Goal: Transaction & Acquisition: Book appointment/travel/reservation

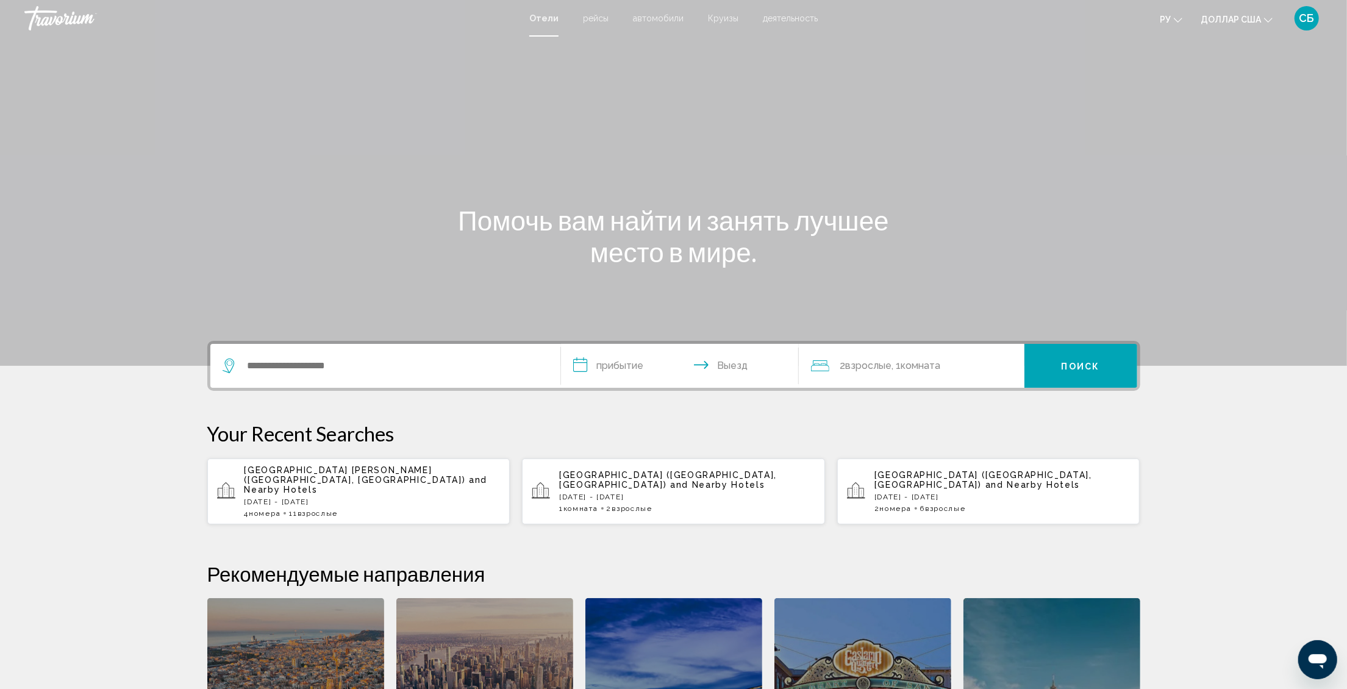
click at [293, 509] on div "4 Комната номера 11 Взрослый Взрослые" at bounding box center [373, 513] width 256 height 9
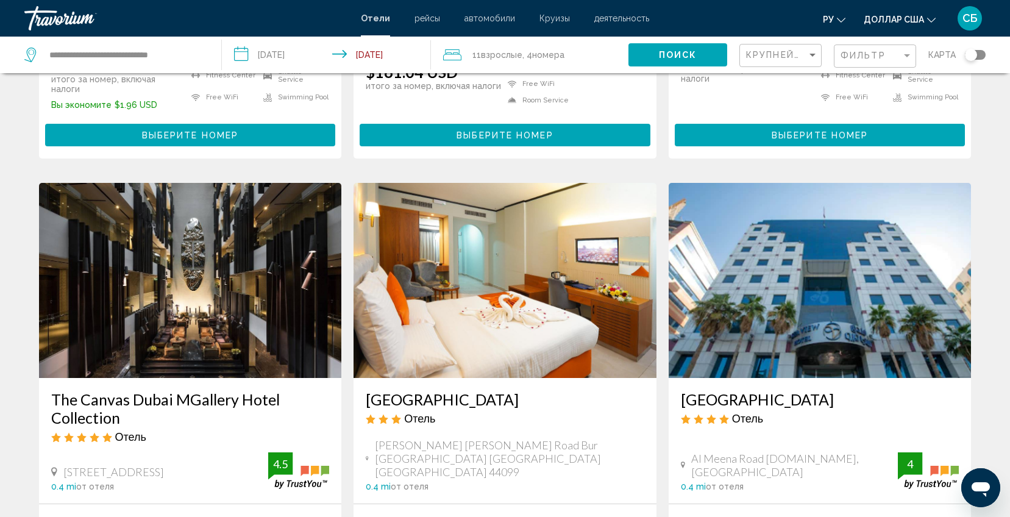
scroll to position [1494, 0]
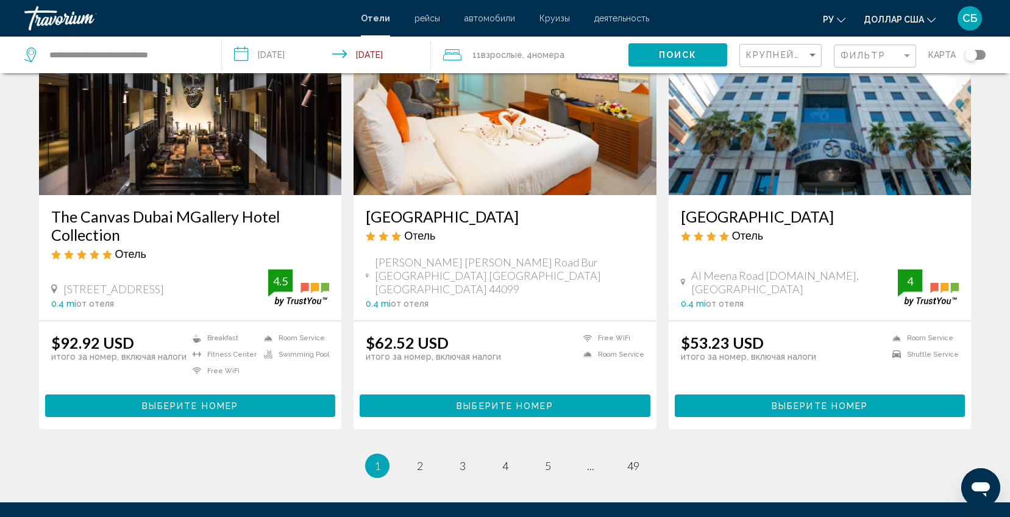
click at [809, 63] on div "Крупнейшие сбережения" at bounding box center [782, 56] width 72 height 23
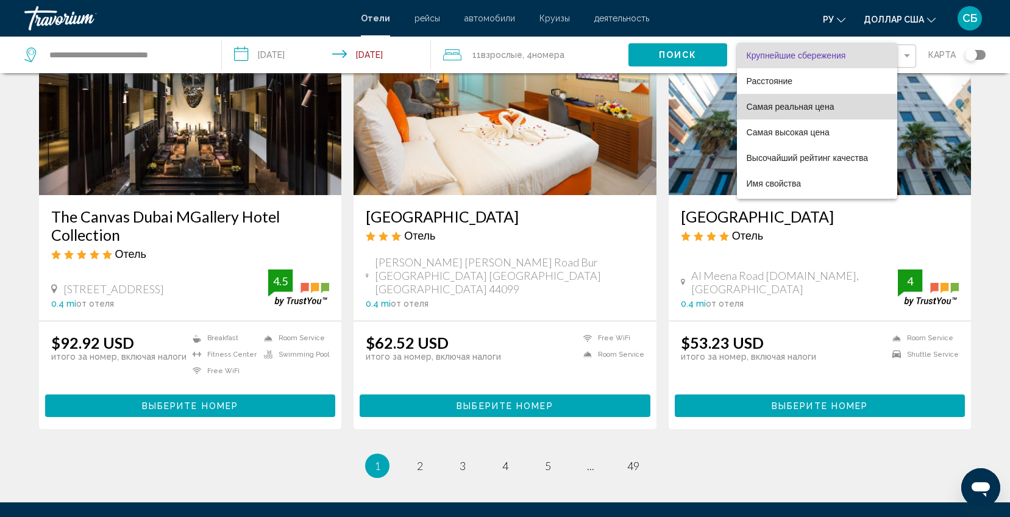
click at [807, 112] on span "Самая реальная цена" at bounding box center [817, 107] width 141 height 26
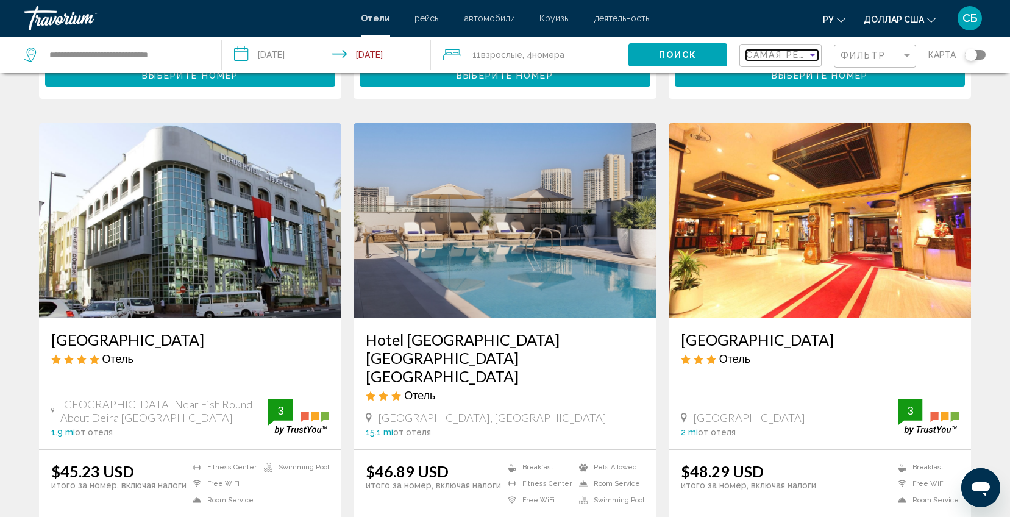
scroll to position [105, 0]
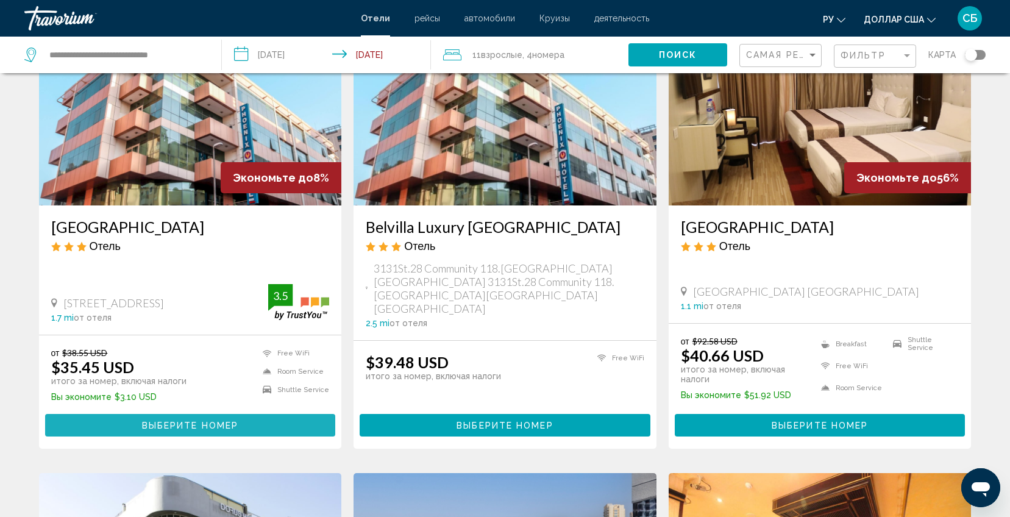
click at [185, 421] on span "Выберите номер" at bounding box center [190, 426] width 96 height 10
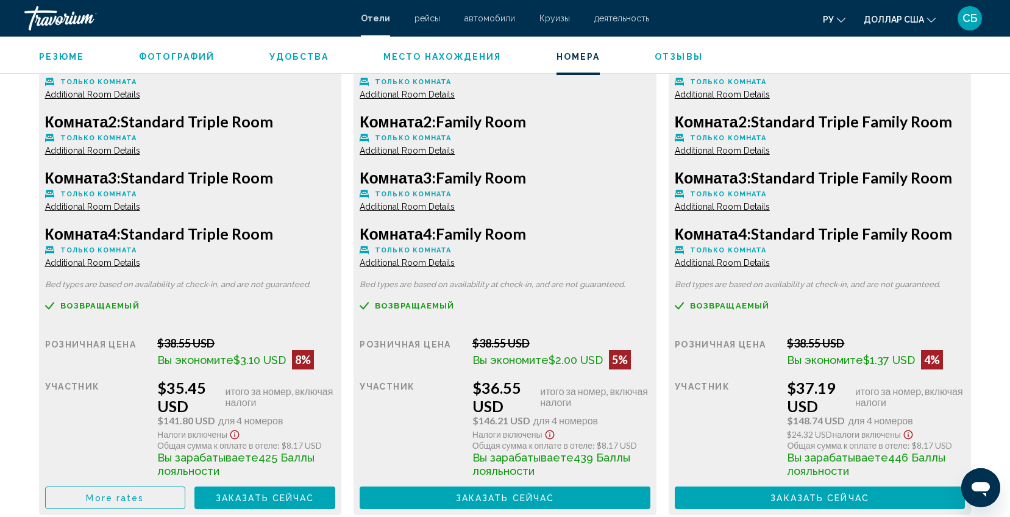
scroll to position [1921, 0]
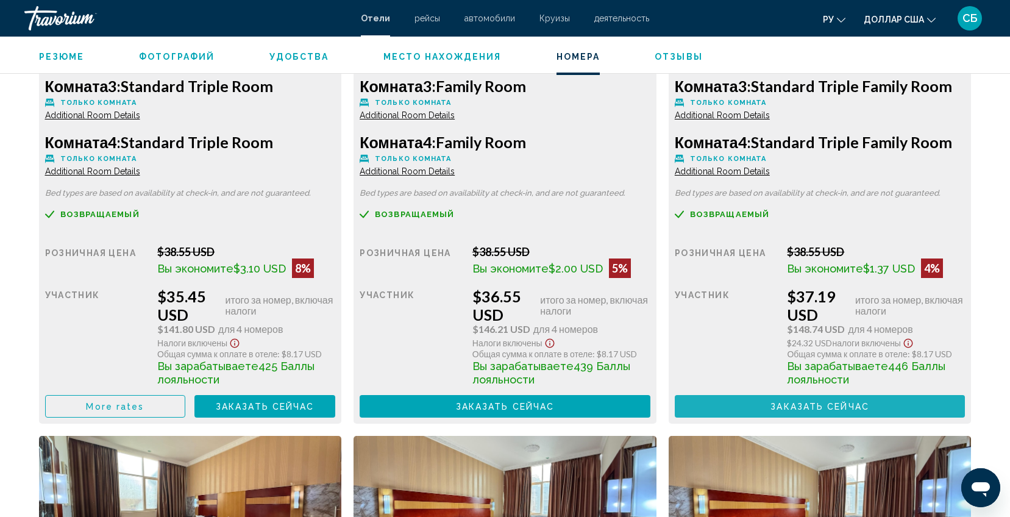
click at [826, 409] on span "Заказать сейчас" at bounding box center [820, 407] width 99 height 10
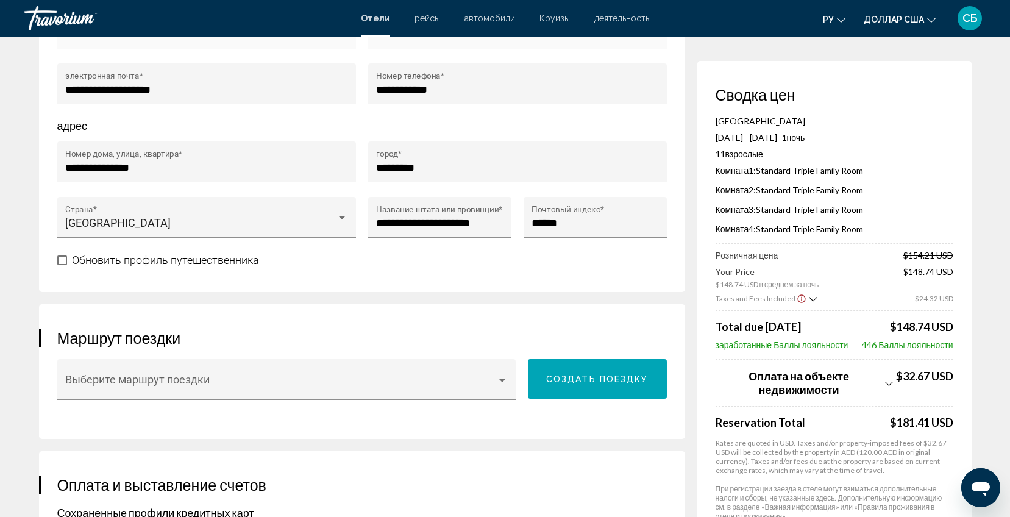
scroll to position [640, 0]
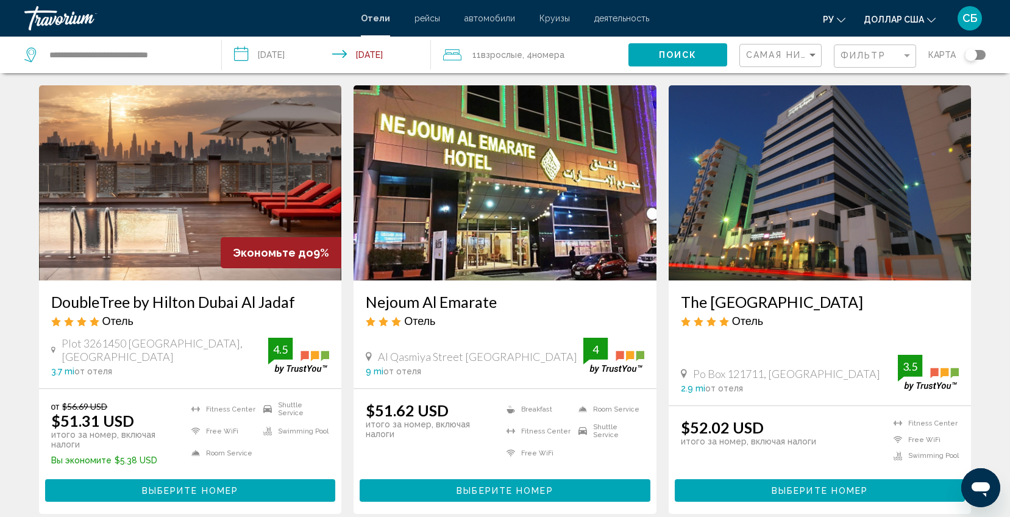
scroll to position [1463, 0]
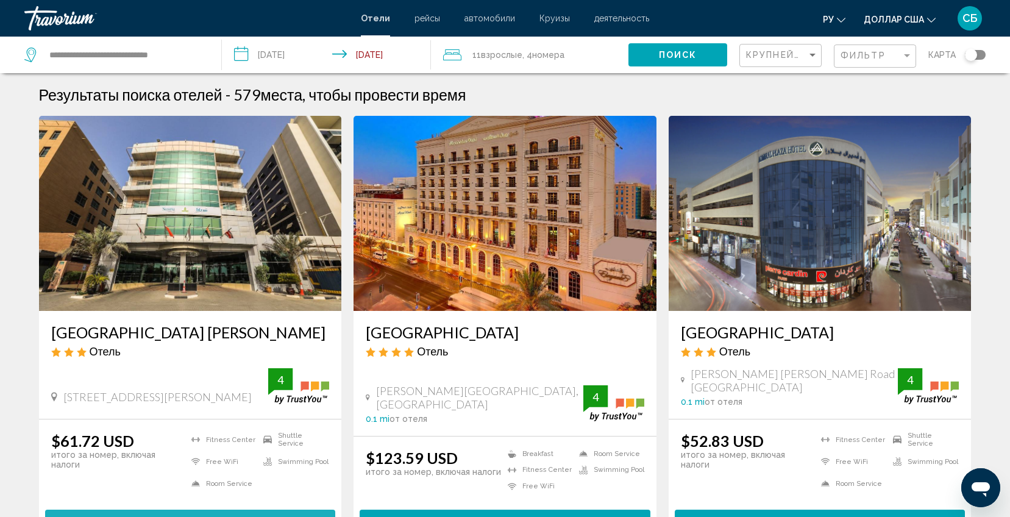
click at [225, 516] on span "Выберите номер" at bounding box center [190, 521] width 96 height 10
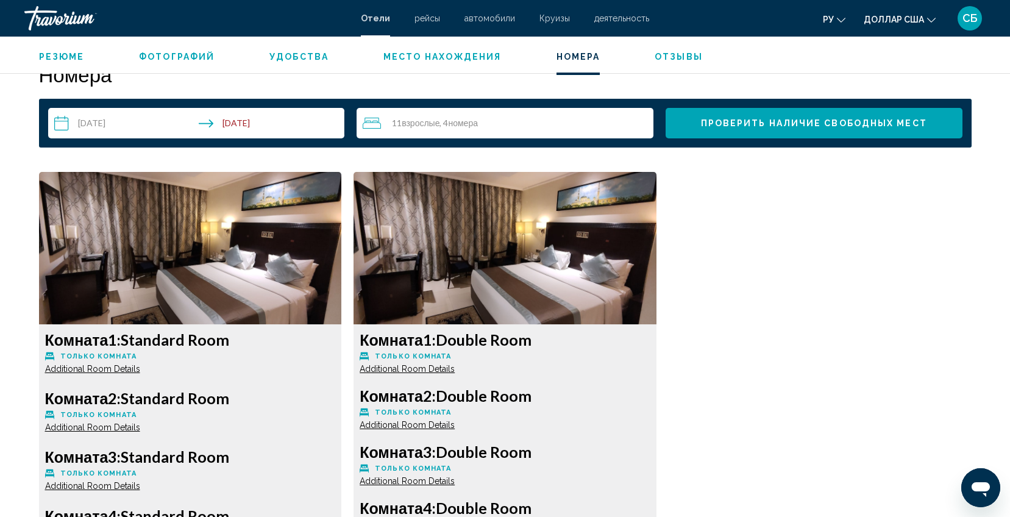
scroll to position [1646, 0]
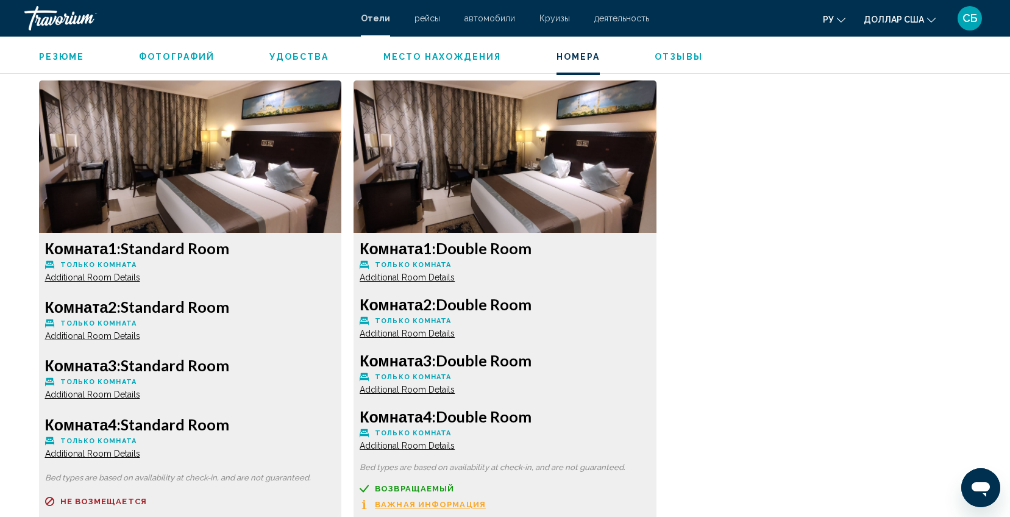
click at [140, 277] on span "Additional Room Details" at bounding box center [92, 278] width 95 height 10
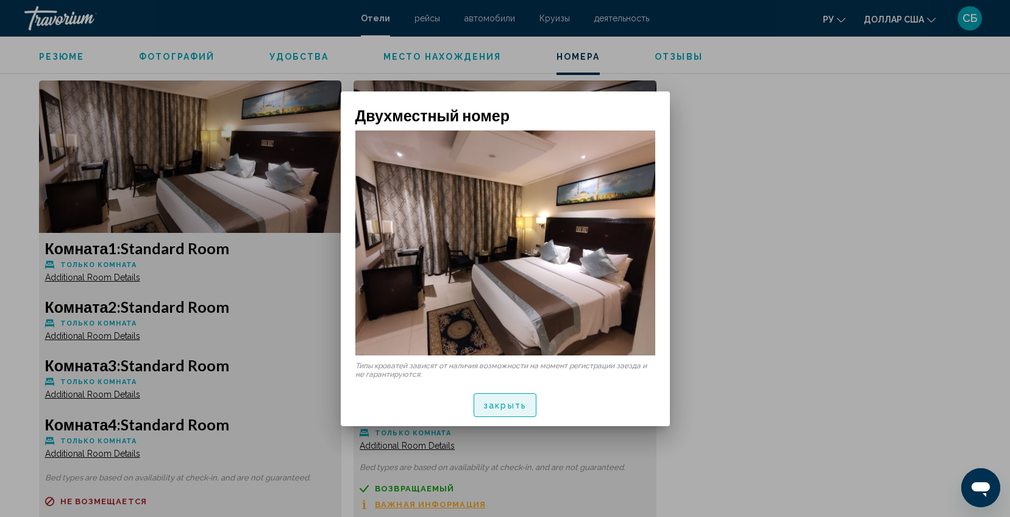
click at [502, 401] on font "закрыть" at bounding box center [505, 406] width 43 height 10
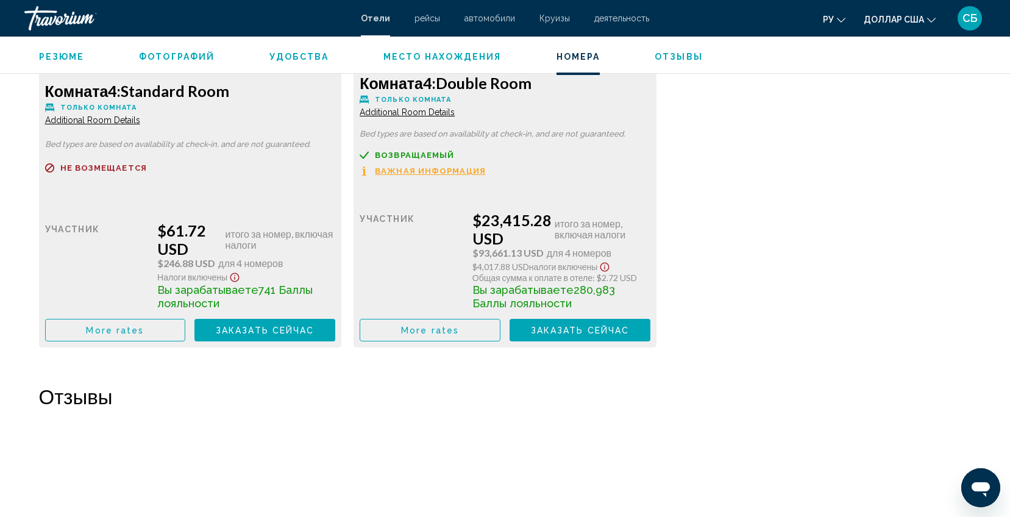
scroll to position [2012, 0]
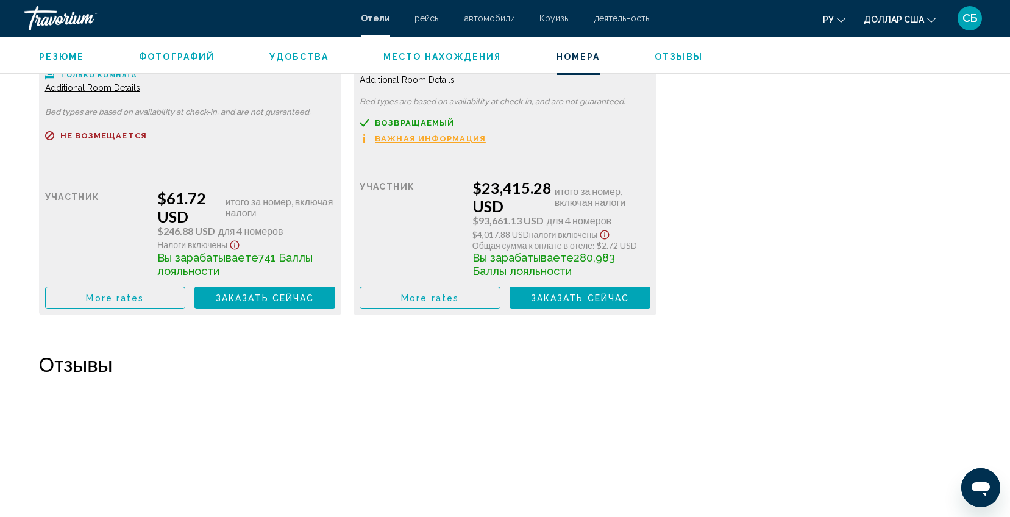
click at [144, 299] on span "More rates" at bounding box center [115, 298] width 58 height 10
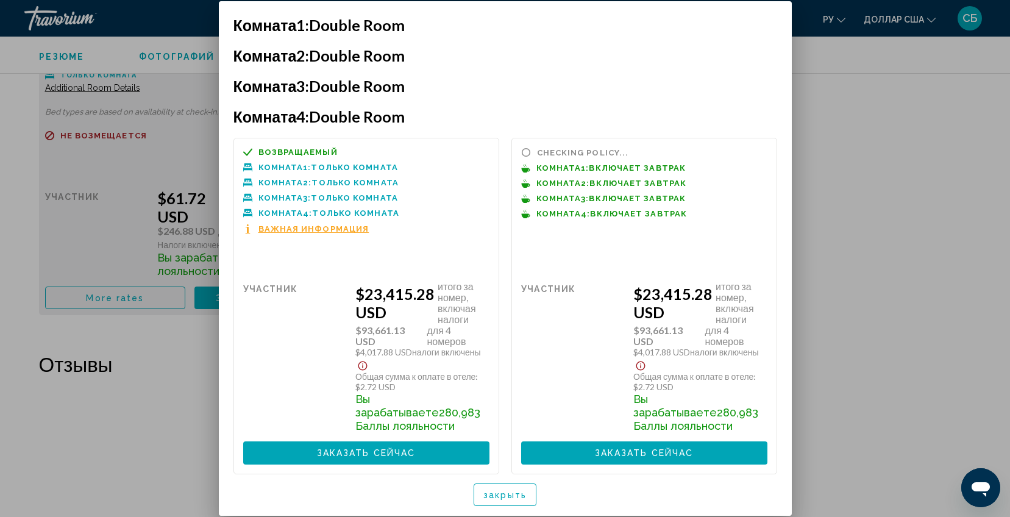
scroll to position [0, 0]
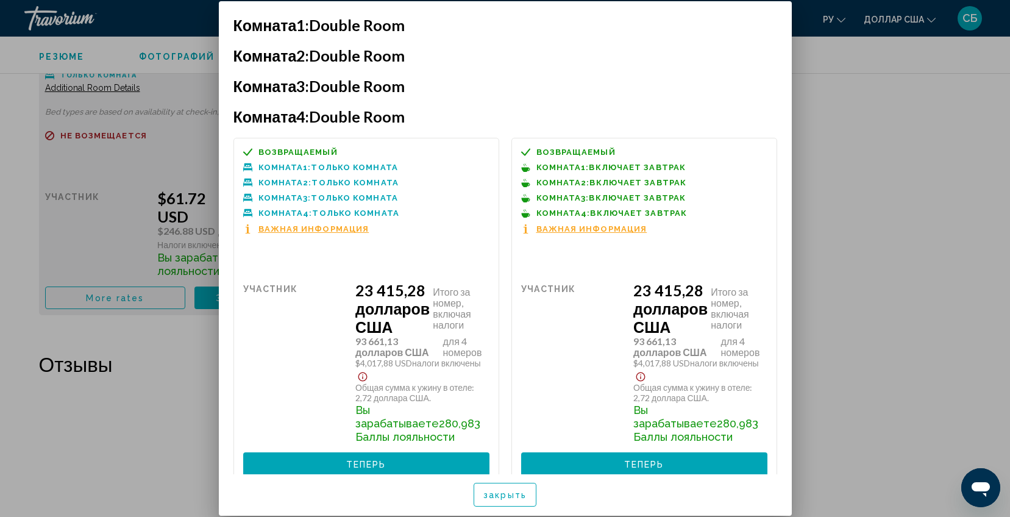
click at [575, 230] on span "Важная информация" at bounding box center [592, 229] width 111 height 8
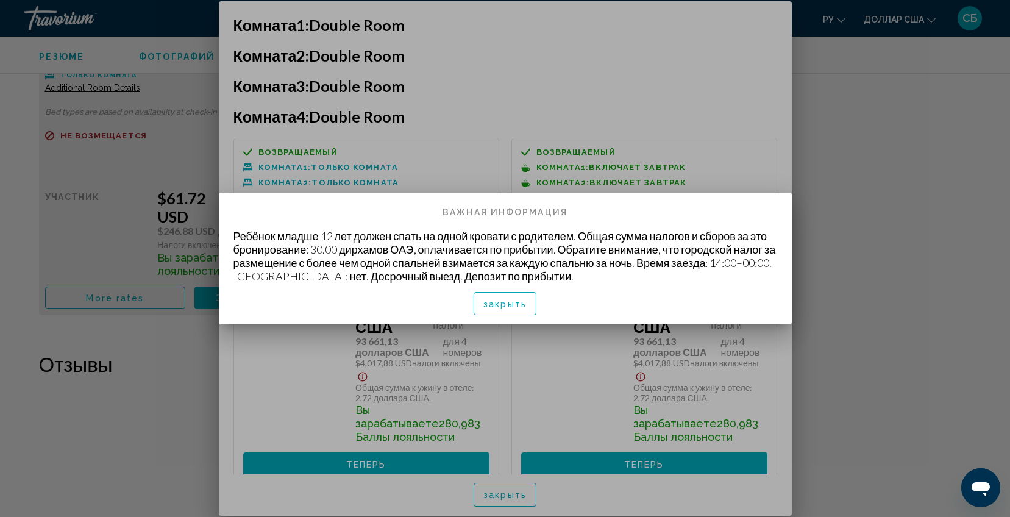
click at [501, 311] on button "закрыть" at bounding box center [505, 303] width 63 height 23
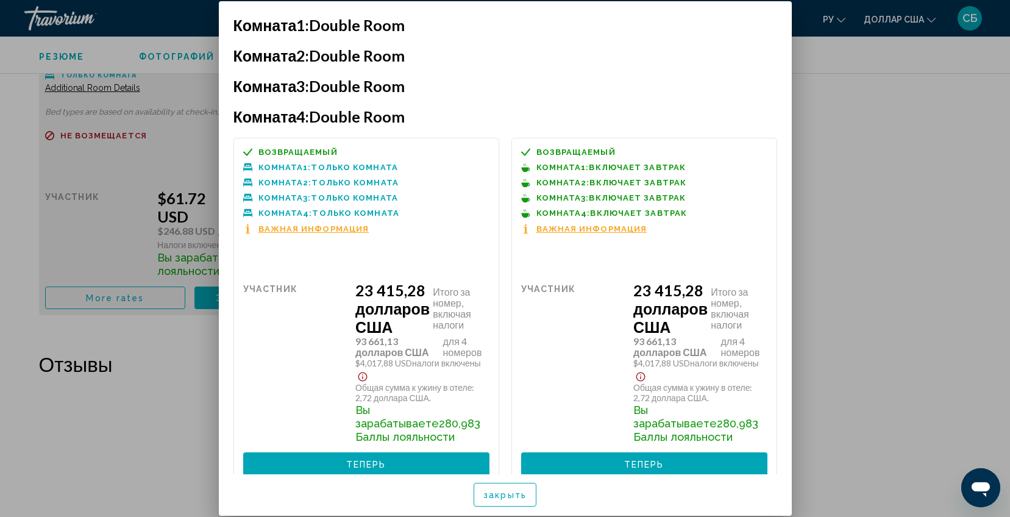
click at [84, 250] on div at bounding box center [505, 258] width 1010 height 517
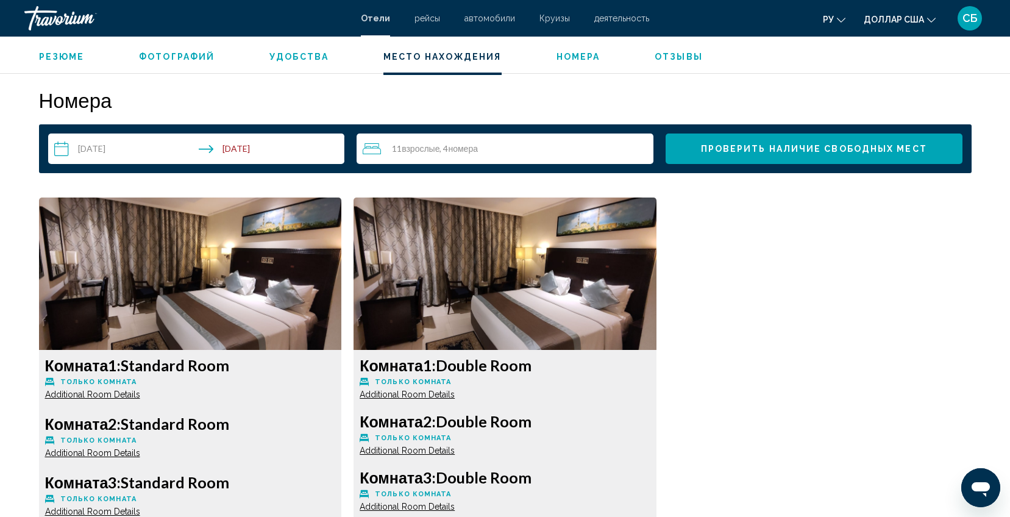
scroll to position [1555, 0]
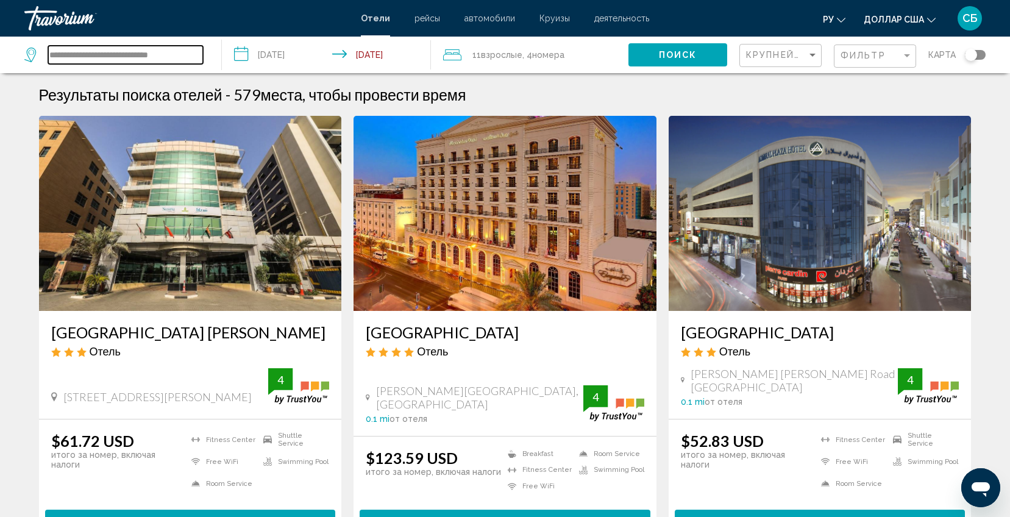
click at [191, 55] on input "**********" at bounding box center [125, 55] width 155 height 18
type input "*"
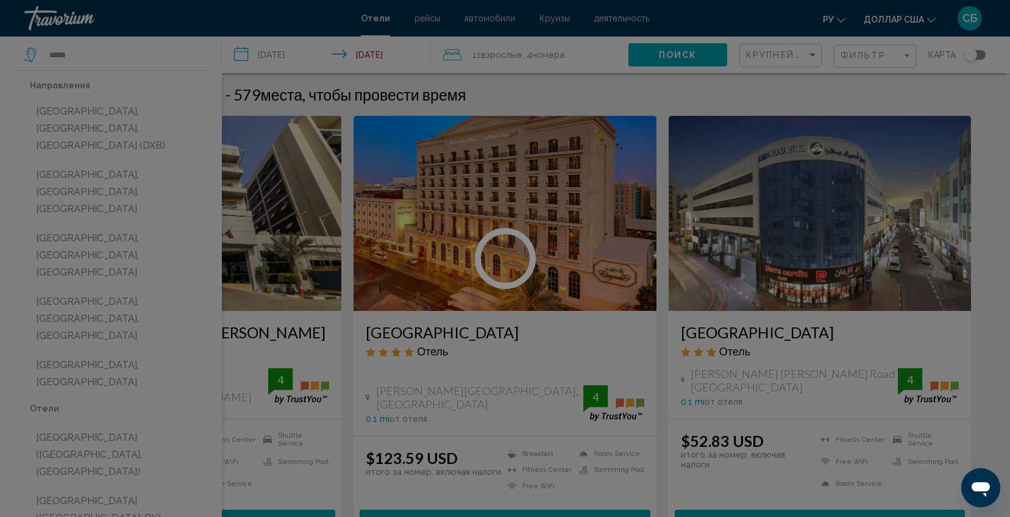
click at [146, 125] on div at bounding box center [505, 258] width 1010 height 517
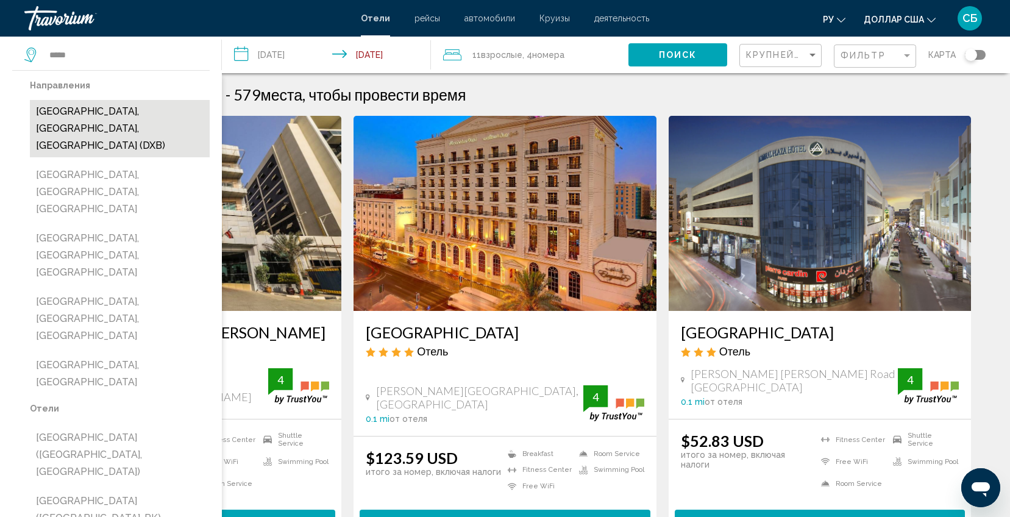
click at [180, 114] on button "[GEOGRAPHIC_DATA], [GEOGRAPHIC_DATA], [GEOGRAPHIC_DATA] (DXB)" at bounding box center [120, 128] width 180 height 57
type input "**********"
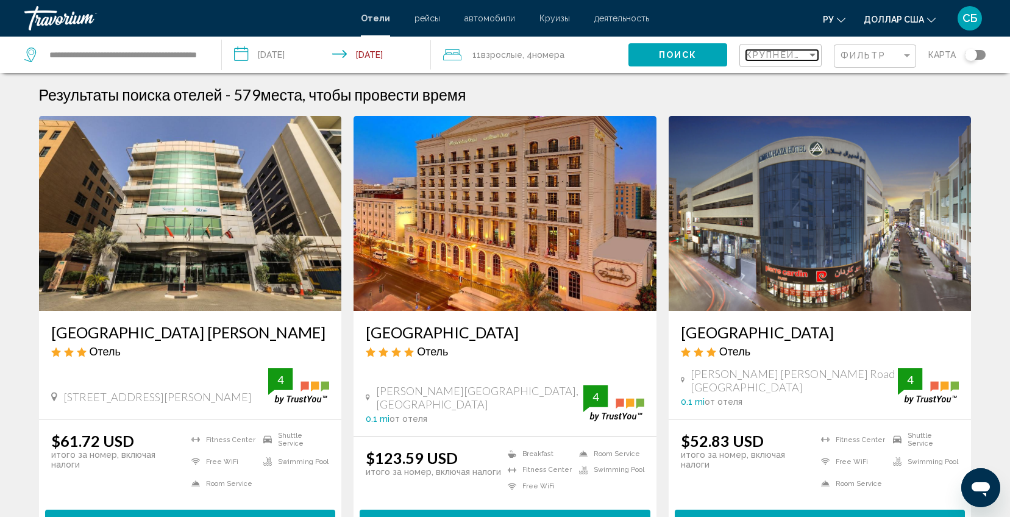
click at [815, 54] on div "Sort by" at bounding box center [813, 55] width 6 height 3
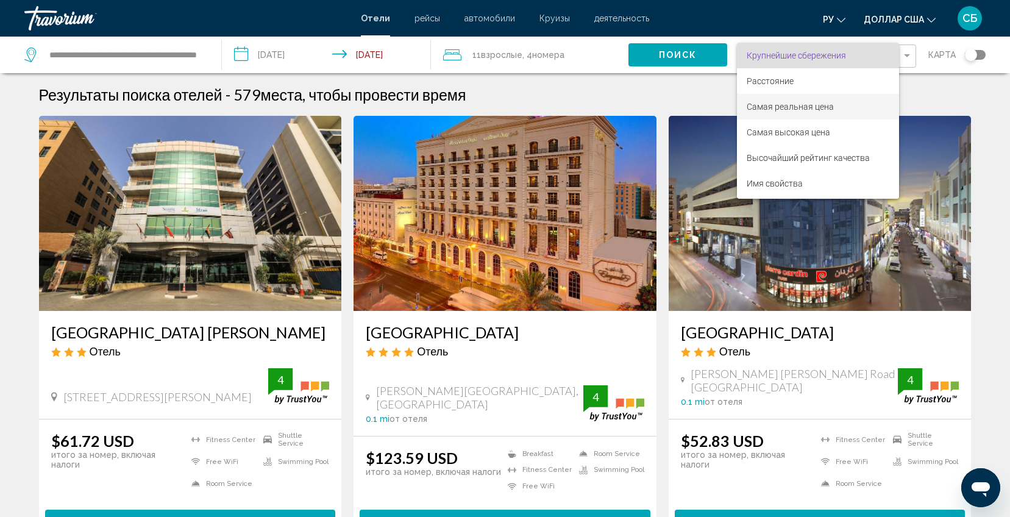
click at [858, 101] on span "Самая реальная цена" at bounding box center [818, 107] width 143 height 26
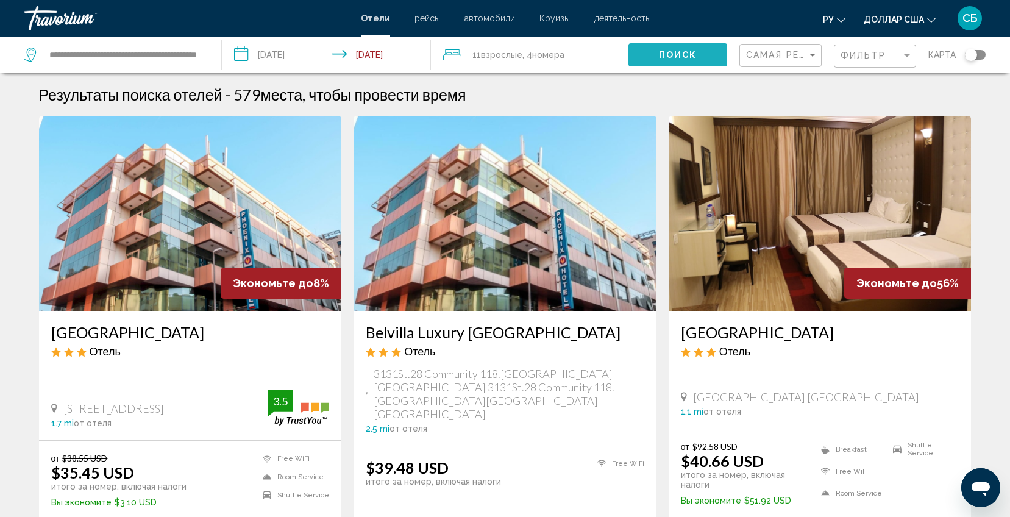
click at [658, 51] on button "Поиск" at bounding box center [678, 54] width 99 height 23
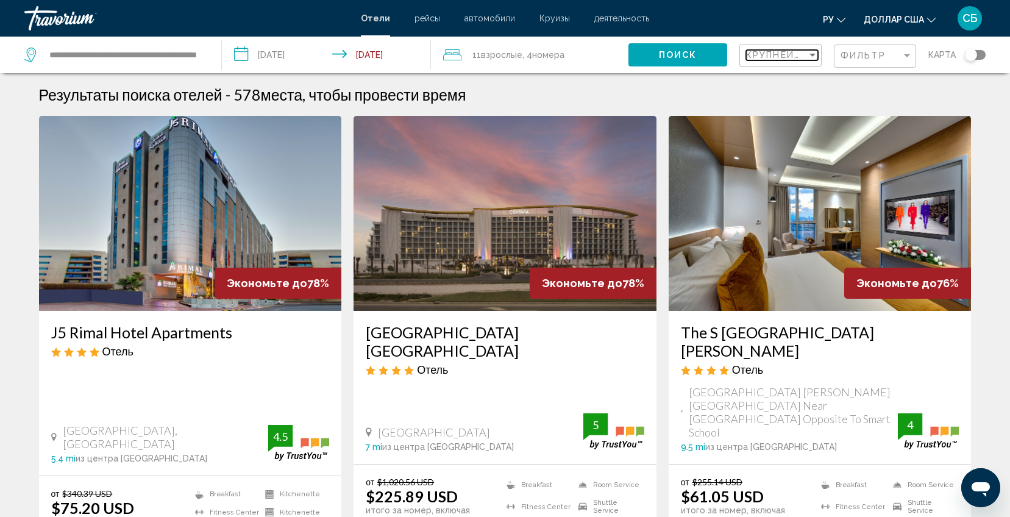
click at [804, 50] on span "Крупнейшие сбережения" at bounding box center [819, 55] width 146 height 10
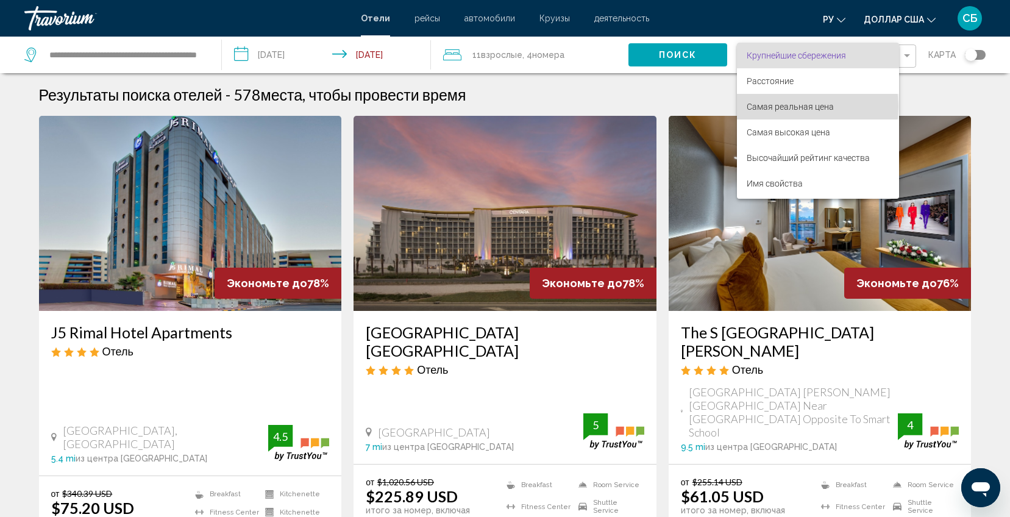
click at [786, 107] on font "Самая реальная цена" at bounding box center [790, 107] width 87 height 10
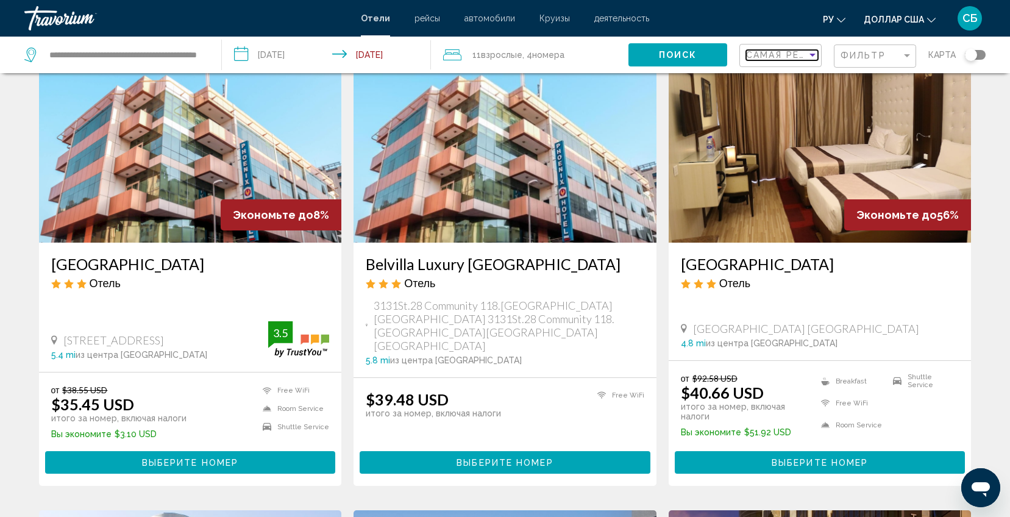
scroll to position [91, 0]
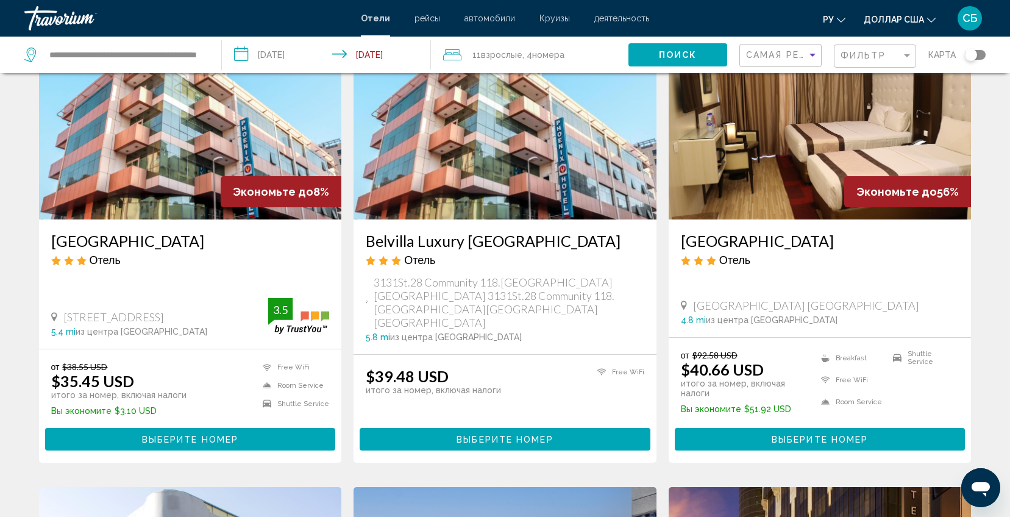
click at [204, 435] on span "Выберите номер" at bounding box center [190, 440] width 96 height 10
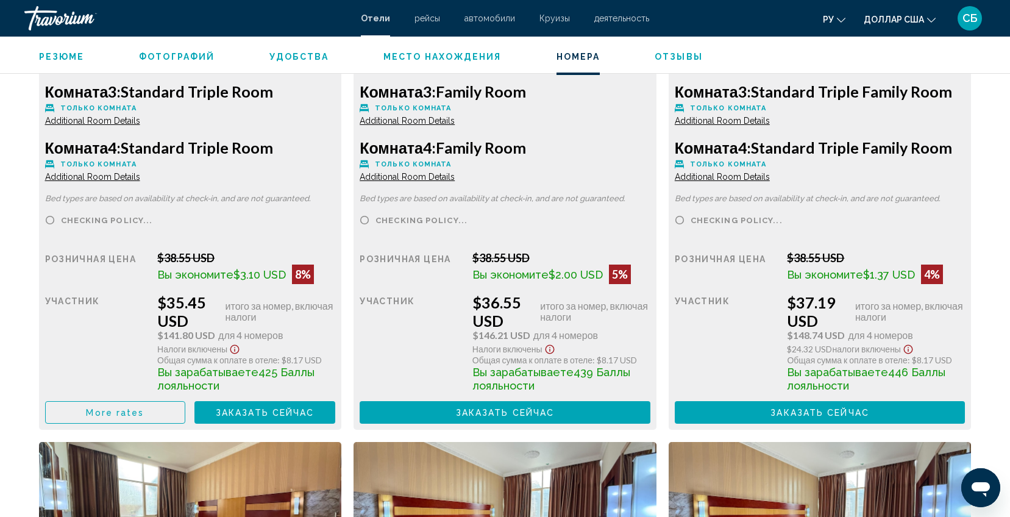
scroll to position [1829, 0]
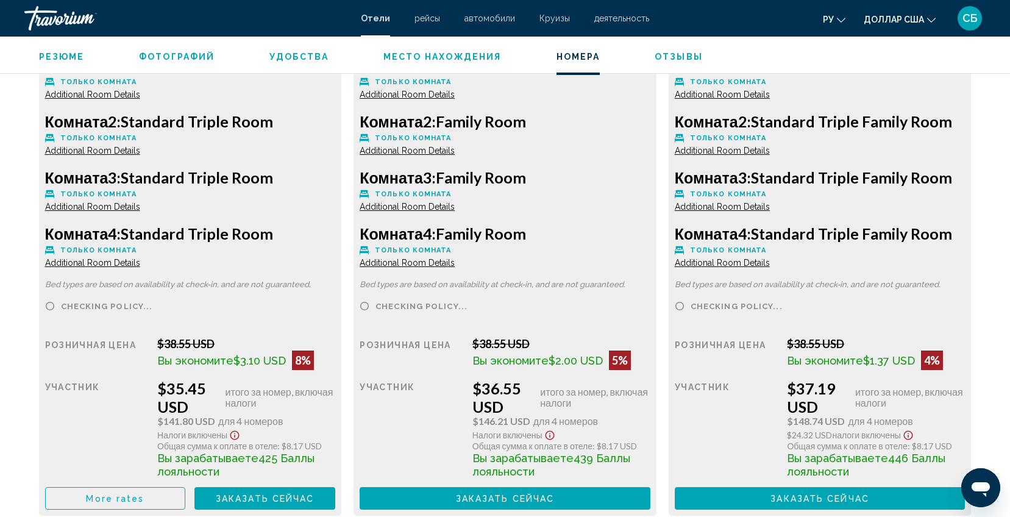
click at [140, 262] on span "Additional Room Details" at bounding box center [92, 263] width 95 height 10
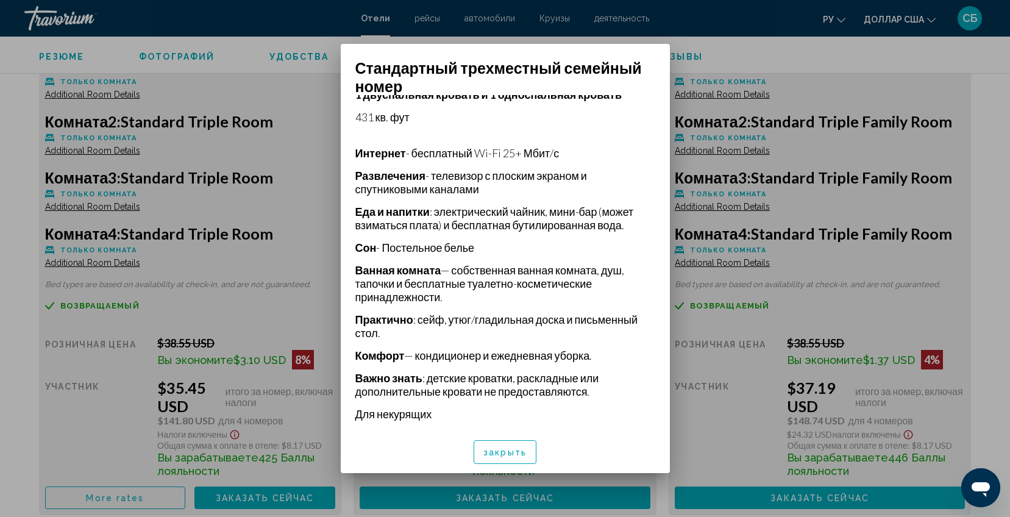
scroll to position [238, 0]
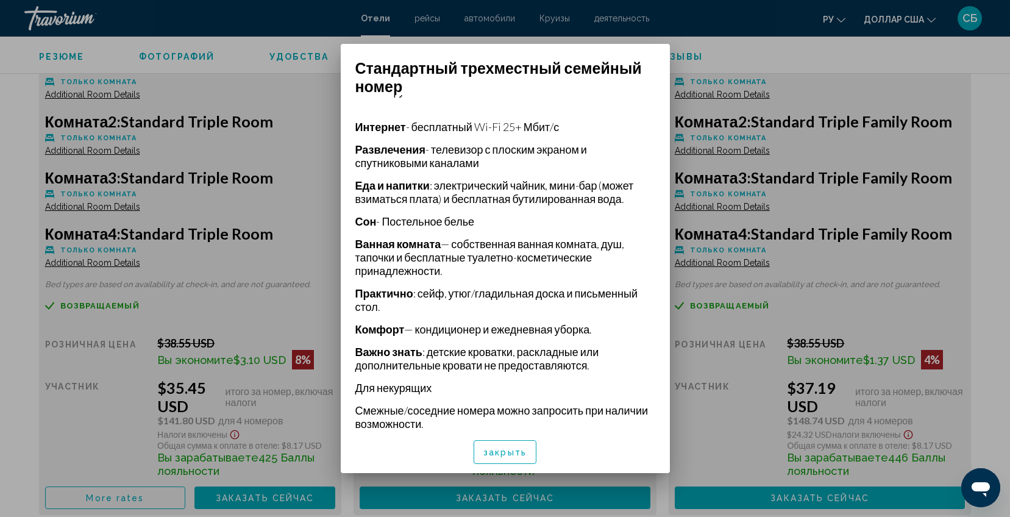
click at [507, 449] on font "закрыть" at bounding box center [505, 453] width 43 height 10
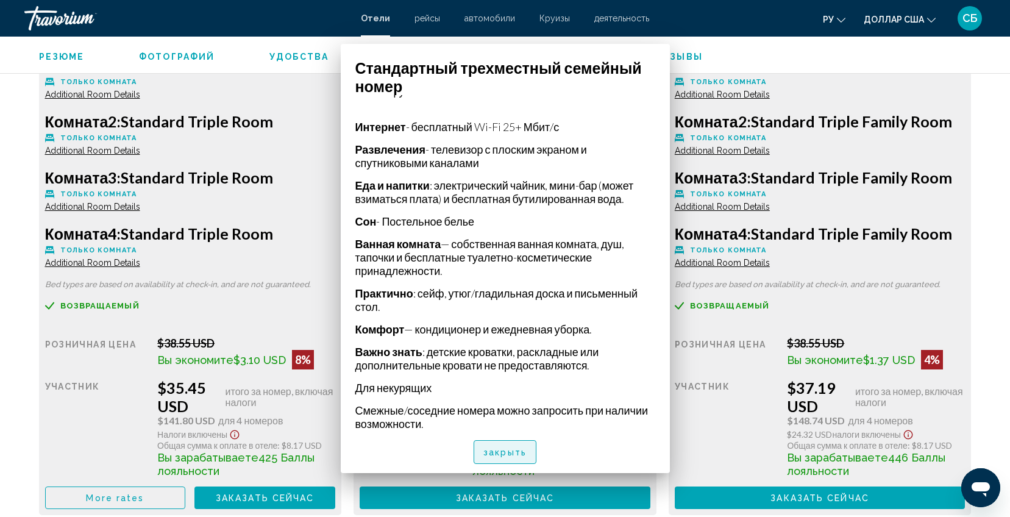
scroll to position [1829, 0]
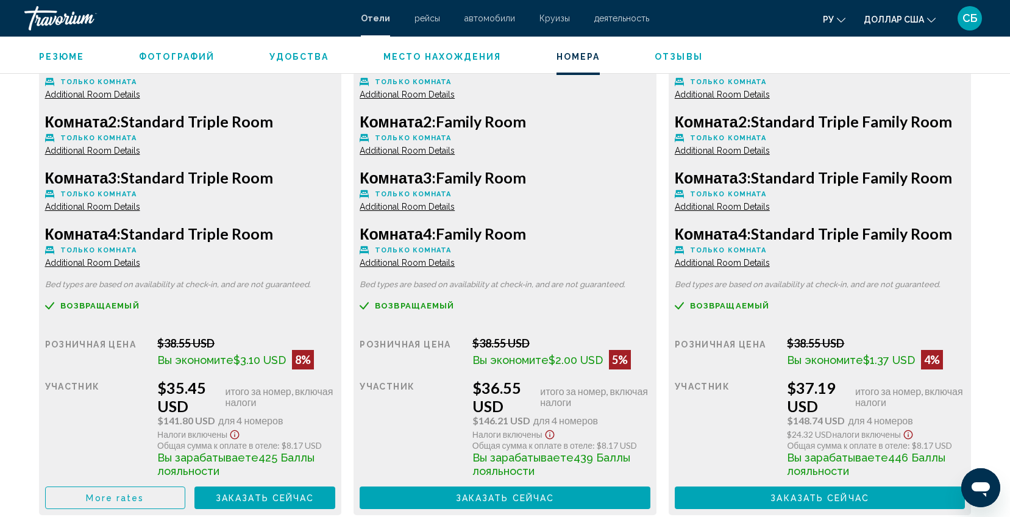
click at [140, 267] on span "Additional Room Details" at bounding box center [92, 263] width 95 height 10
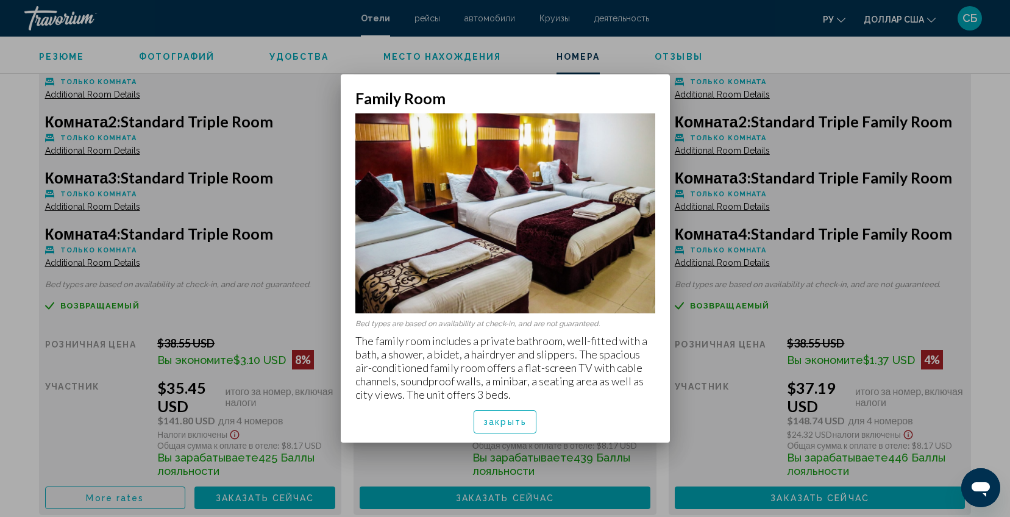
scroll to position [0, 0]
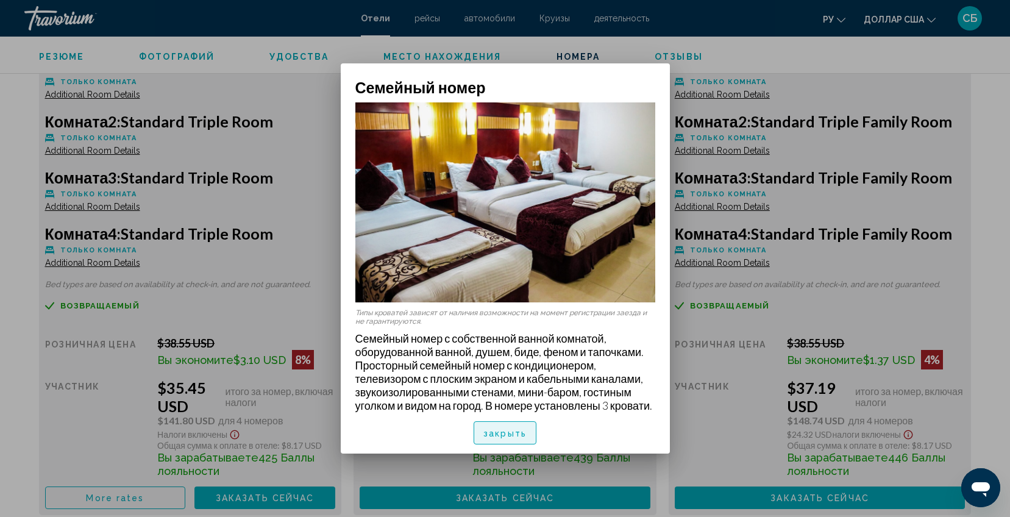
click at [501, 432] on font "закрыть" at bounding box center [505, 434] width 43 height 10
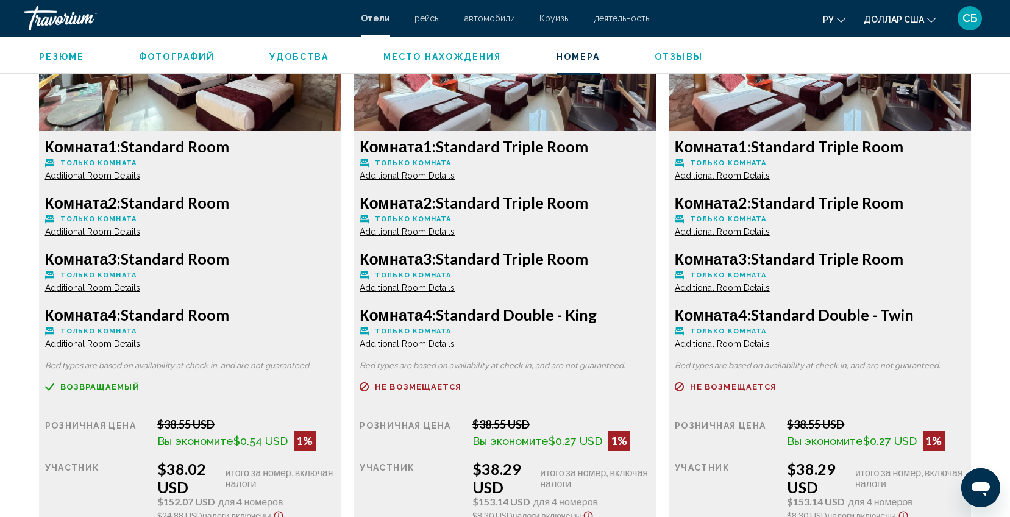
scroll to position [2561, 0]
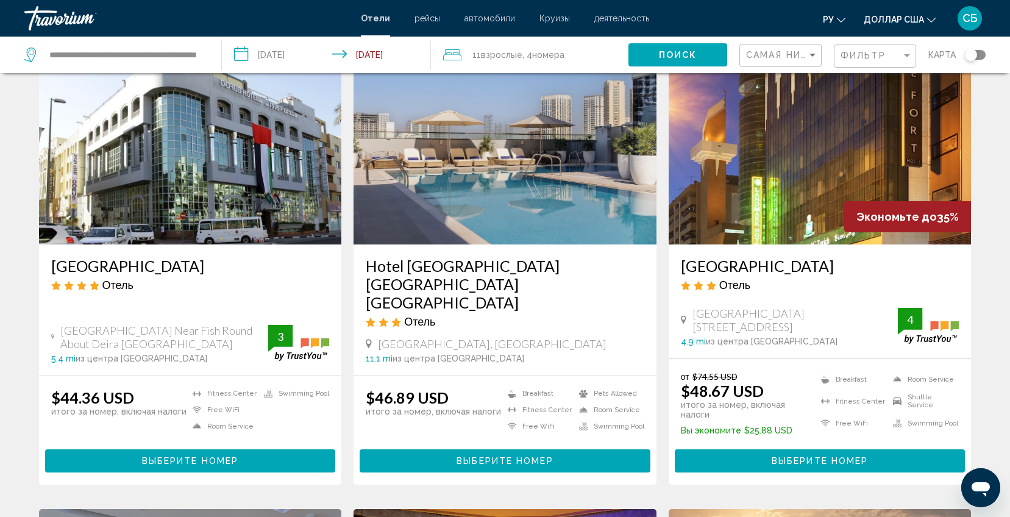
scroll to position [640, 0]
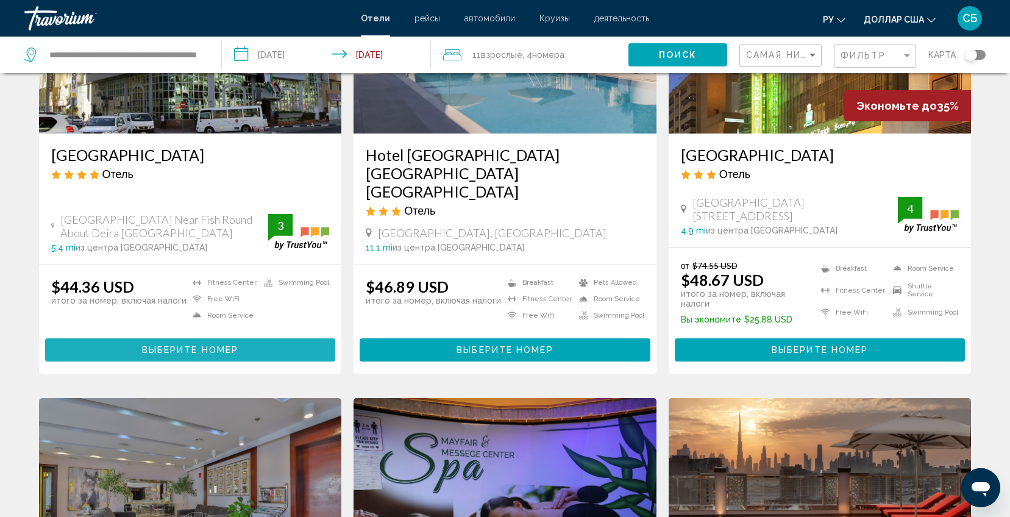
click at [277, 338] on button "Выберите номер" at bounding box center [190, 349] width 291 height 23
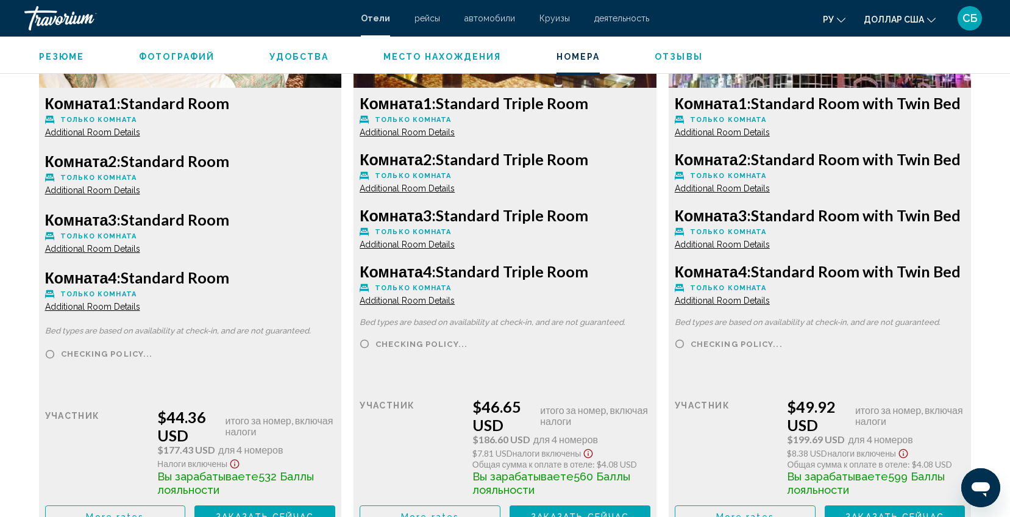
scroll to position [1556, 0]
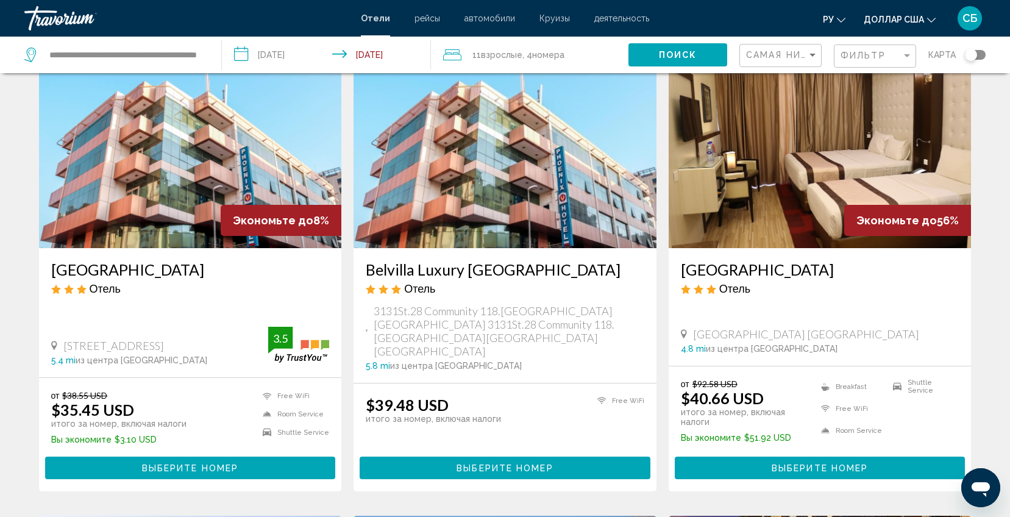
scroll to position [91, 0]
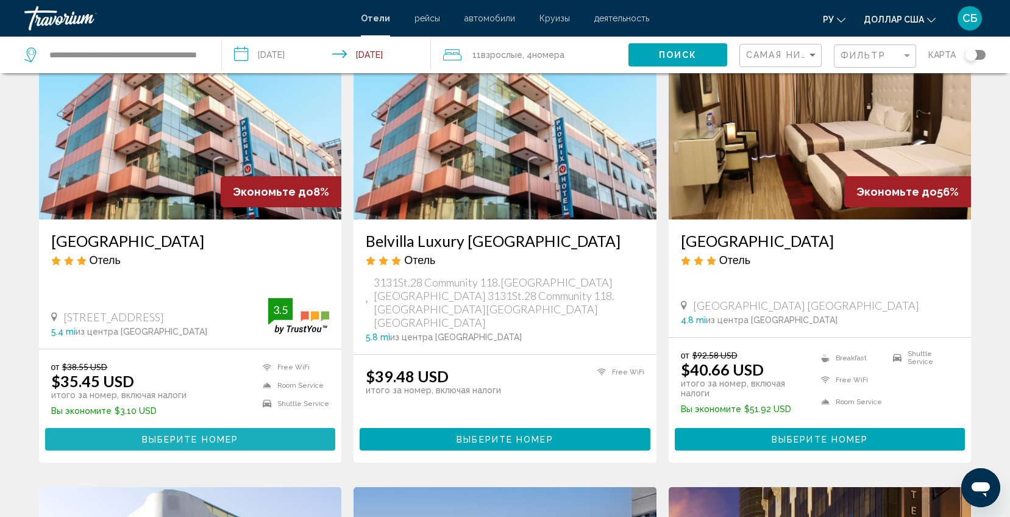
click at [170, 428] on button "Выберите номер" at bounding box center [190, 439] width 291 height 23
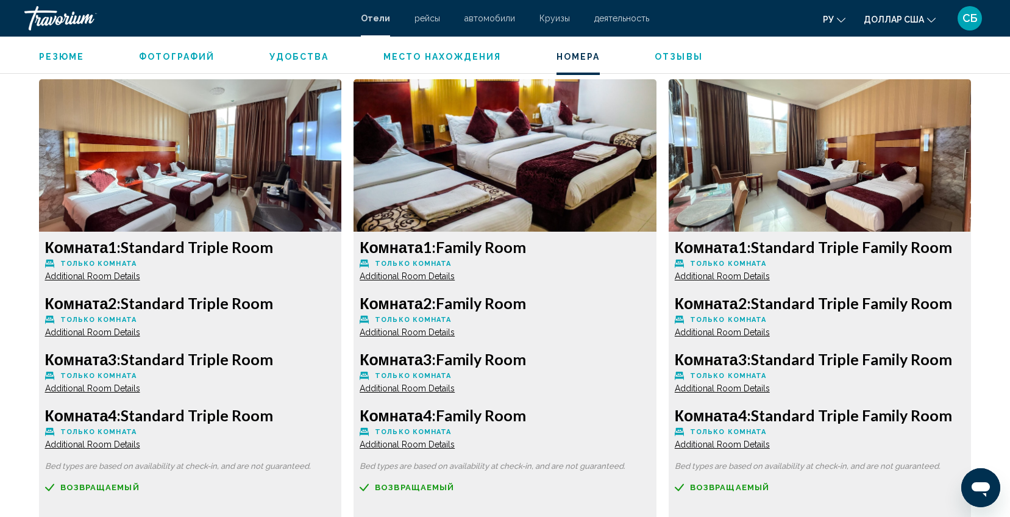
scroll to position [1647, 0]
click at [80, 274] on span "Additional Room Details" at bounding box center [92, 277] width 95 height 10
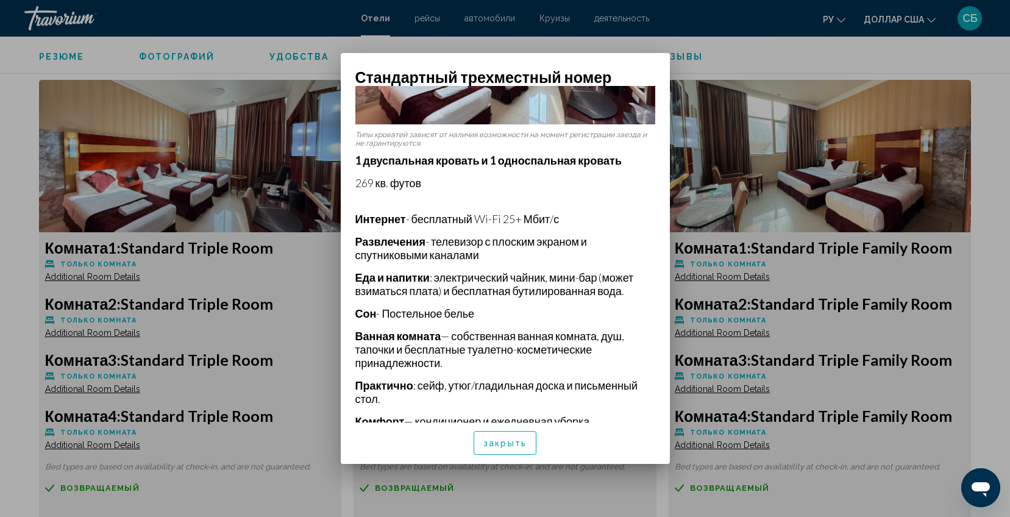
scroll to position [183, 0]
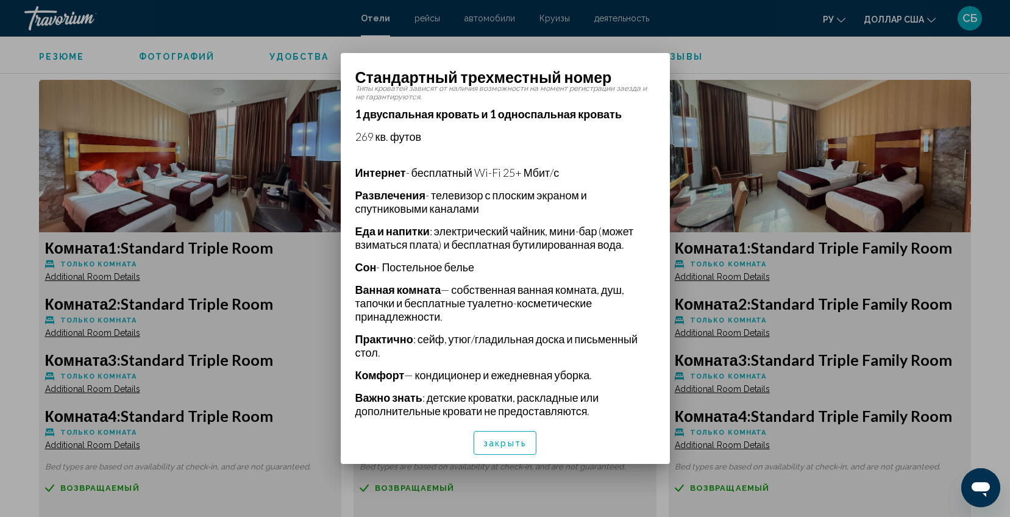
click at [529, 431] on button "закрыть" at bounding box center [505, 442] width 63 height 23
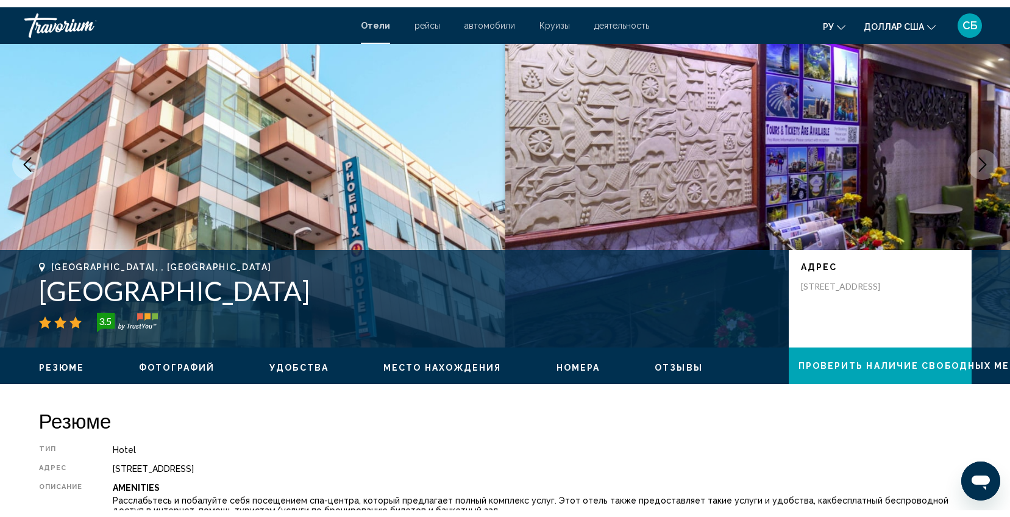
scroll to position [0, 0]
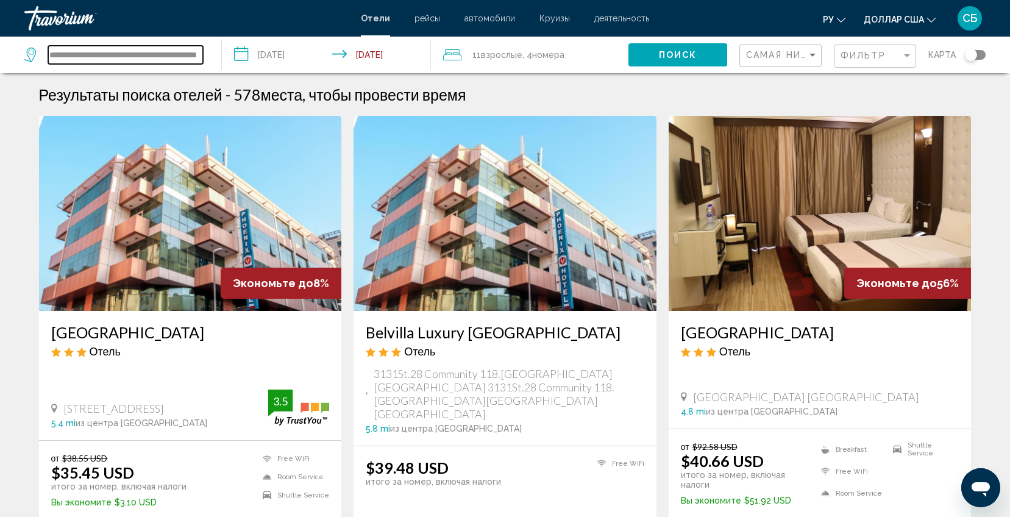
click at [202, 52] on input "**********" at bounding box center [125, 55] width 155 height 18
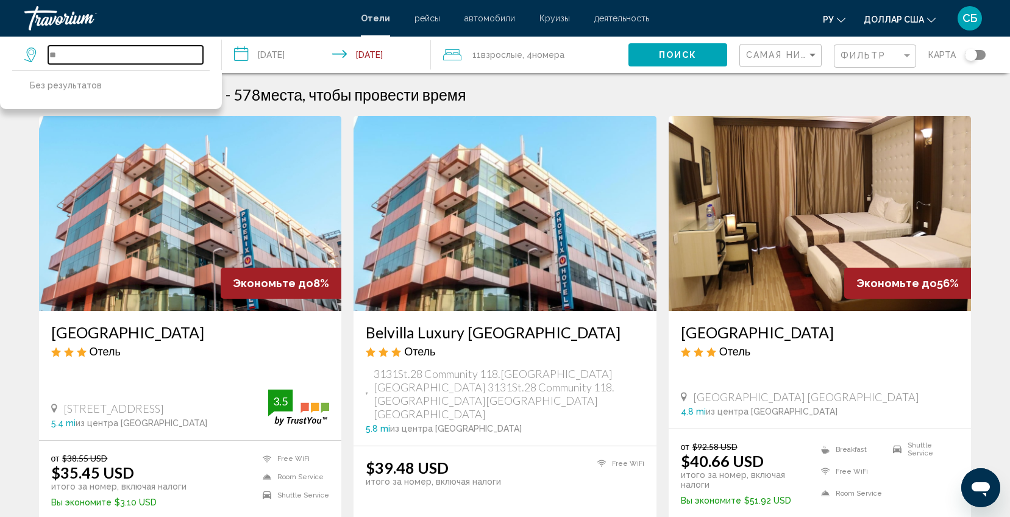
type input "*"
paste input "**********"
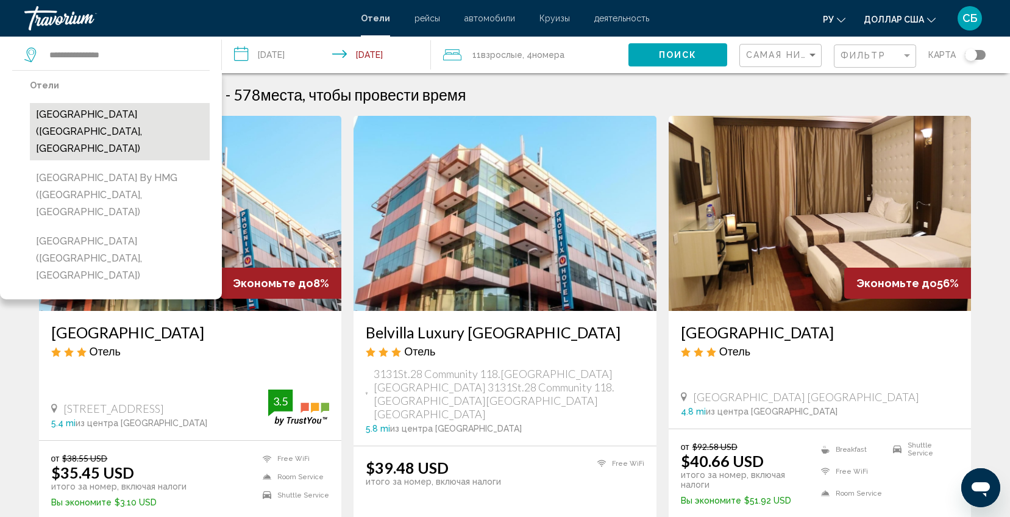
click at [166, 114] on button "[GEOGRAPHIC_DATA] ([GEOGRAPHIC_DATA], [GEOGRAPHIC_DATA])" at bounding box center [120, 131] width 180 height 57
type input "**********"
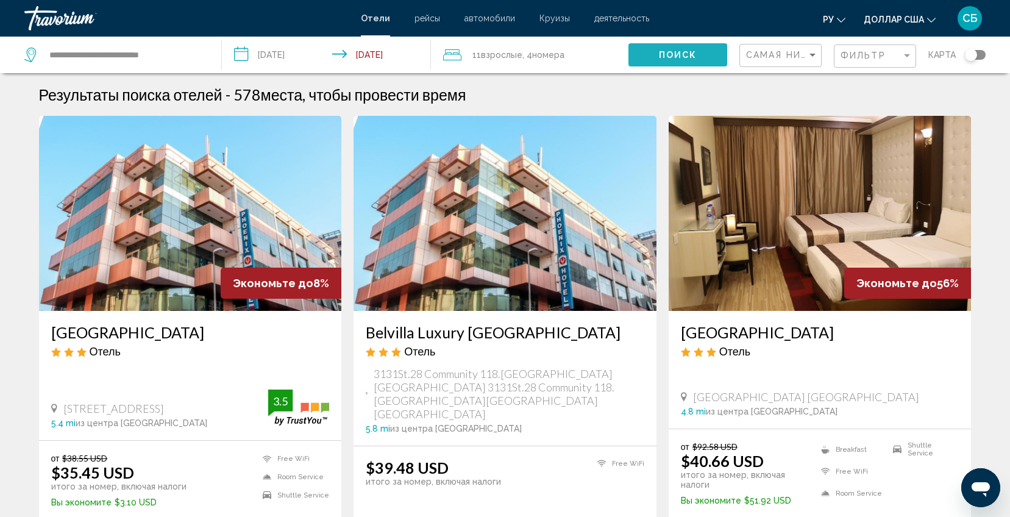
click at [648, 61] on button "Поиск" at bounding box center [678, 54] width 99 height 23
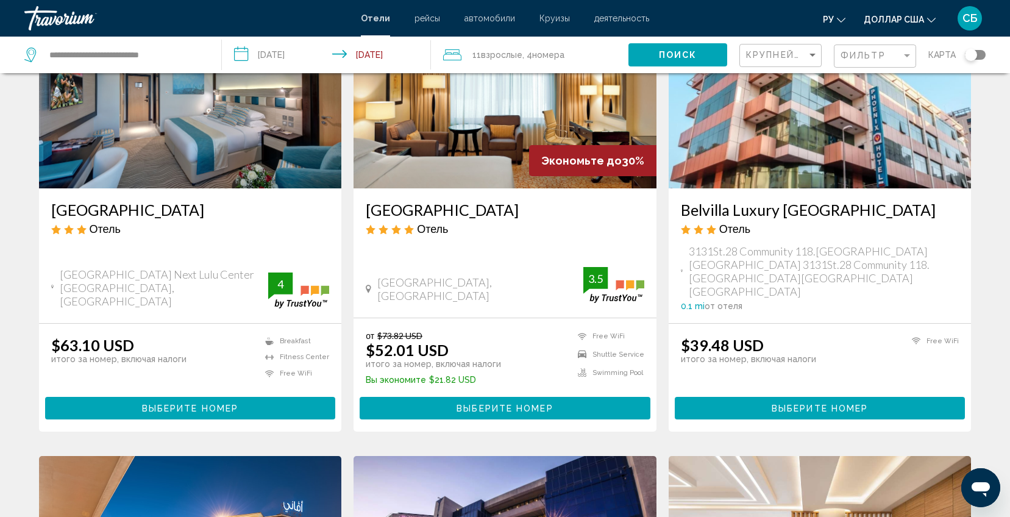
scroll to position [274, 0]
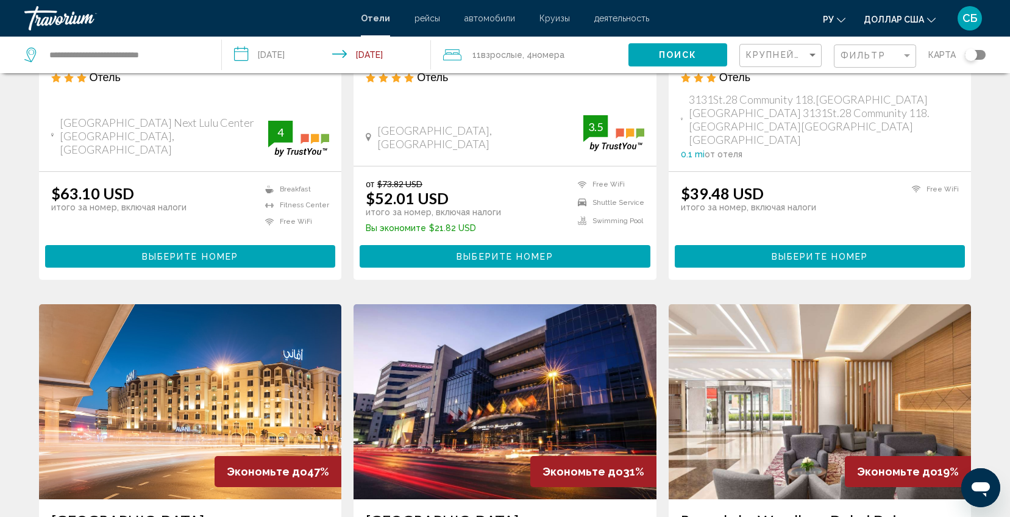
click at [221, 252] on span "Выберите номер" at bounding box center [190, 257] width 96 height 10
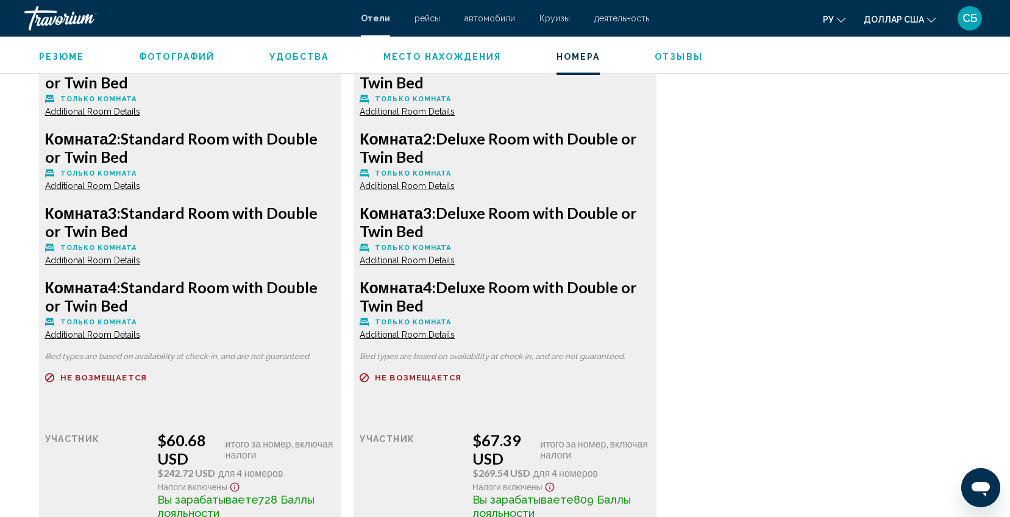
scroll to position [1921, 0]
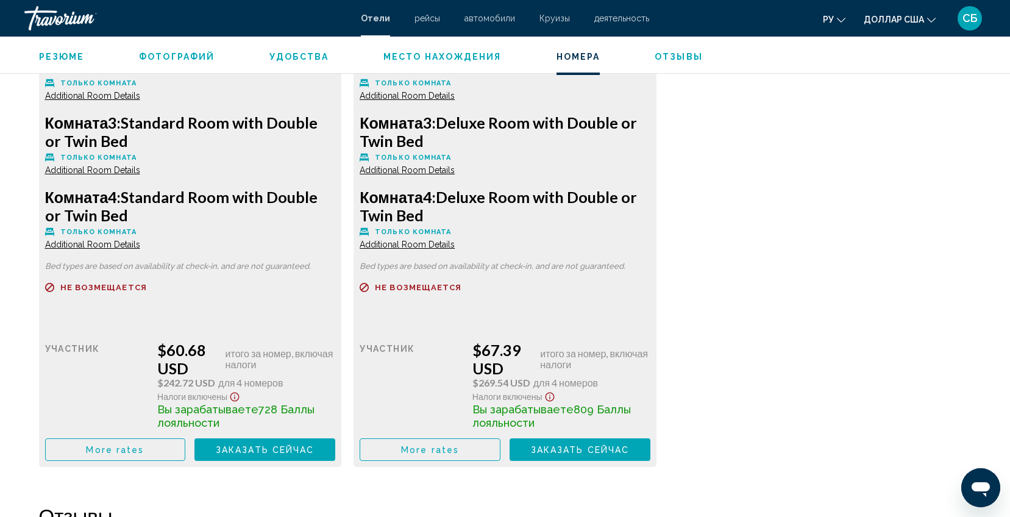
drag, startPoint x: 439, startPoint y: 196, endPoint x: 479, endPoint y: 209, distance: 41.8
click at [336, 209] on h3 "Комната 4: Deluxe Room with Double or Twin Bed" at bounding box center [190, 206] width 291 height 37
click at [287, 205] on h3 "Комната 4: Standard Room with Double or Twin Bed" at bounding box center [190, 206] width 291 height 37
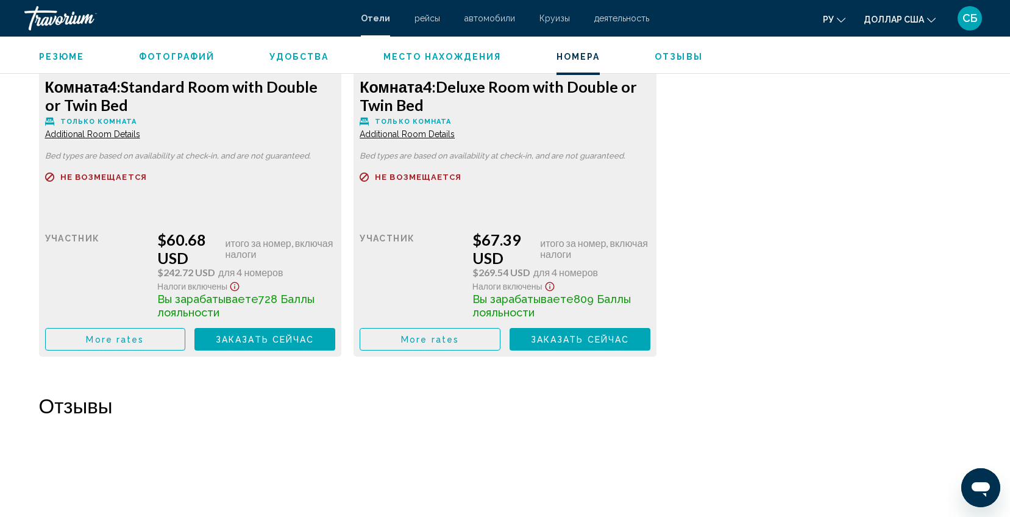
scroll to position [2012, 0]
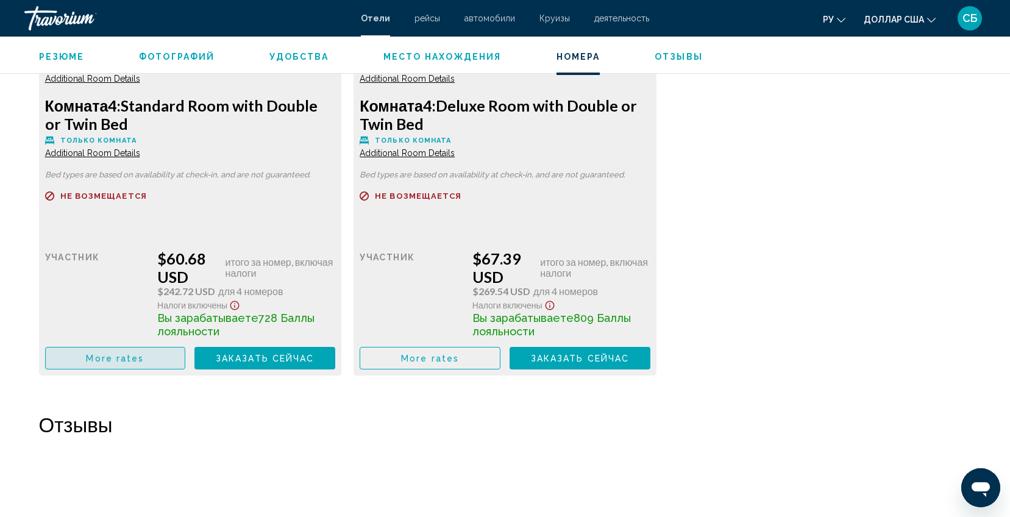
click at [148, 358] on button "More rates" at bounding box center [115, 358] width 141 height 23
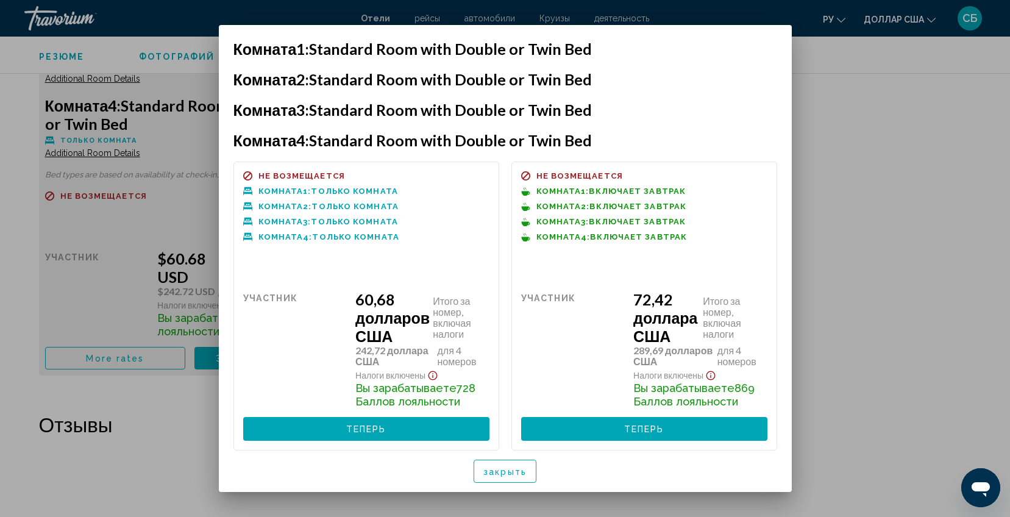
click at [854, 127] on div at bounding box center [505, 258] width 1010 height 517
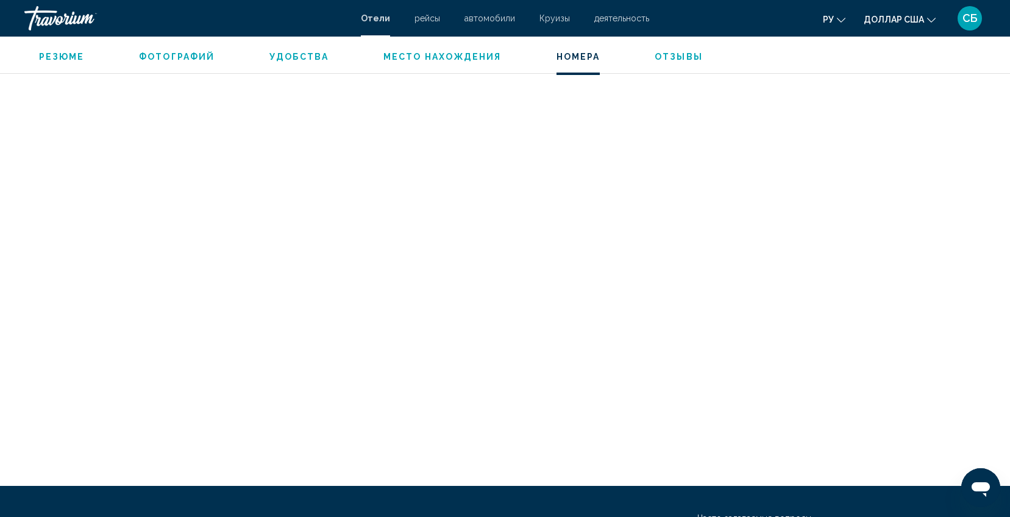
scroll to position [2561, 0]
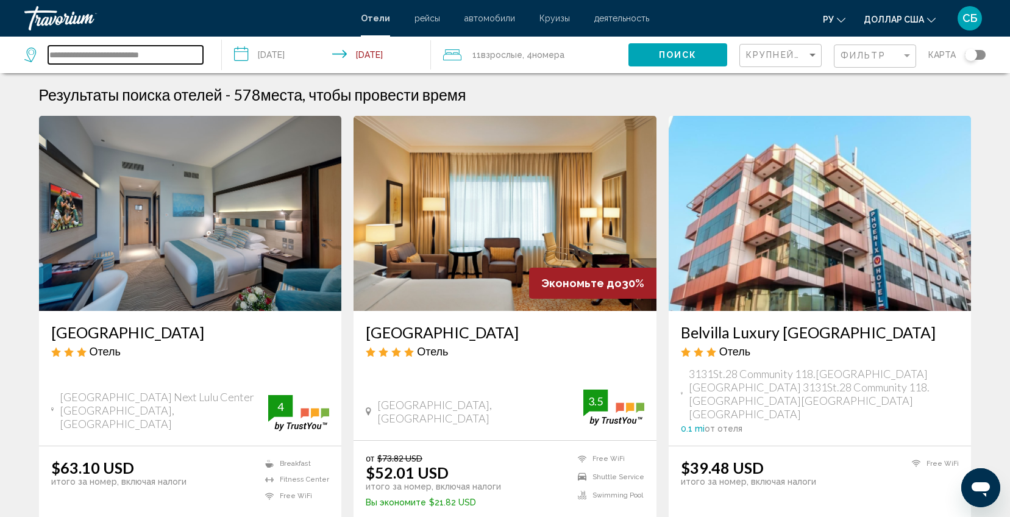
click at [182, 48] on input "**********" at bounding box center [125, 55] width 155 height 18
type input "*"
paste input "**********"
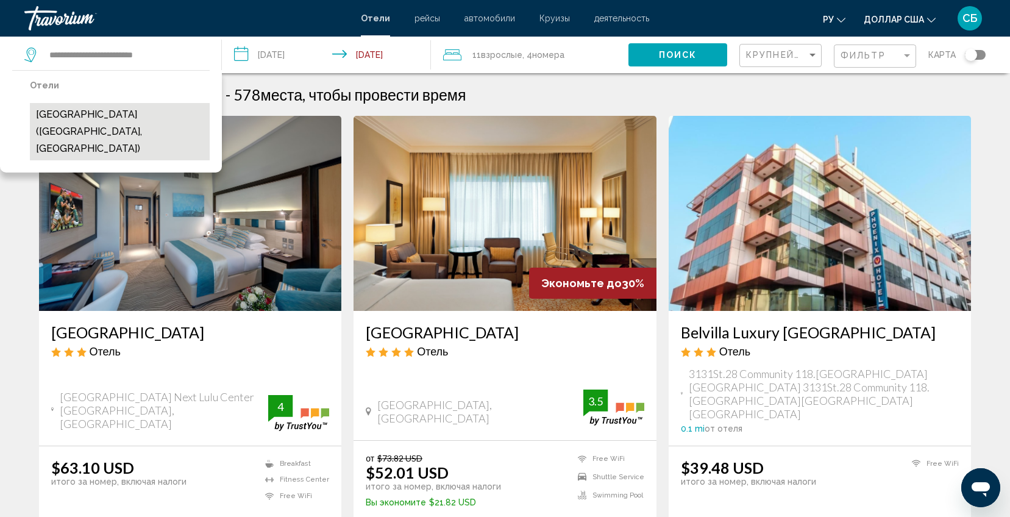
click at [118, 122] on button "[GEOGRAPHIC_DATA] ([GEOGRAPHIC_DATA], [GEOGRAPHIC_DATA])" at bounding box center [120, 131] width 180 height 57
type input "**********"
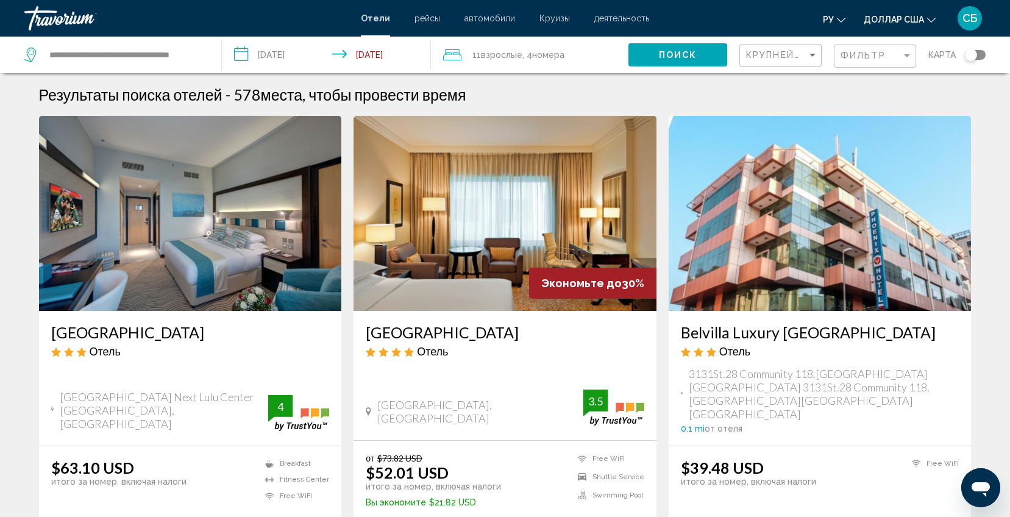
click at [699, 54] on button "Поиск" at bounding box center [678, 54] width 99 height 23
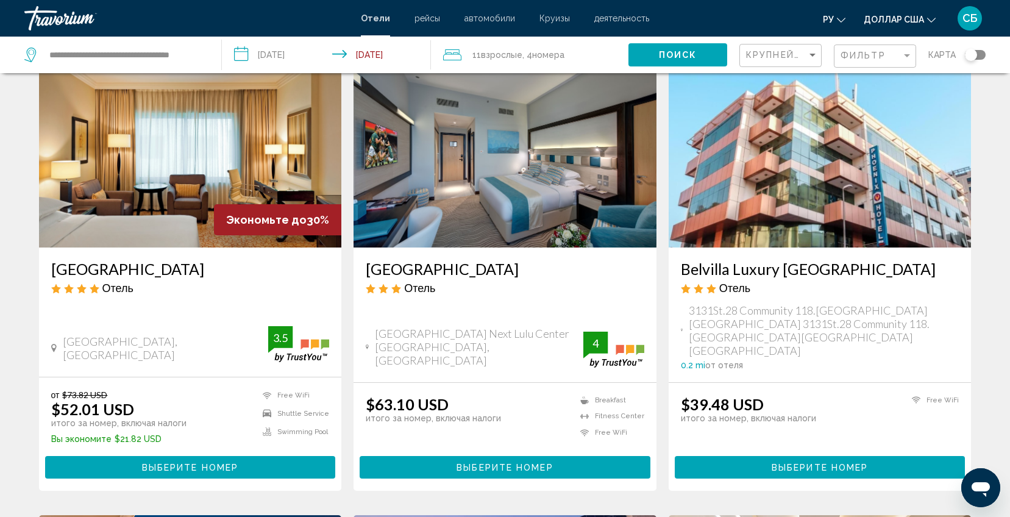
scroll to position [91, 0]
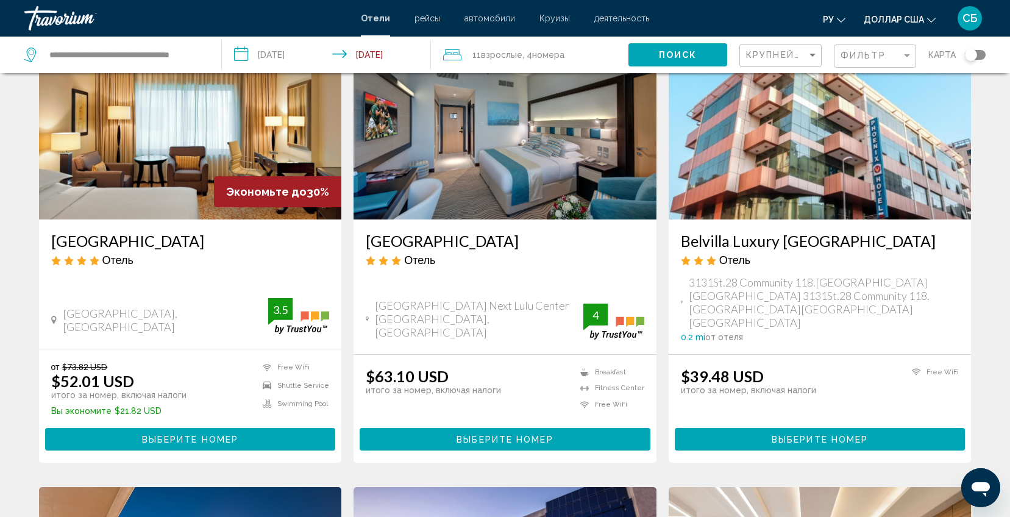
click at [213, 435] on span "Выберите номер" at bounding box center [190, 440] width 96 height 10
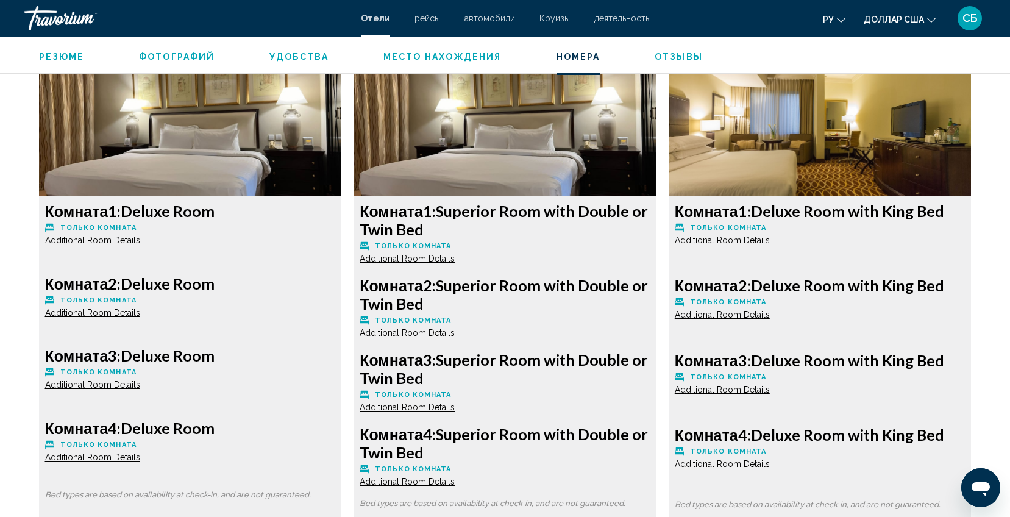
scroll to position [1921, 0]
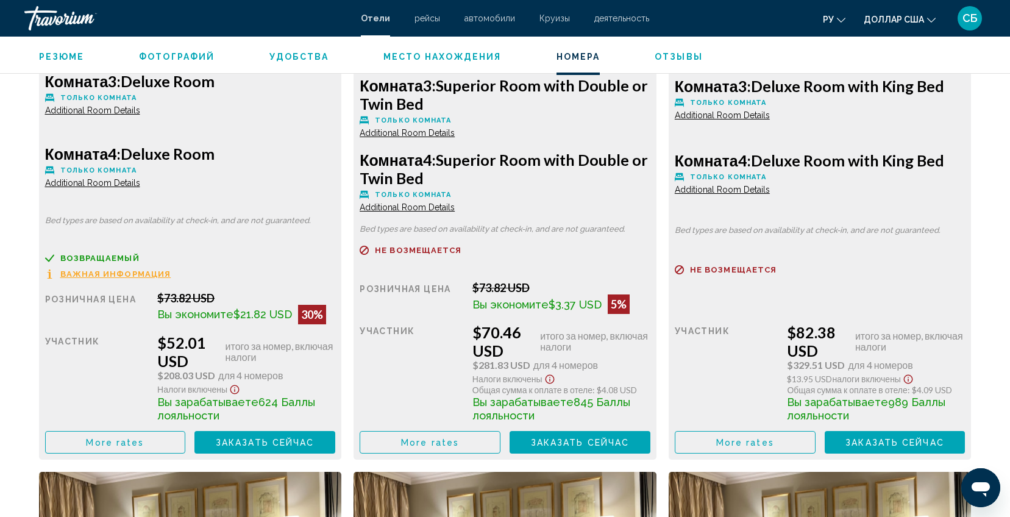
drag, startPoint x: 441, startPoint y: 173, endPoint x: 470, endPoint y: 182, distance: 30.7
click at [336, 163] on h3 "Комната 4: Superior Room with Double or Twin Bed" at bounding box center [190, 154] width 291 height 18
click at [208, 212] on div "Комната 1: Deluxe Room Только комната Additional Room Details Комната 2: Deluxe…" at bounding box center [190, 190] width 303 height 538
click at [96, 188] on span "Additional Room Details" at bounding box center [92, 183] width 95 height 10
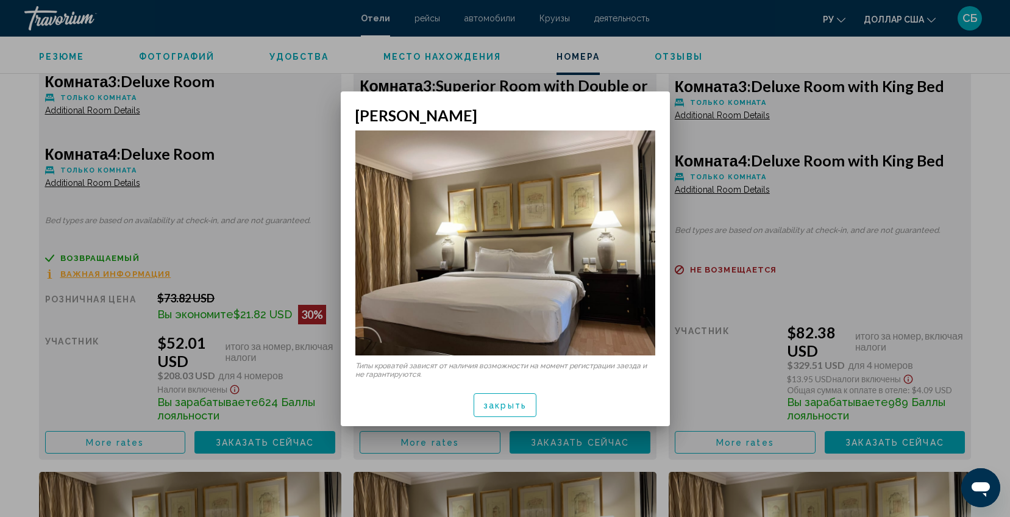
click at [157, 227] on div at bounding box center [505, 258] width 1010 height 517
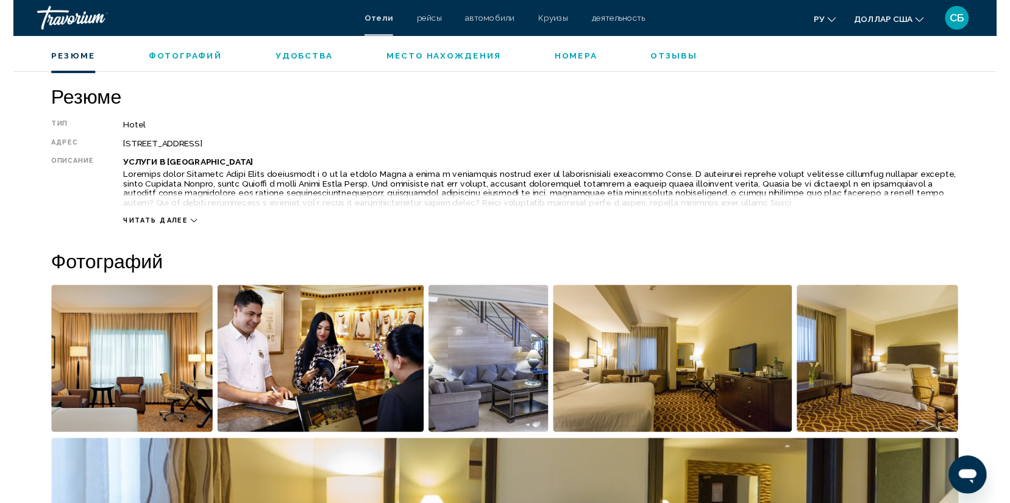
scroll to position [275, 0]
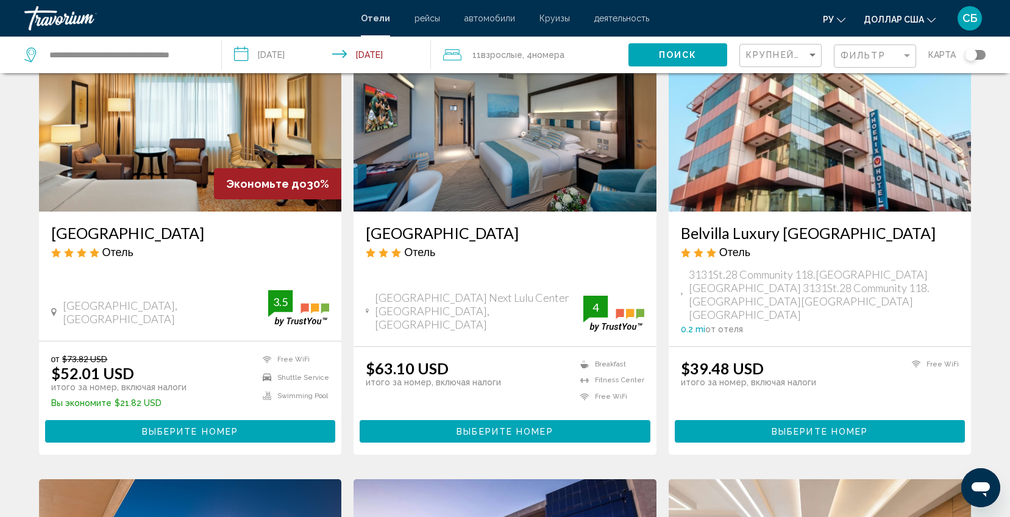
scroll to position [183, 0]
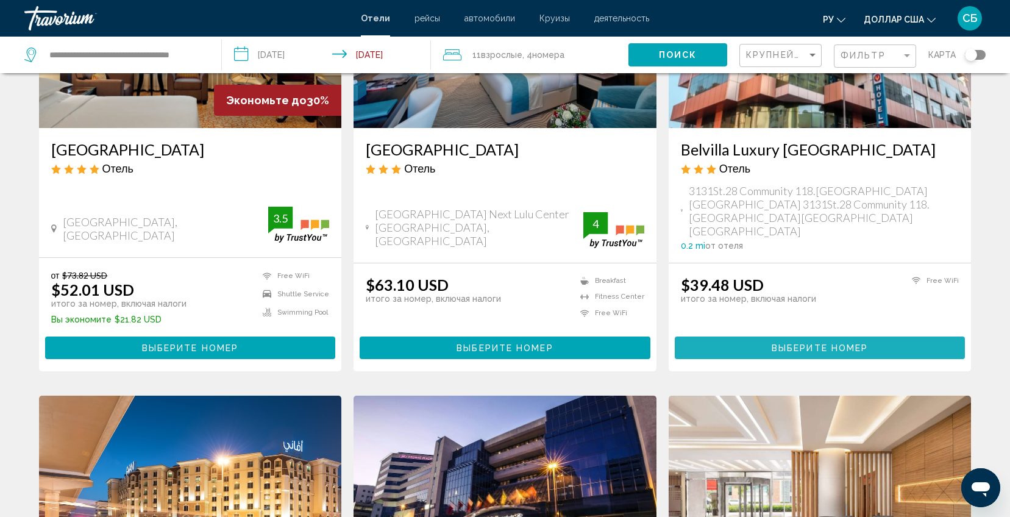
click at [840, 343] on span "Выберите номер" at bounding box center [820, 348] width 96 height 10
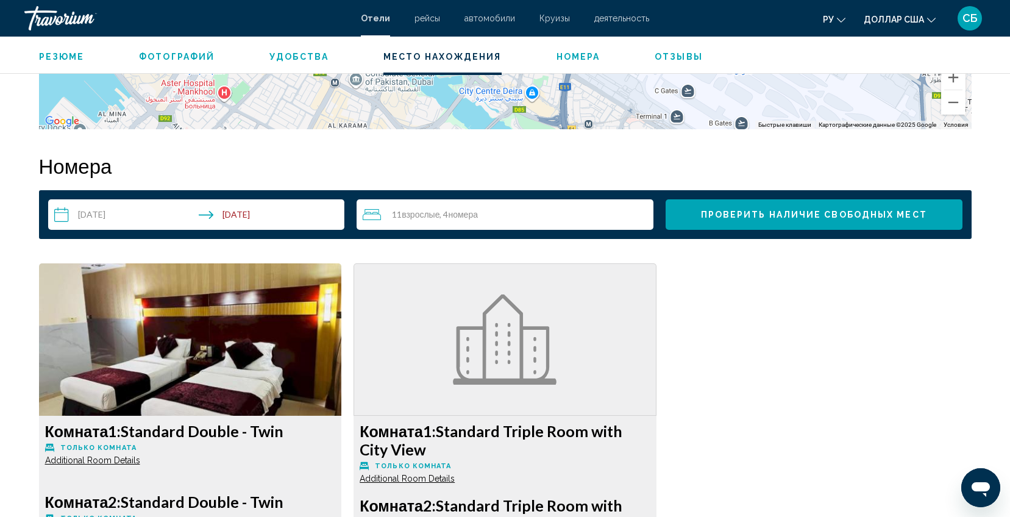
scroll to position [1281, 0]
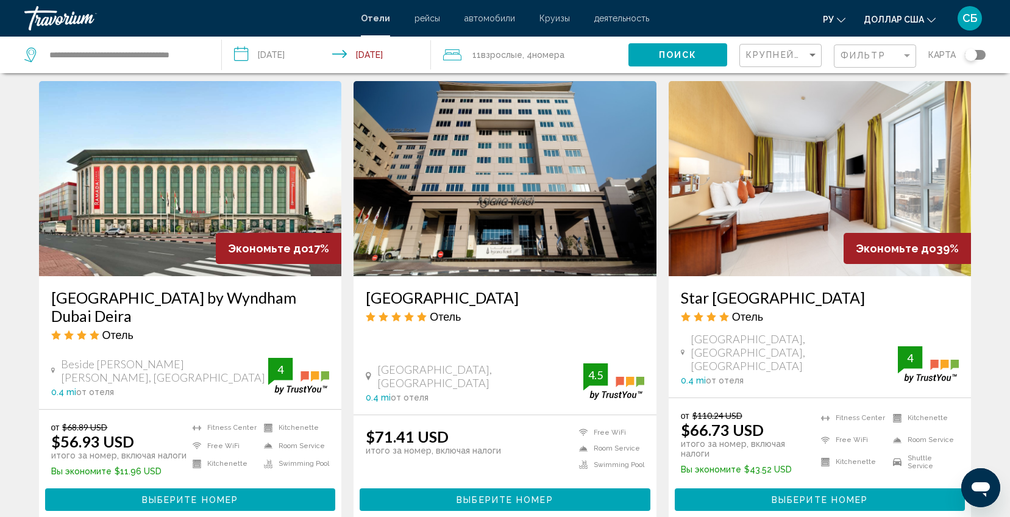
scroll to position [1006, 0]
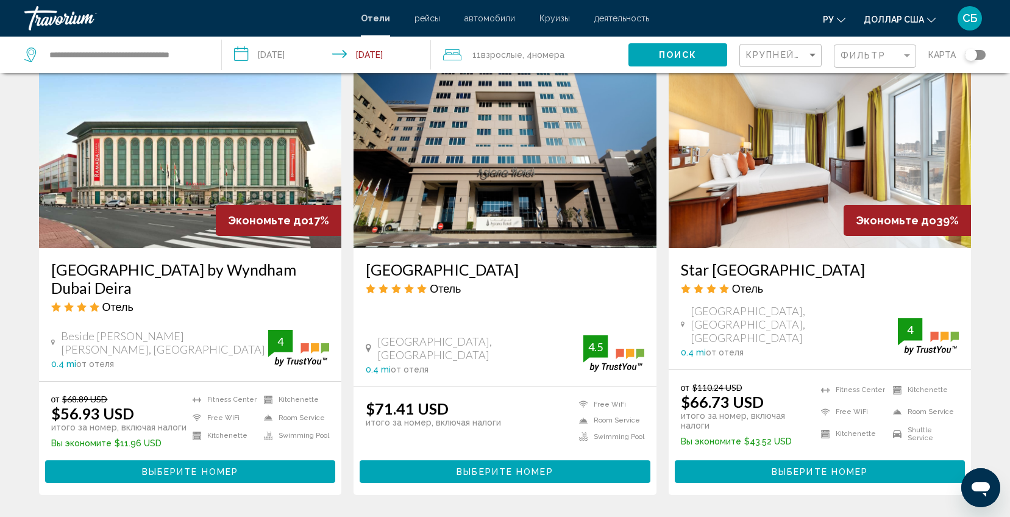
click at [809, 62] on div "Крупнейшие сбережения" at bounding box center [782, 56] width 72 height 23
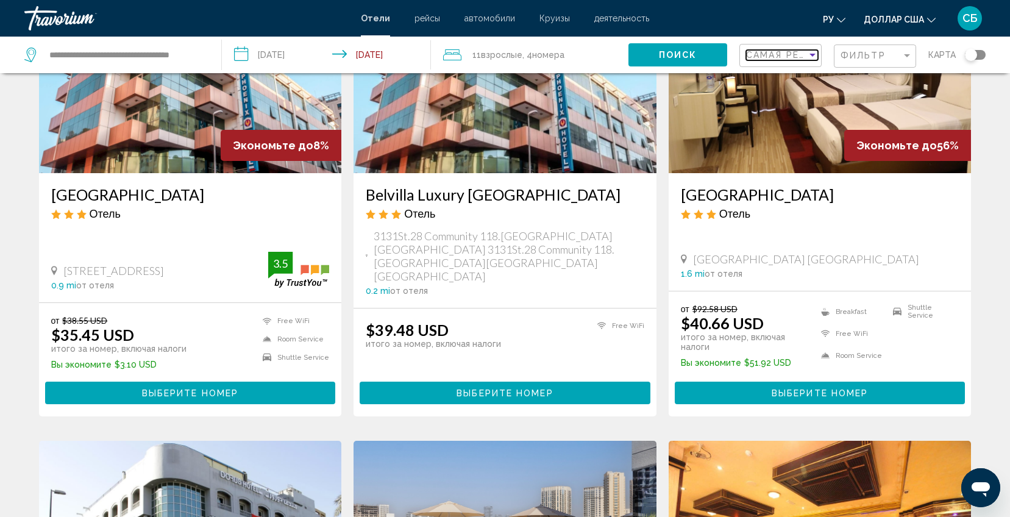
scroll to position [91, 0]
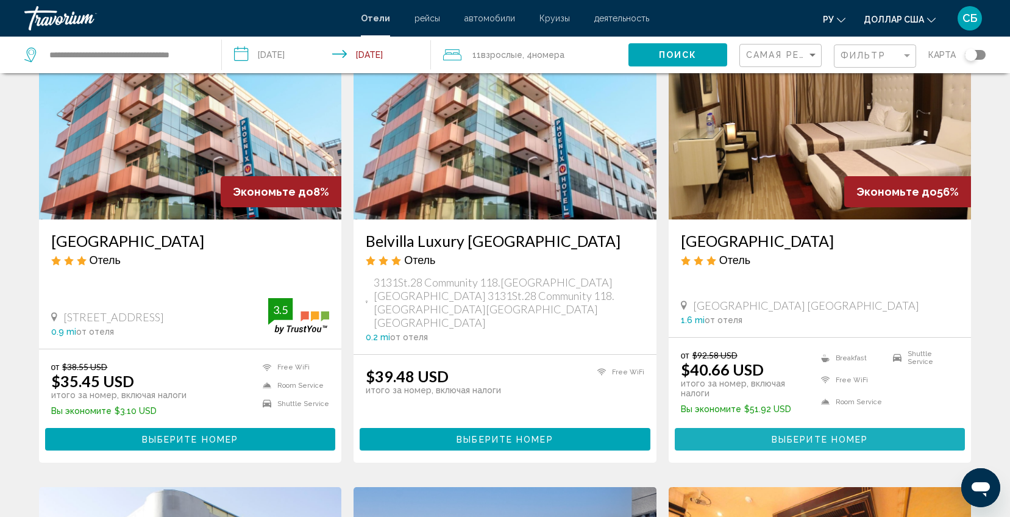
click at [846, 435] on span "Выберите номер" at bounding box center [820, 440] width 96 height 10
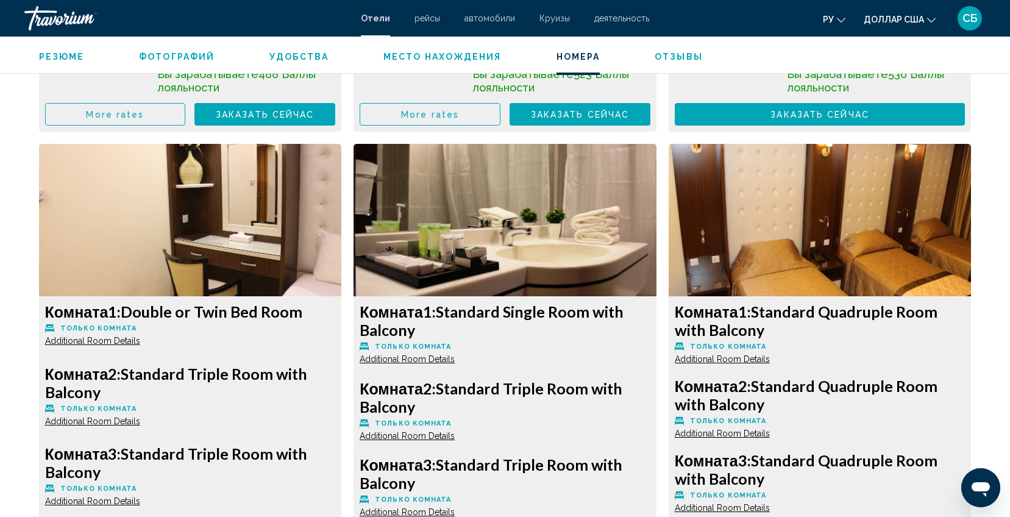
scroll to position [2287, 0]
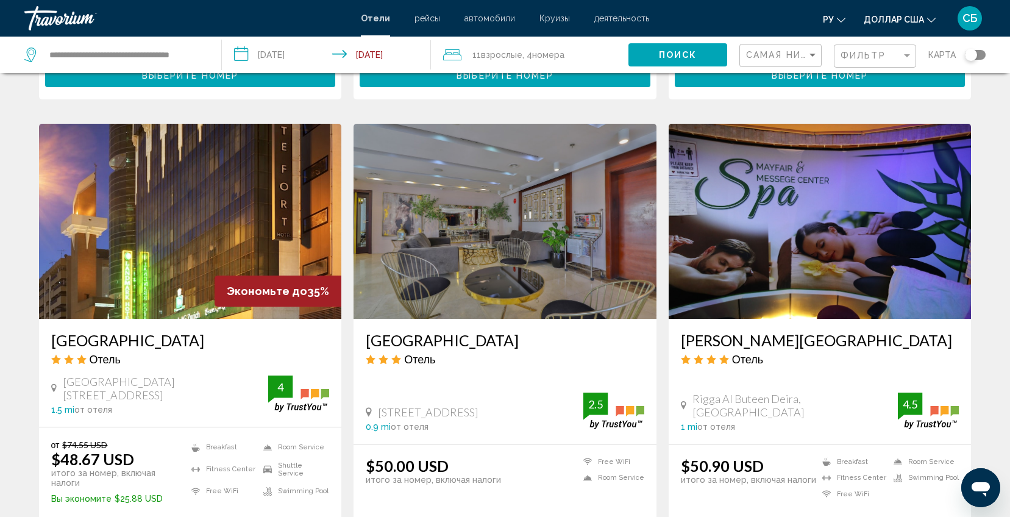
scroll to position [549, 0]
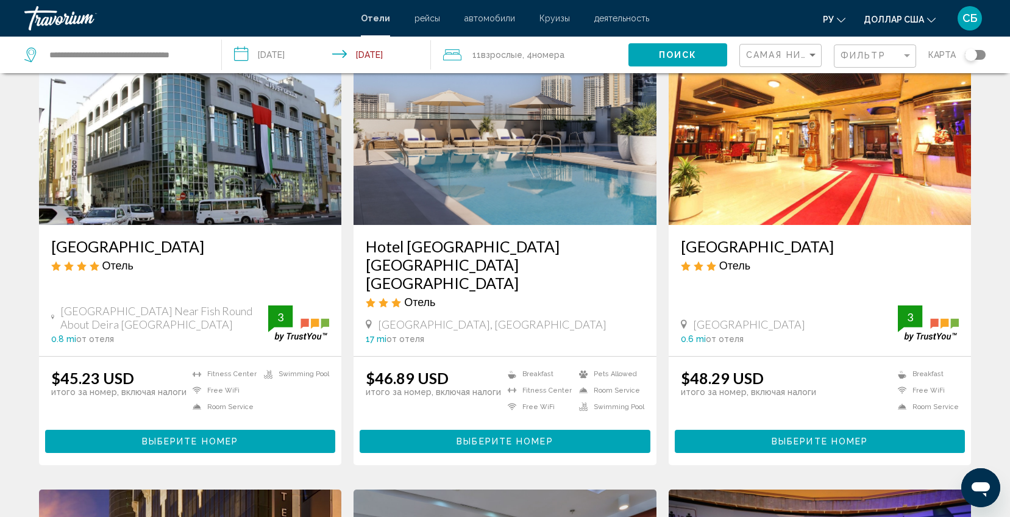
click at [165, 437] on span "Выберите номер" at bounding box center [190, 442] width 96 height 10
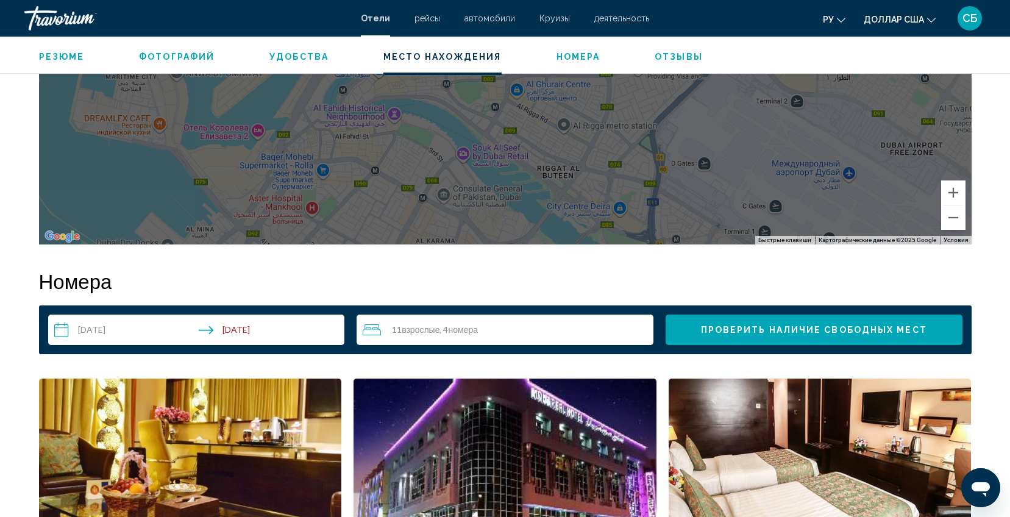
scroll to position [1463, 0]
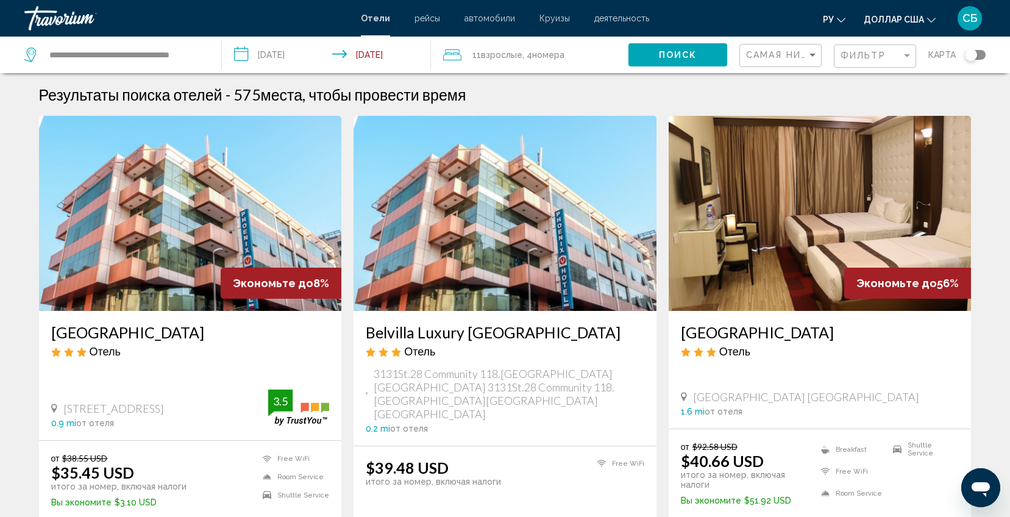
click at [205, 55] on div "**********" at bounding box center [116, 55] width 185 height 37
click at [203, 54] on div "**********" at bounding box center [116, 55] width 185 height 37
click at [198, 57] on input "**********" at bounding box center [125, 55] width 155 height 18
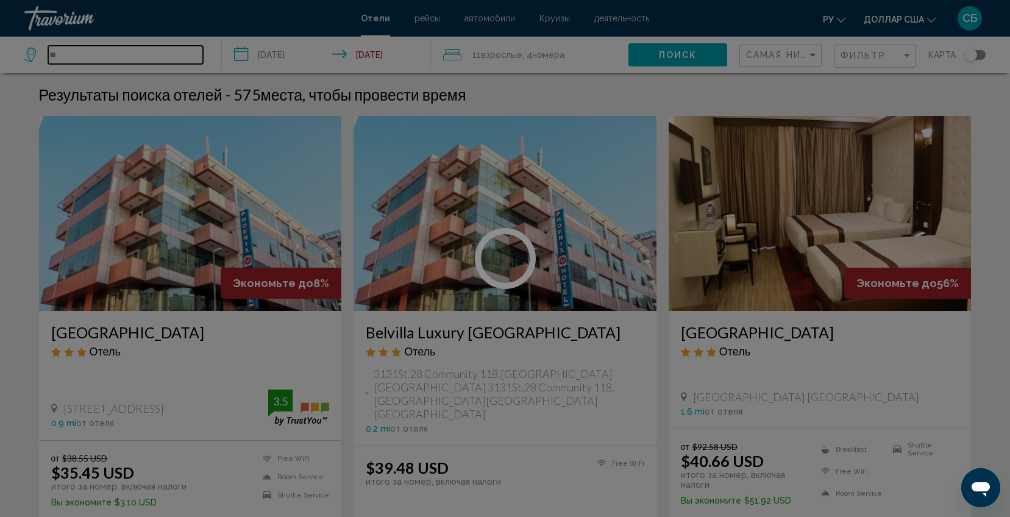
type input "*"
paste input "**********"
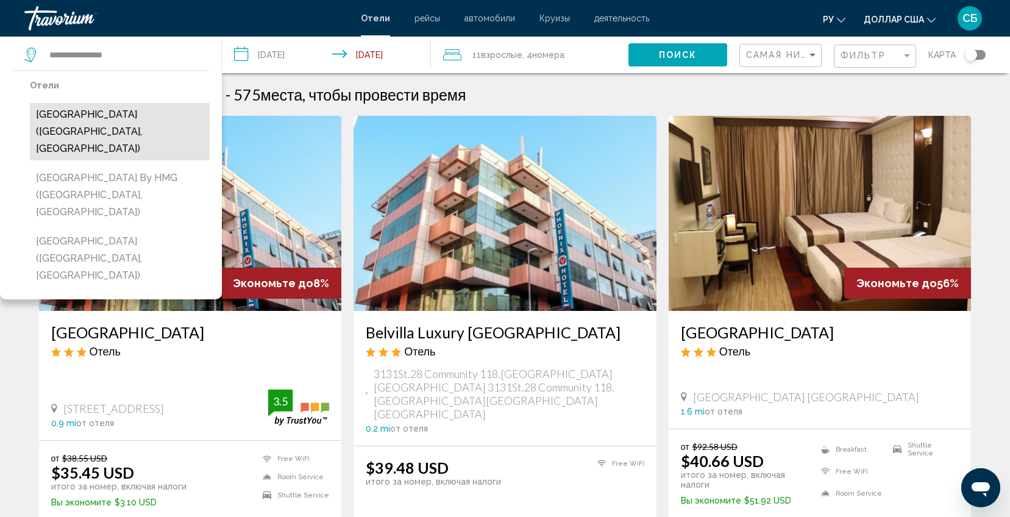
click at [146, 118] on button "[GEOGRAPHIC_DATA] ([GEOGRAPHIC_DATA], [GEOGRAPHIC_DATA])" at bounding box center [120, 131] width 180 height 57
type input "**********"
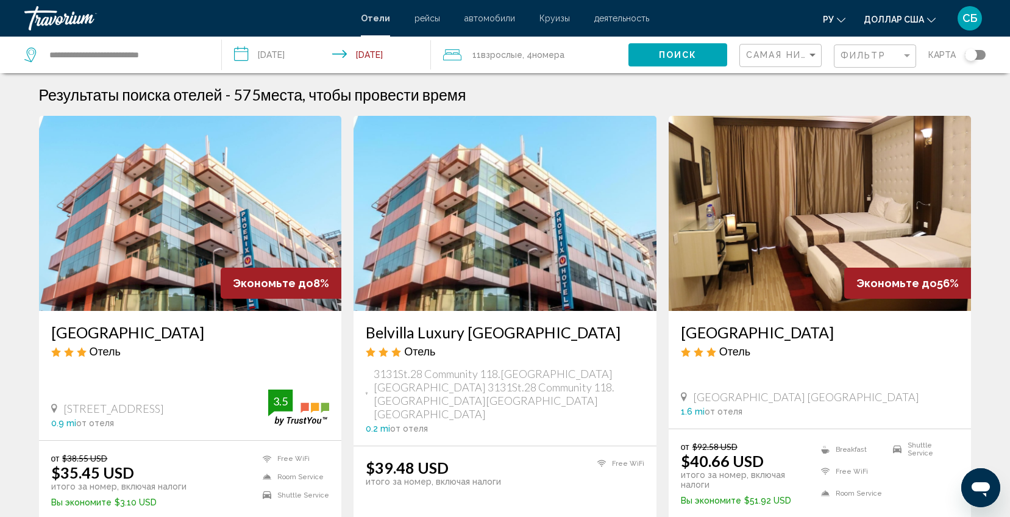
click at [657, 52] on button "Поиск" at bounding box center [678, 54] width 99 height 23
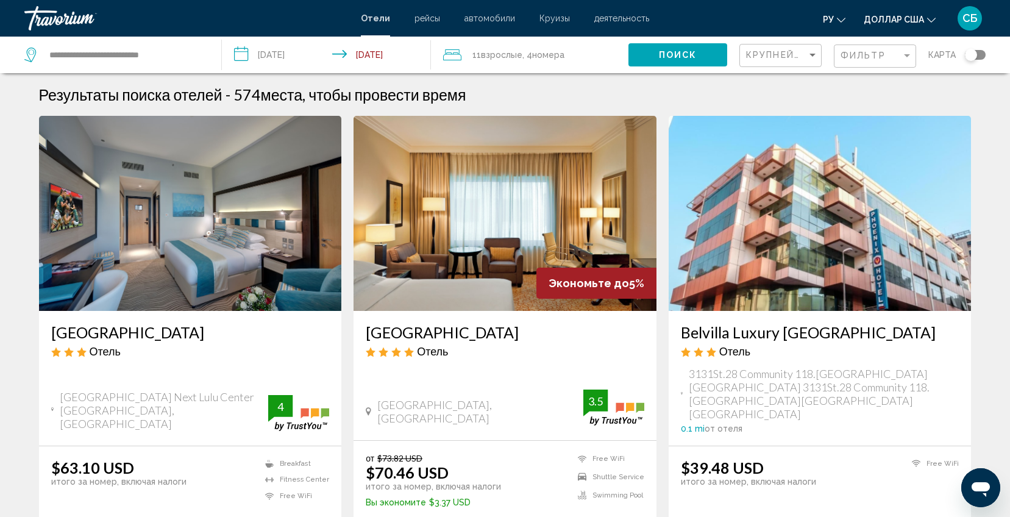
scroll to position [183, 0]
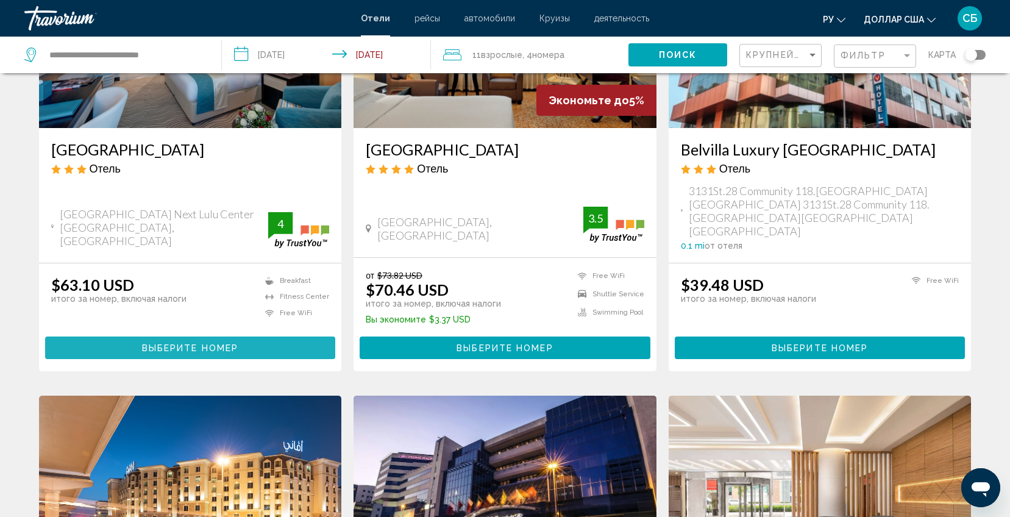
click at [265, 337] on button "Выберите номер" at bounding box center [190, 348] width 291 height 23
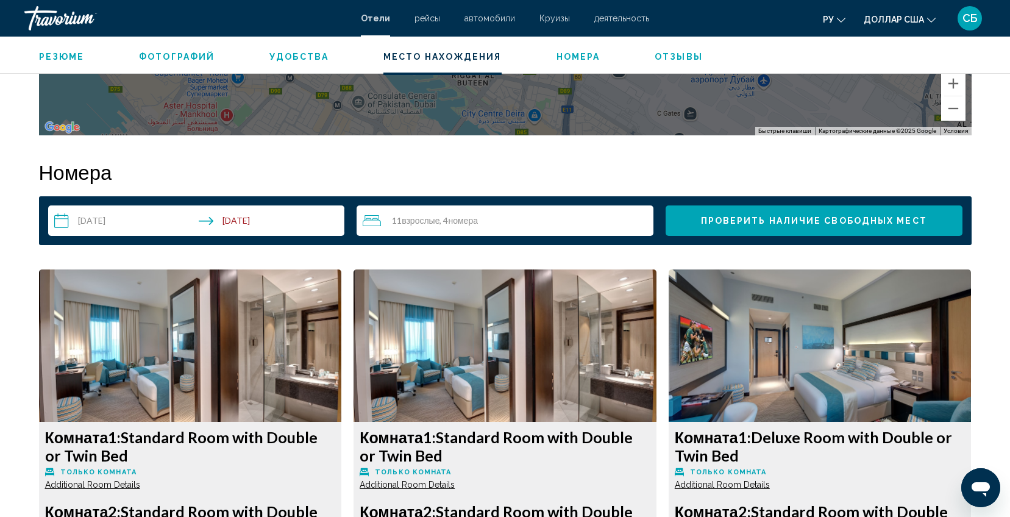
scroll to position [1463, 0]
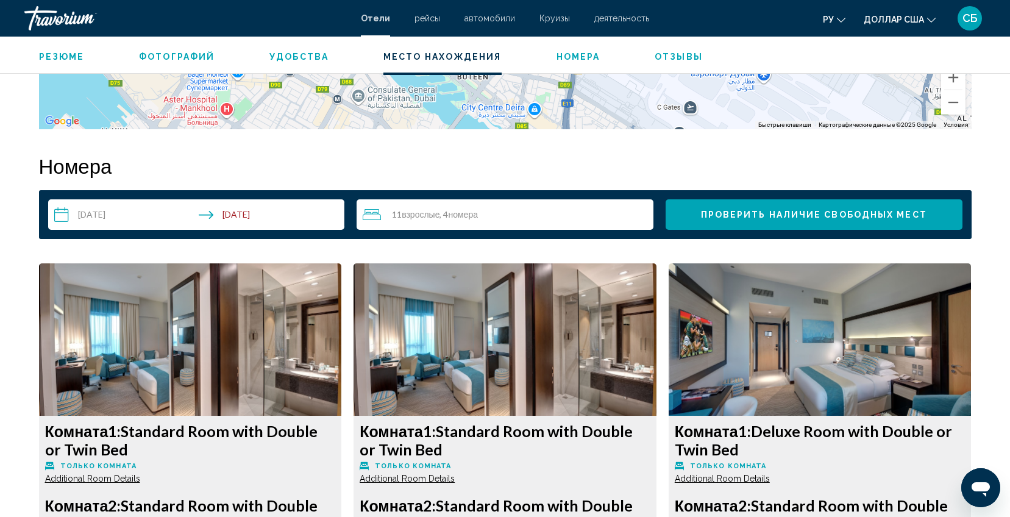
drag, startPoint x: 130, startPoint y: 429, endPoint x: 153, endPoint y: 441, distance: 25.4
click at [153, 441] on h3 "Комната 1: Standard Room with Double or Twin Bed" at bounding box center [190, 440] width 291 height 37
copy h3 "Standard Room with Double or Twin Bed"
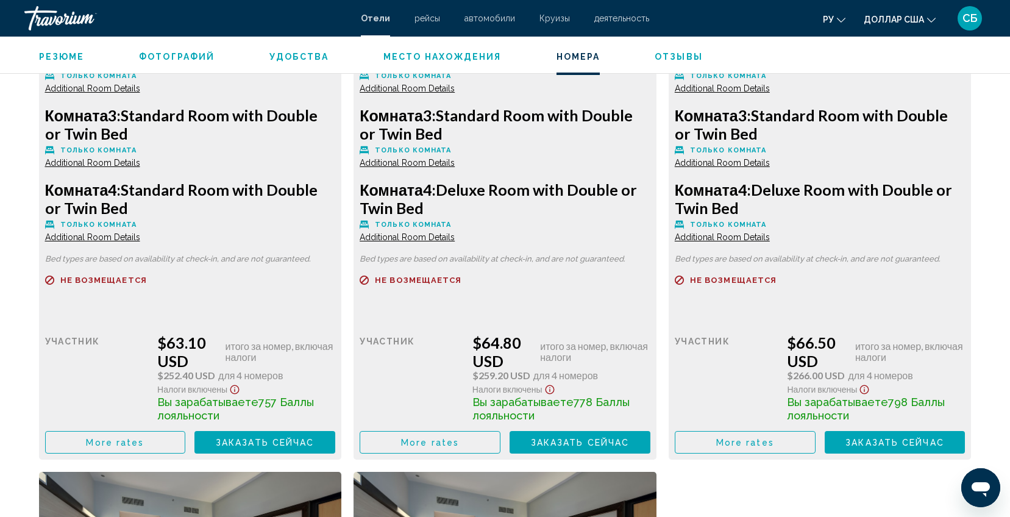
scroll to position [1921, 0]
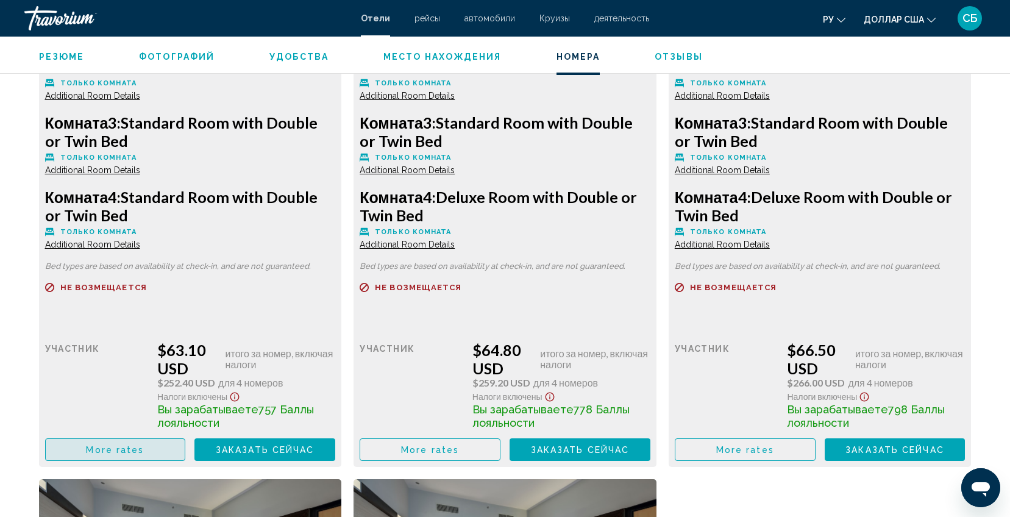
click at [149, 455] on button "More rates" at bounding box center [115, 449] width 141 height 23
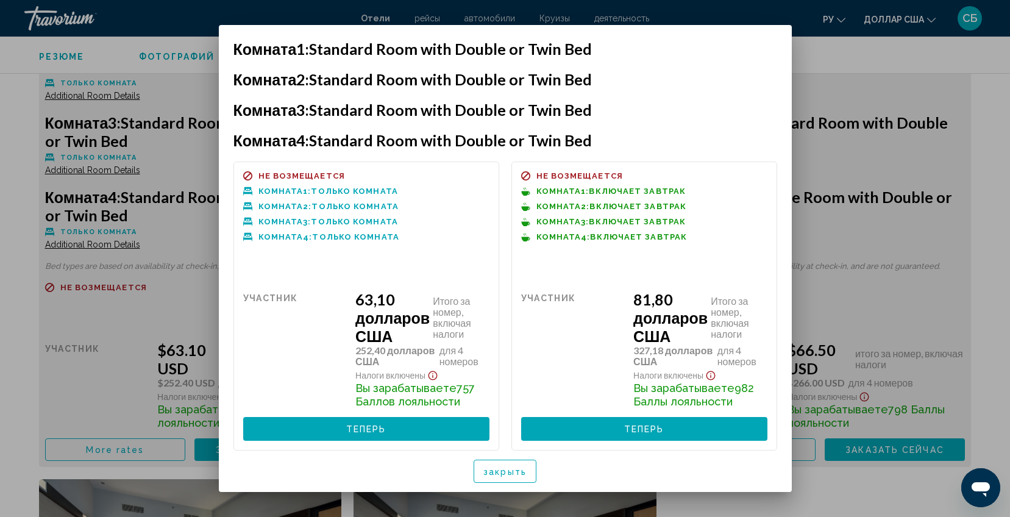
click at [373, 431] on font "Теперь" at bounding box center [366, 430] width 40 height 10
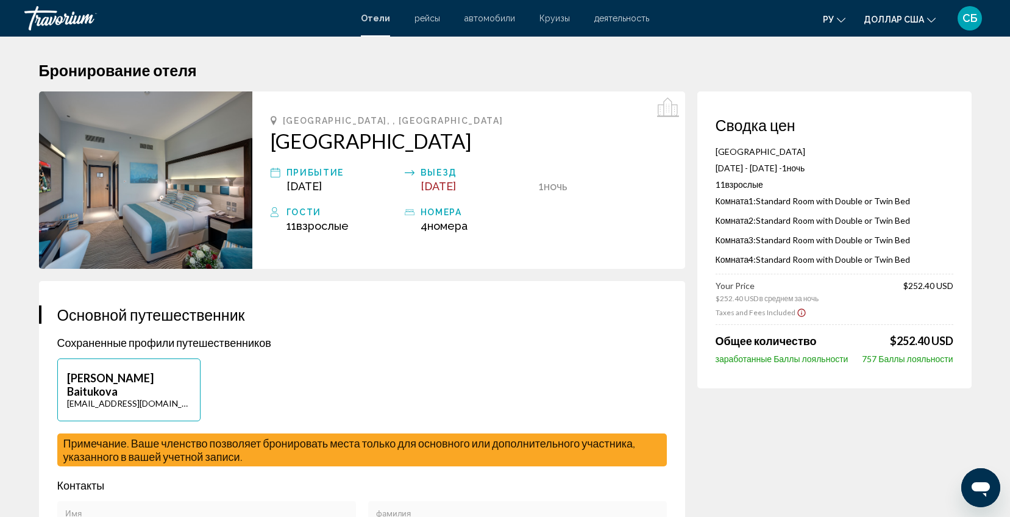
click at [757, 196] on span "Комната 1:" at bounding box center [736, 201] width 41 height 10
drag, startPoint x: 758, startPoint y: 201, endPoint x: 911, endPoint y: 198, distance: 153.1
click at [911, 198] on p "Комната 1: Standard Room with Double or Twin Bed" at bounding box center [835, 201] width 238 height 10
copy p "Standard Room with Double or Twin Bed"
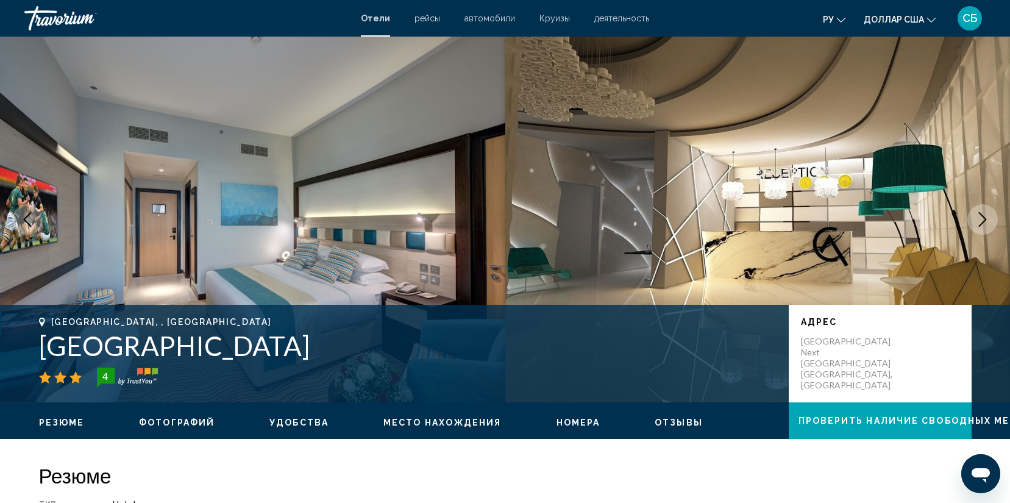
click at [384, 288] on img "Основное содержание" at bounding box center [252, 220] width 505 height 366
click at [989, 218] on icon "Next image" at bounding box center [983, 219] width 15 height 15
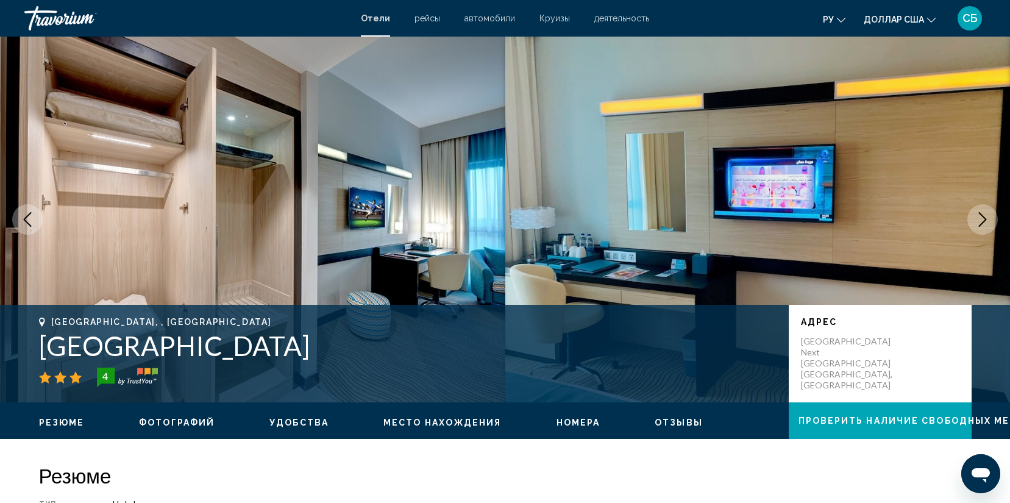
click at [989, 218] on icon "Next image" at bounding box center [983, 219] width 15 height 15
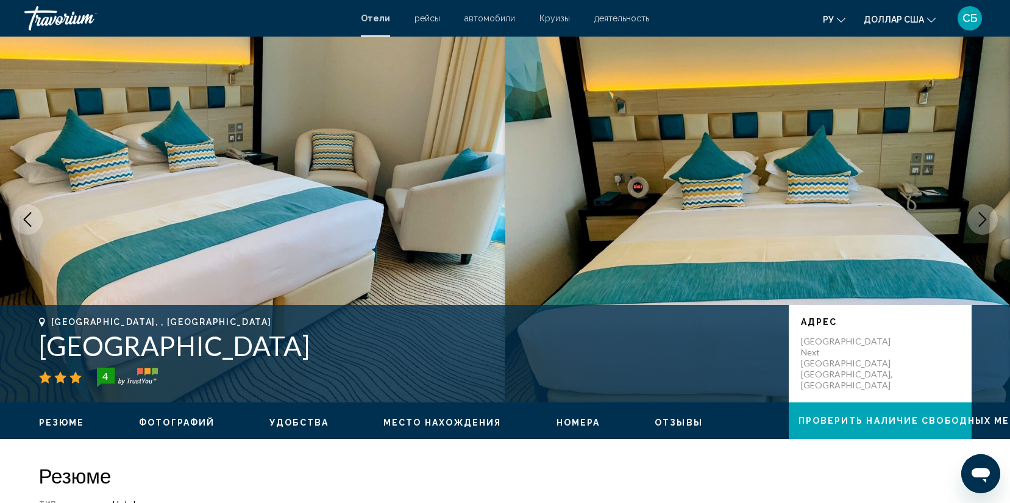
click at [989, 218] on icon "Next image" at bounding box center [983, 219] width 15 height 15
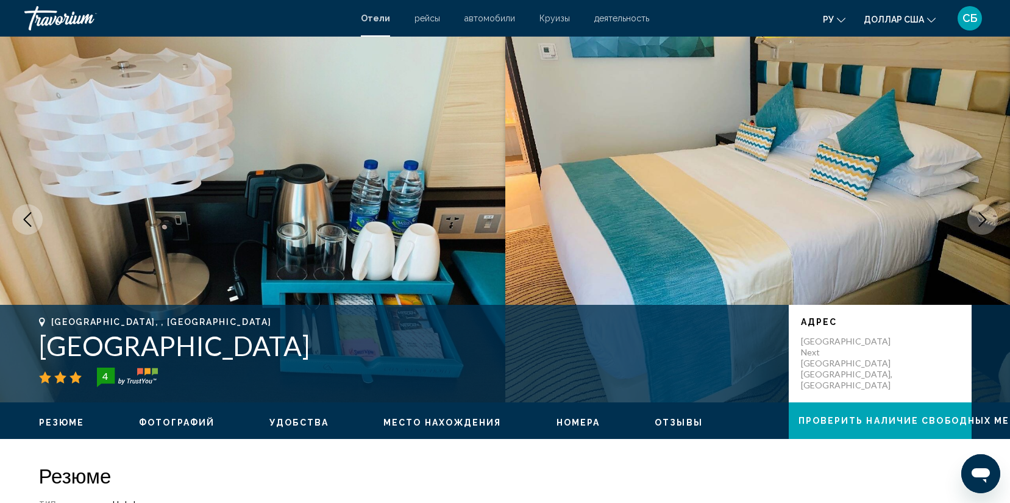
click at [989, 218] on icon "Next image" at bounding box center [983, 219] width 15 height 15
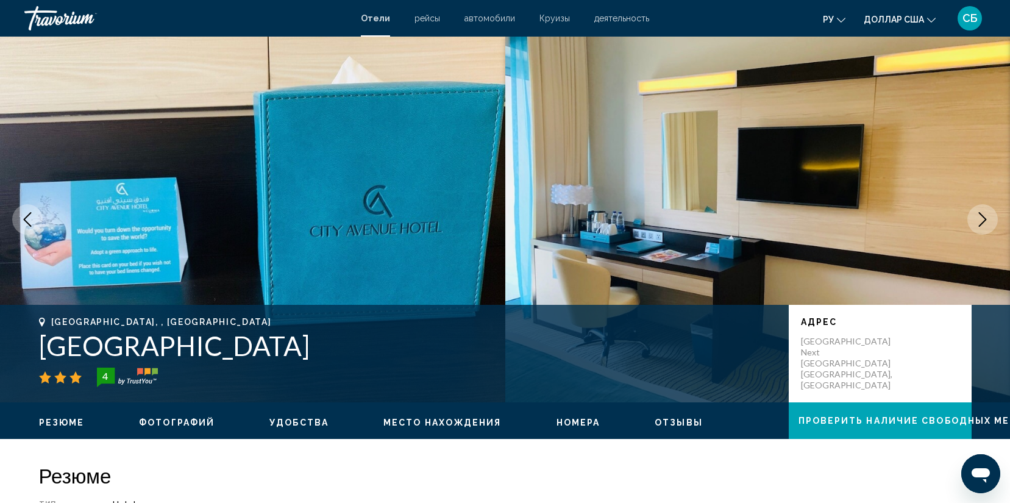
click at [989, 218] on icon "Next image" at bounding box center [983, 219] width 15 height 15
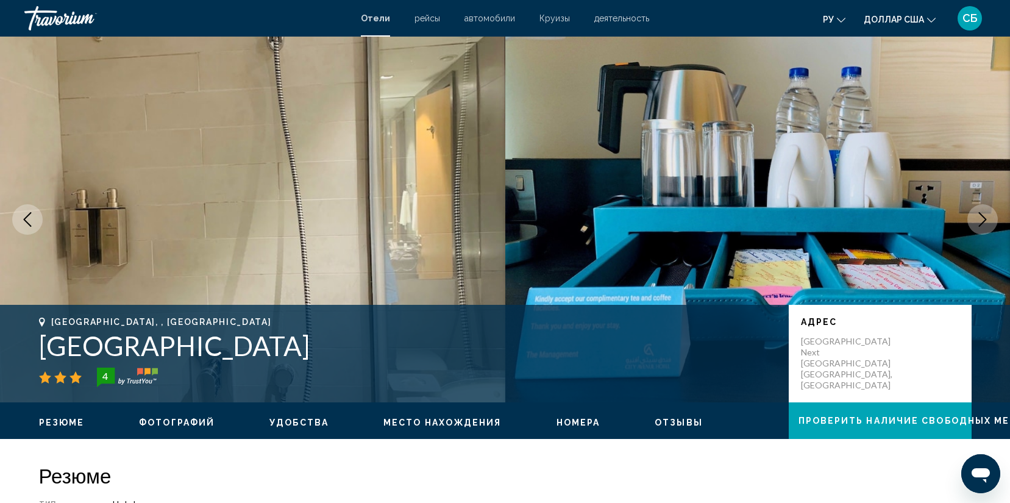
click at [989, 218] on icon "Next image" at bounding box center [983, 219] width 15 height 15
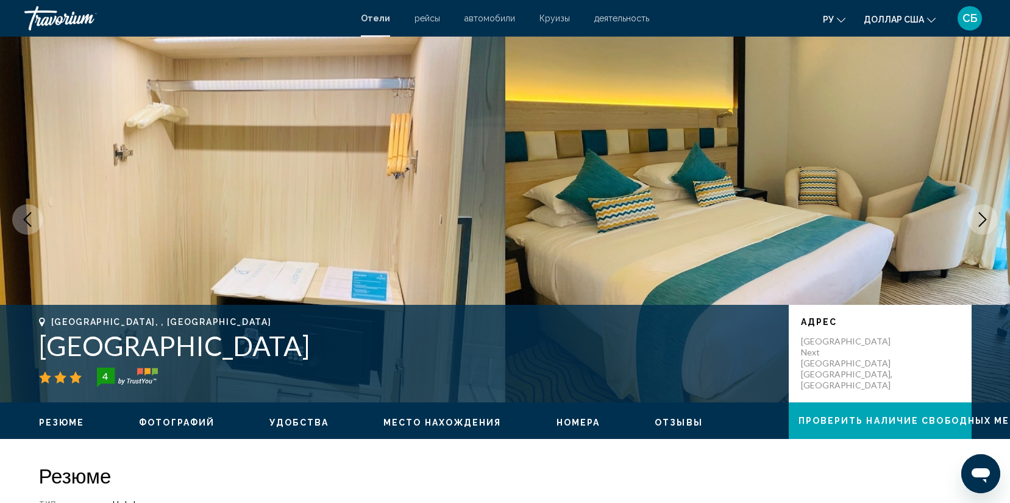
click at [989, 218] on icon "Next image" at bounding box center [983, 219] width 15 height 15
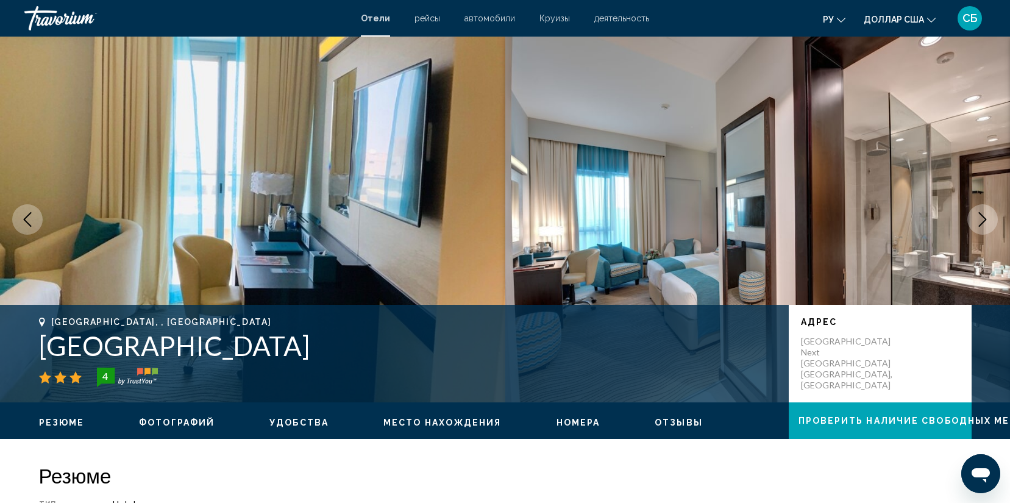
click at [989, 218] on icon "Next image" at bounding box center [983, 219] width 15 height 15
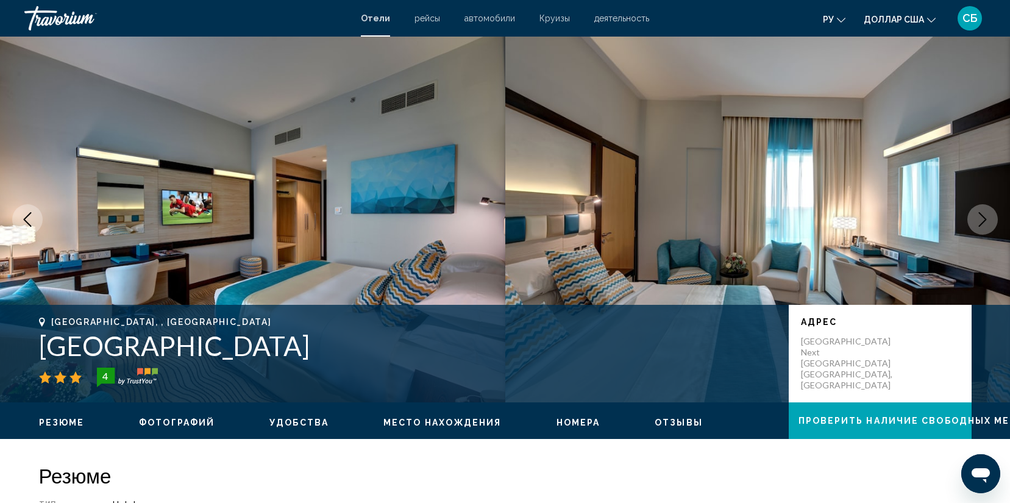
click at [989, 218] on icon "Next image" at bounding box center [983, 219] width 15 height 15
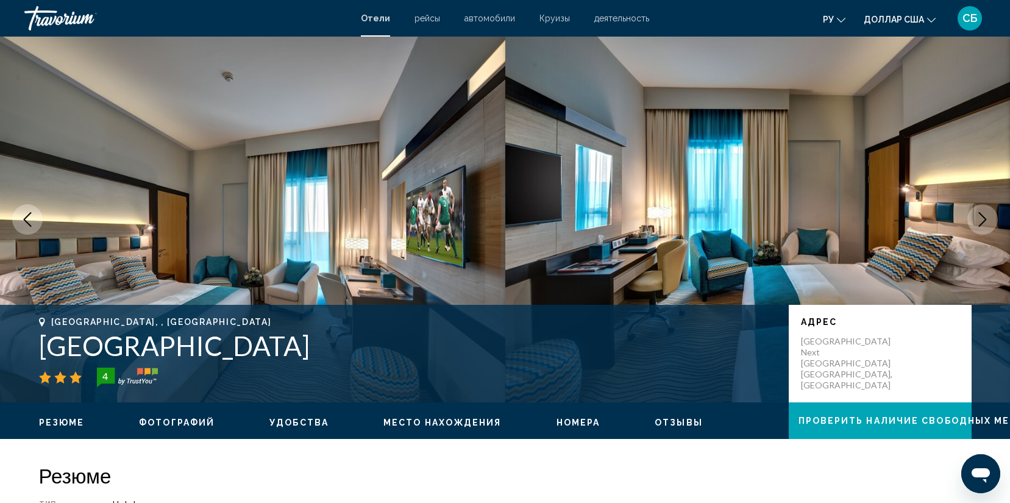
click at [989, 218] on icon "Next image" at bounding box center [983, 219] width 15 height 15
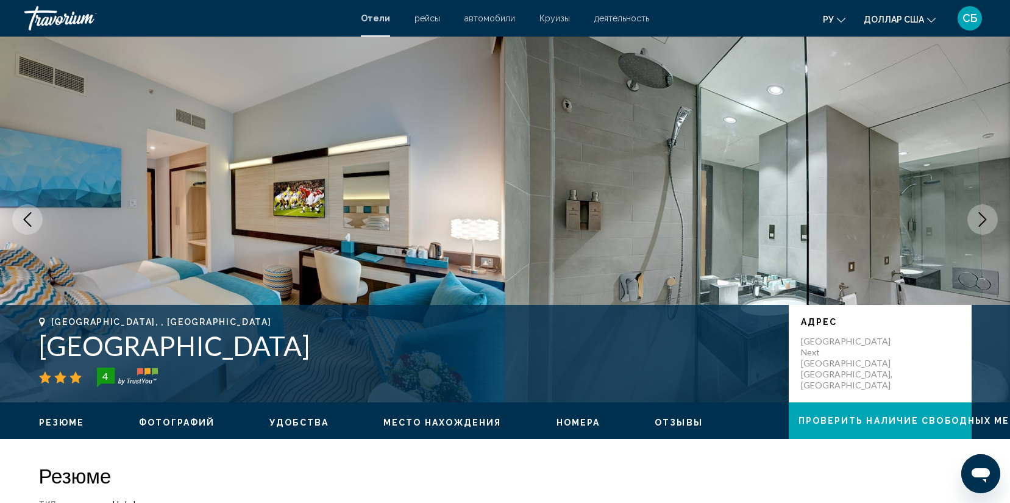
click at [989, 218] on icon "Next image" at bounding box center [983, 219] width 15 height 15
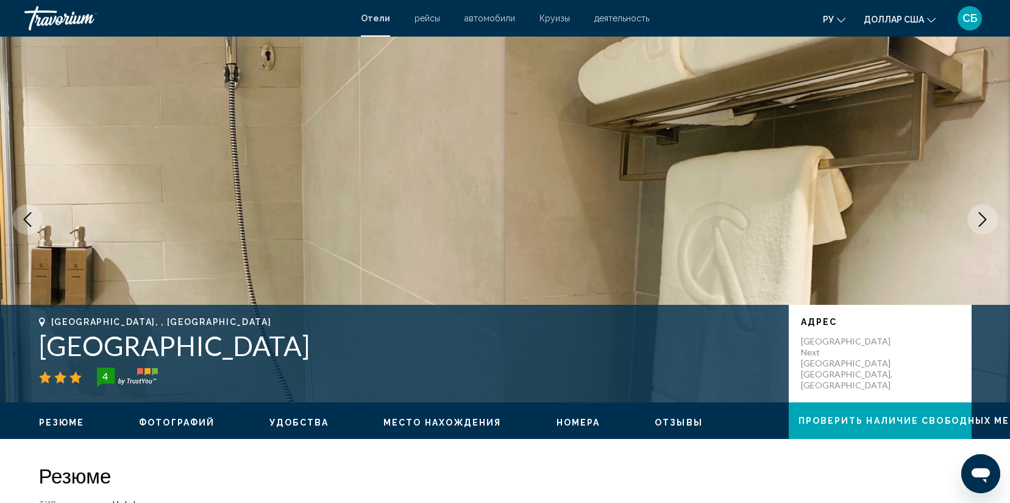
click at [989, 218] on icon "Next image" at bounding box center [983, 219] width 15 height 15
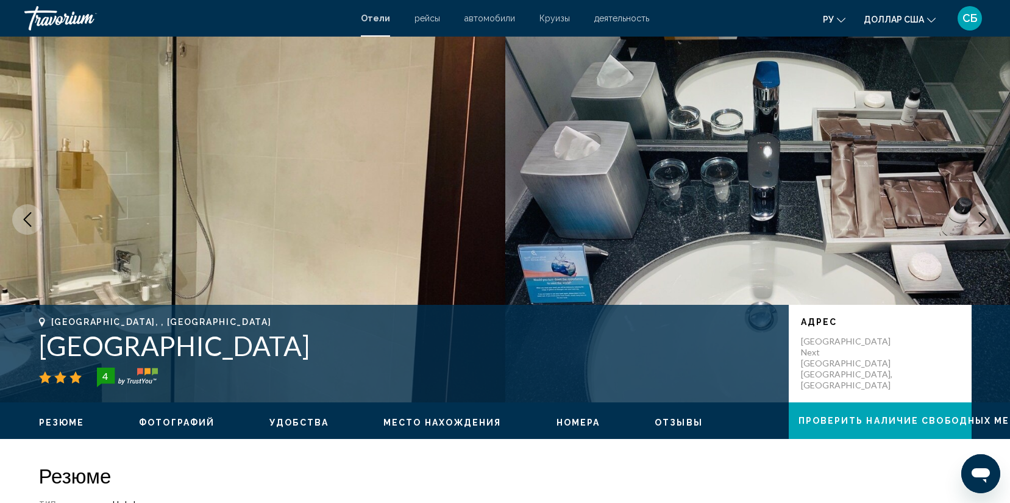
click at [989, 218] on icon "Next image" at bounding box center [983, 219] width 15 height 15
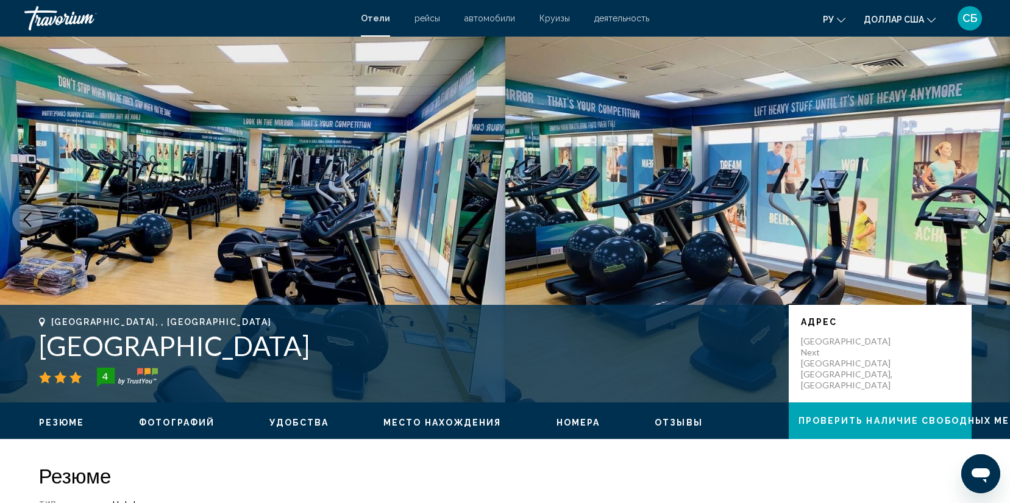
click at [989, 218] on icon "Next image" at bounding box center [983, 219] width 15 height 15
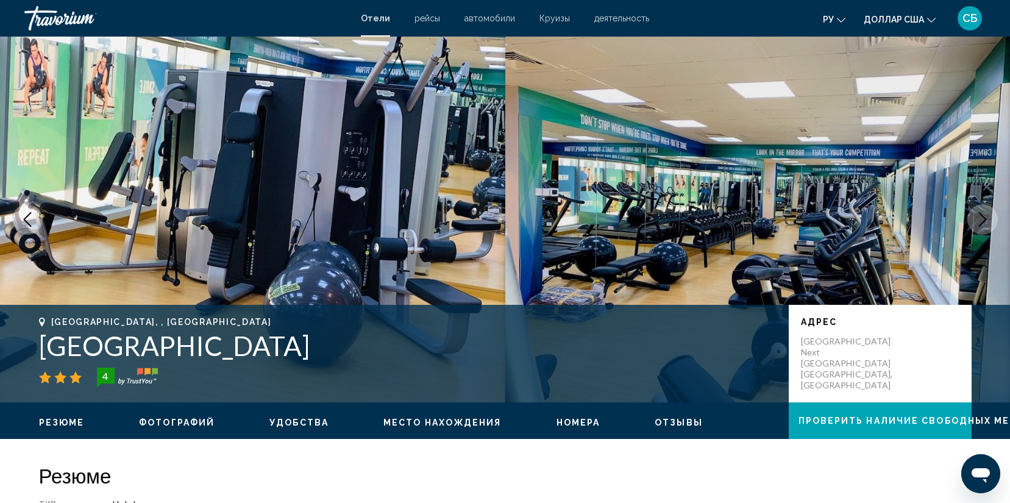
click at [989, 218] on icon "Next image" at bounding box center [983, 219] width 15 height 15
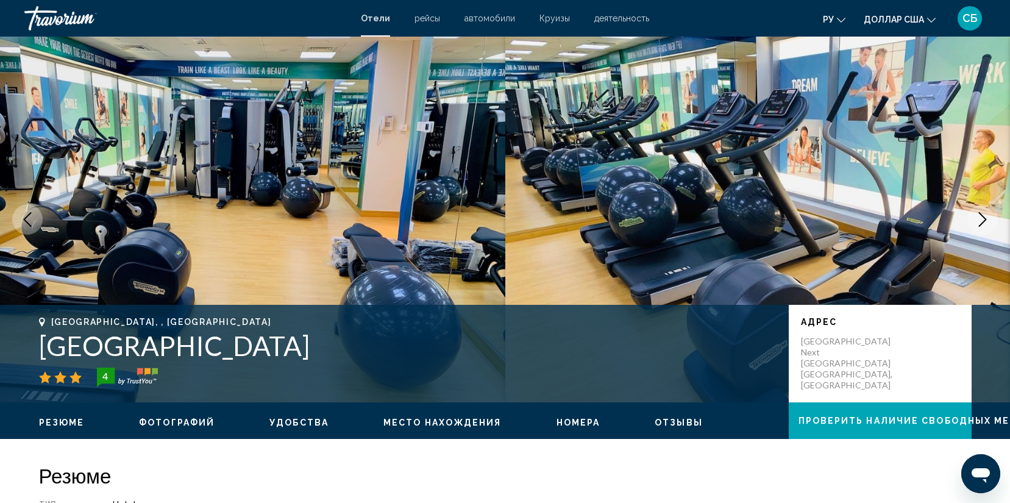
click at [989, 218] on icon "Next image" at bounding box center [983, 219] width 15 height 15
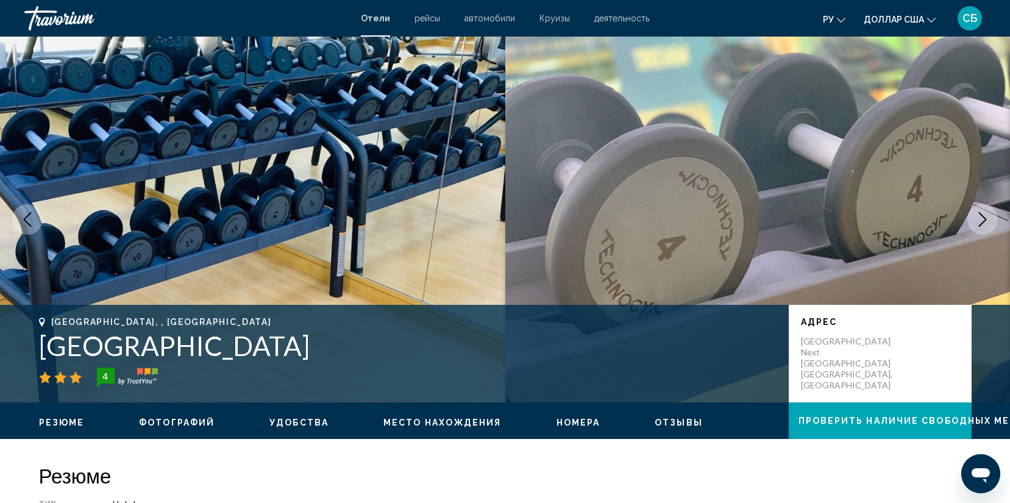
click at [989, 218] on icon "Next image" at bounding box center [983, 219] width 15 height 15
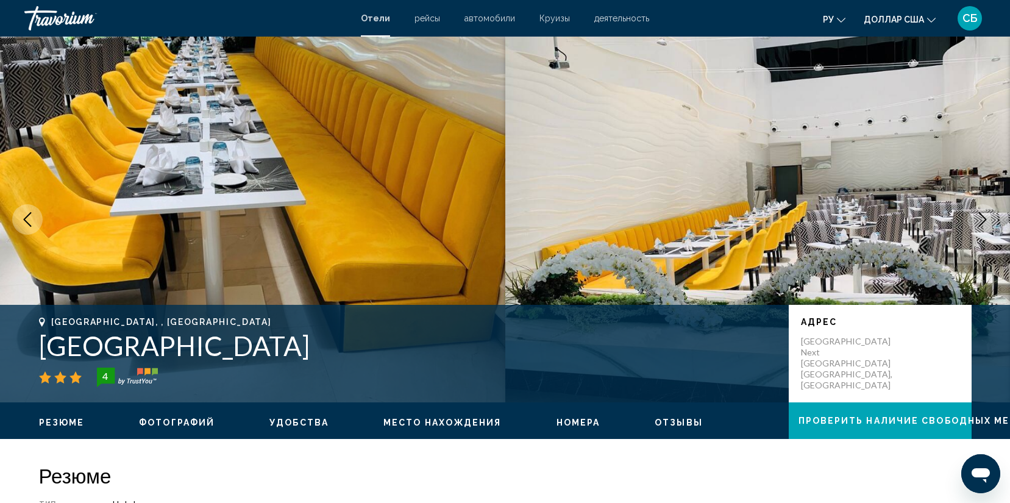
click at [989, 218] on icon "Next image" at bounding box center [983, 219] width 15 height 15
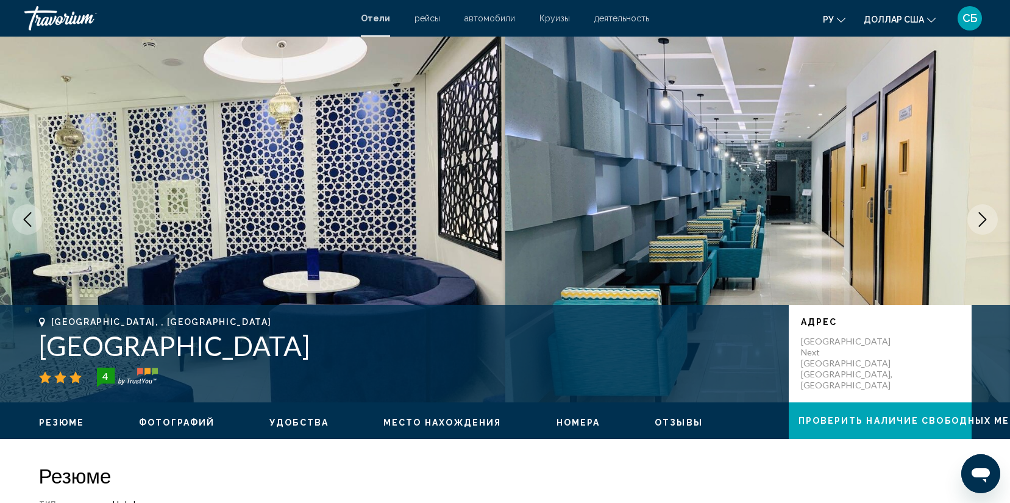
click at [989, 218] on icon "Next image" at bounding box center [983, 219] width 15 height 15
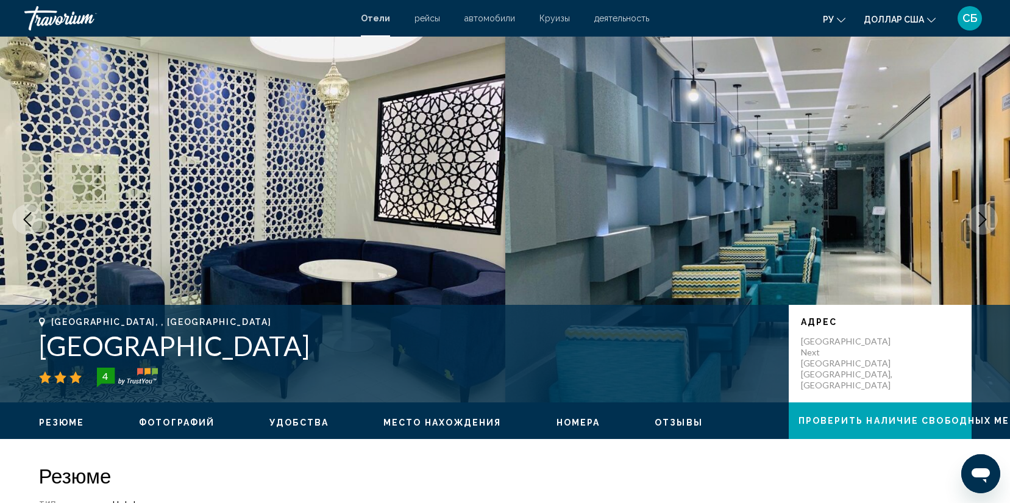
click at [989, 218] on icon "Next image" at bounding box center [983, 219] width 15 height 15
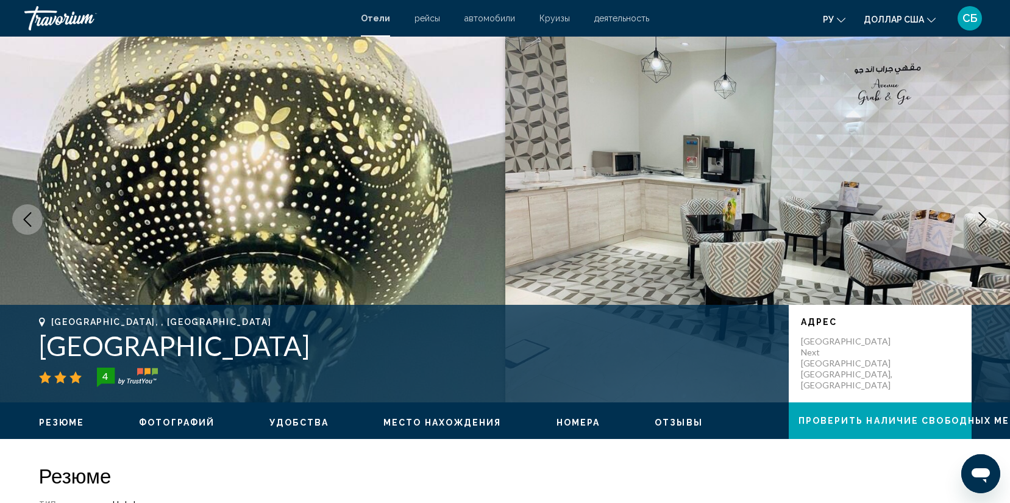
click at [989, 218] on icon "Next image" at bounding box center [983, 219] width 15 height 15
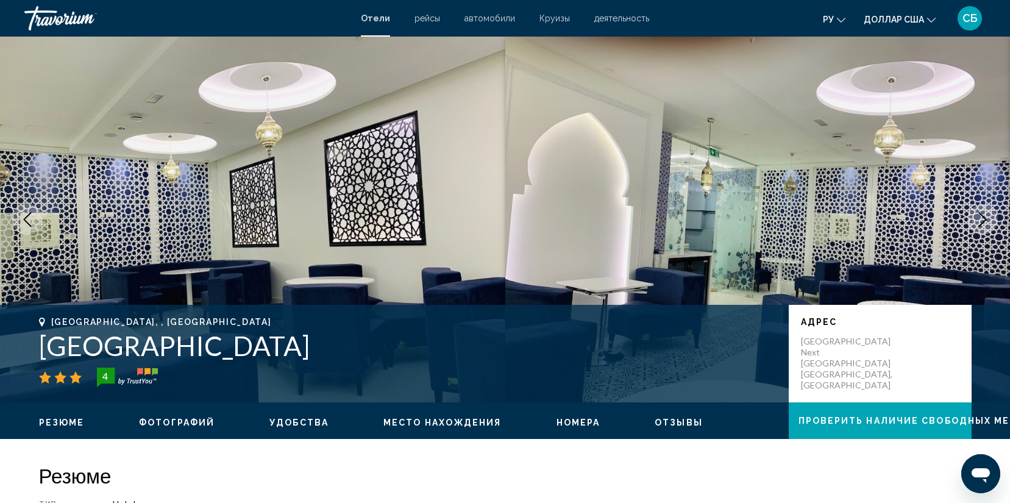
click at [989, 218] on icon "Next image" at bounding box center [983, 219] width 15 height 15
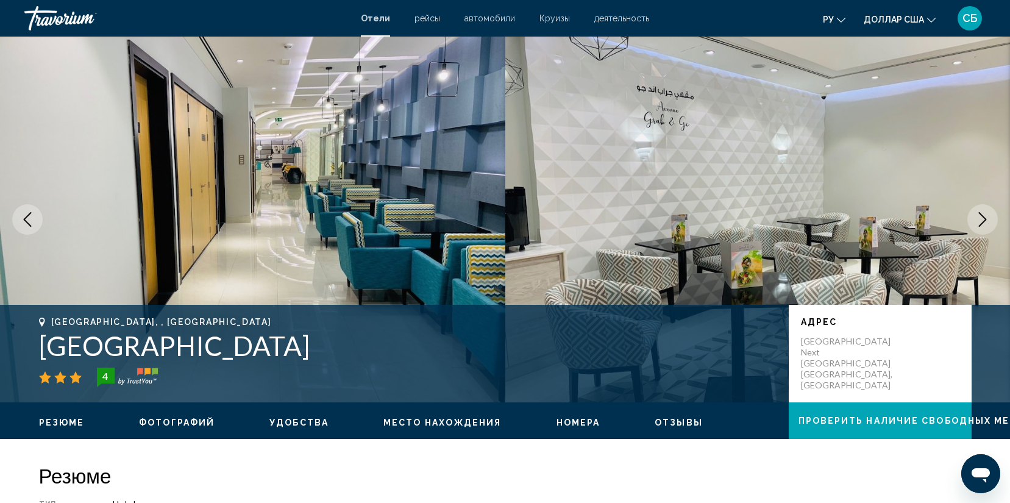
click at [989, 218] on icon "Next image" at bounding box center [983, 219] width 15 height 15
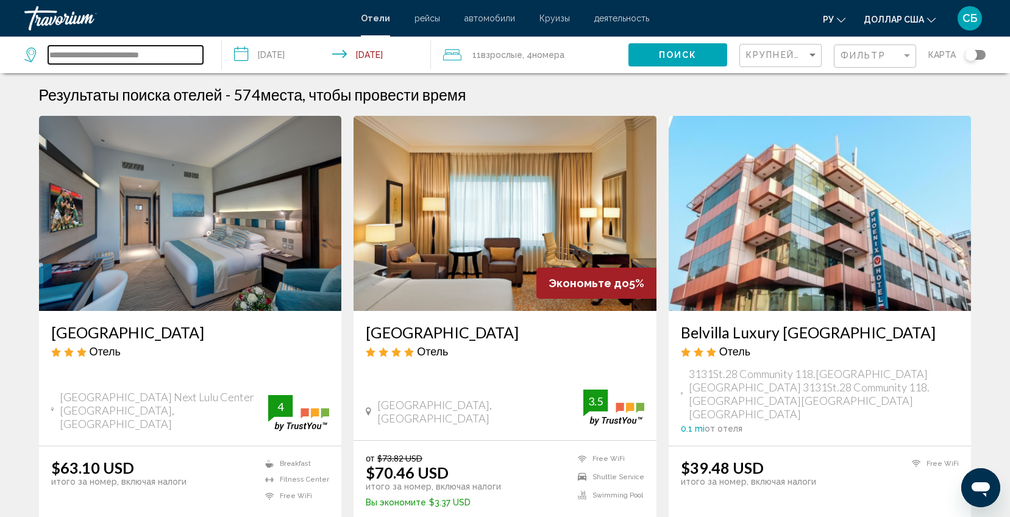
click at [174, 61] on input "**********" at bounding box center [125, 55] width 155 height 18
type input "*"
paste input "**********"
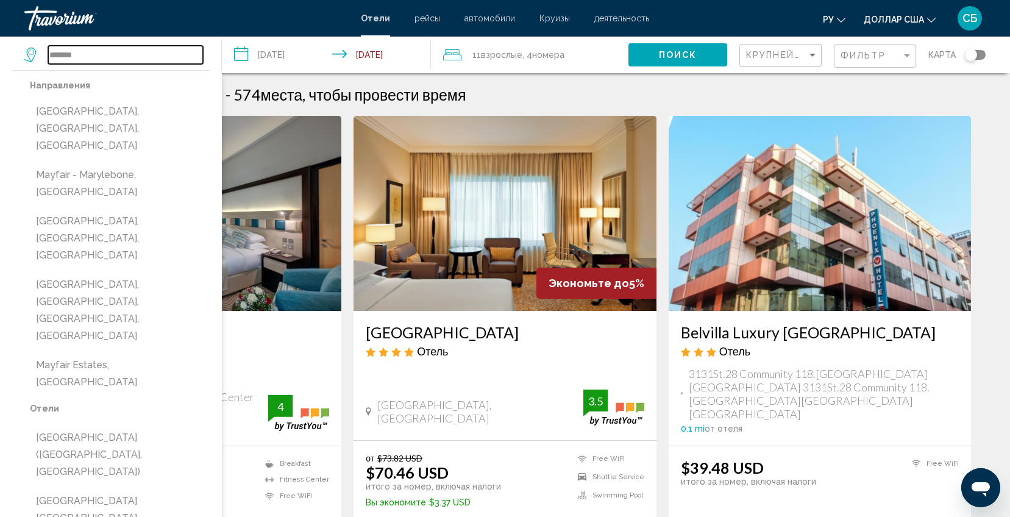
click at [96, 46] on input "*******" at bounding box center [125, 55] width 155 height 18
type input "*"
paste input "**********"
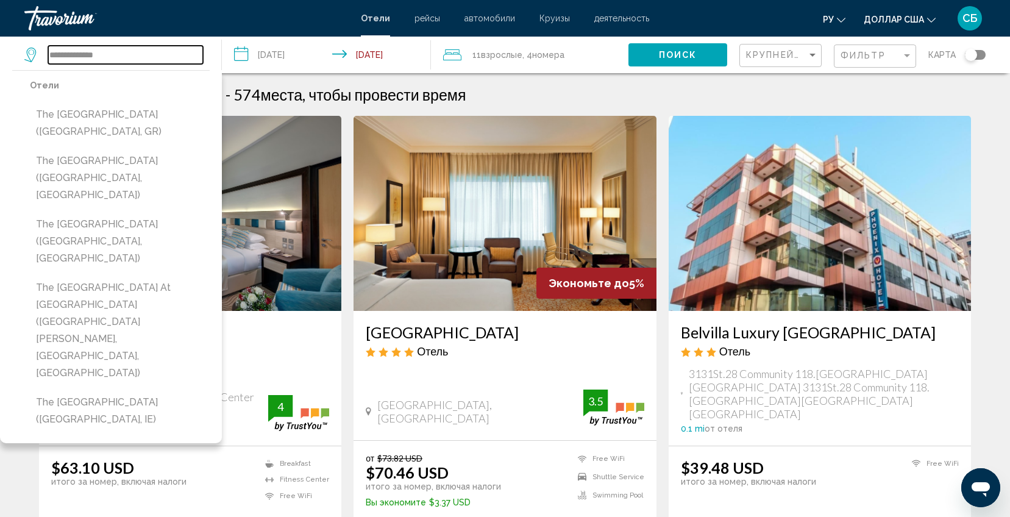
click at [149, 52] on input "**********" at bounding box center [125, 55] width 155 height 18
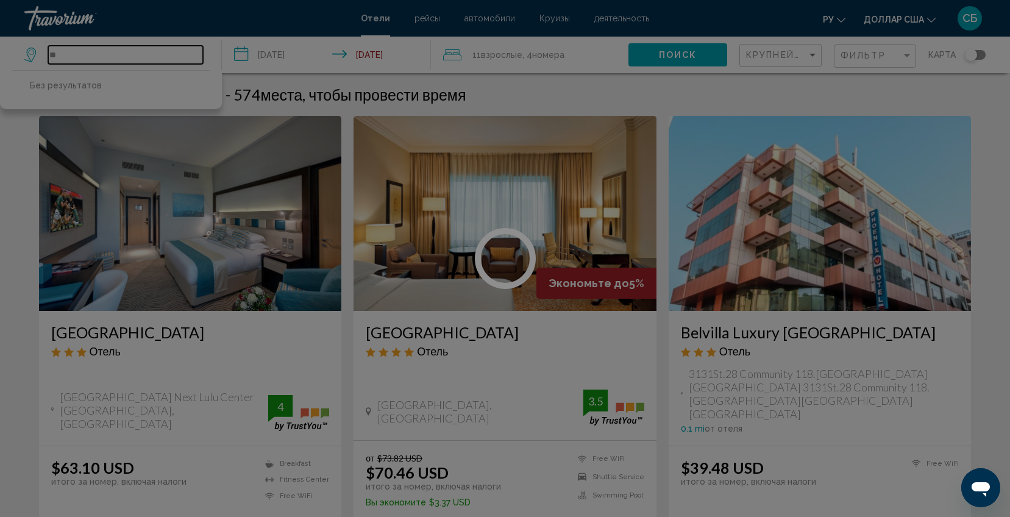
type input "*"
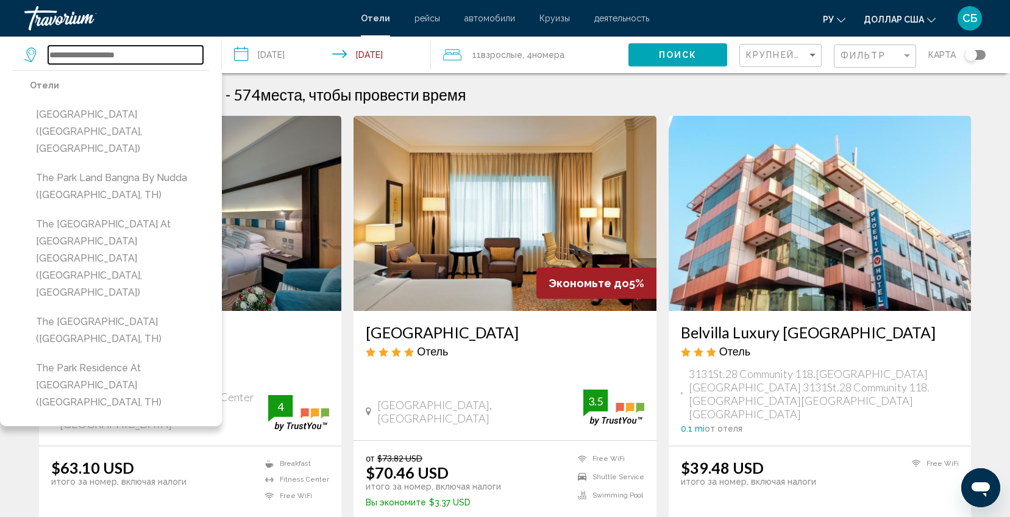
click at [146, 54] on input "Search widget" at bounding box center [125, 55] width 155 height 18
drag, startPoint x: 143, startPoint y: 55, endPoint x: 555, endPoint y: 89, distance: 413.6
click at [555, 89] on div "Результаты поиска отелей - 574 места, чтобы провести время" at bounding box center [505, 94] width 933 height 18
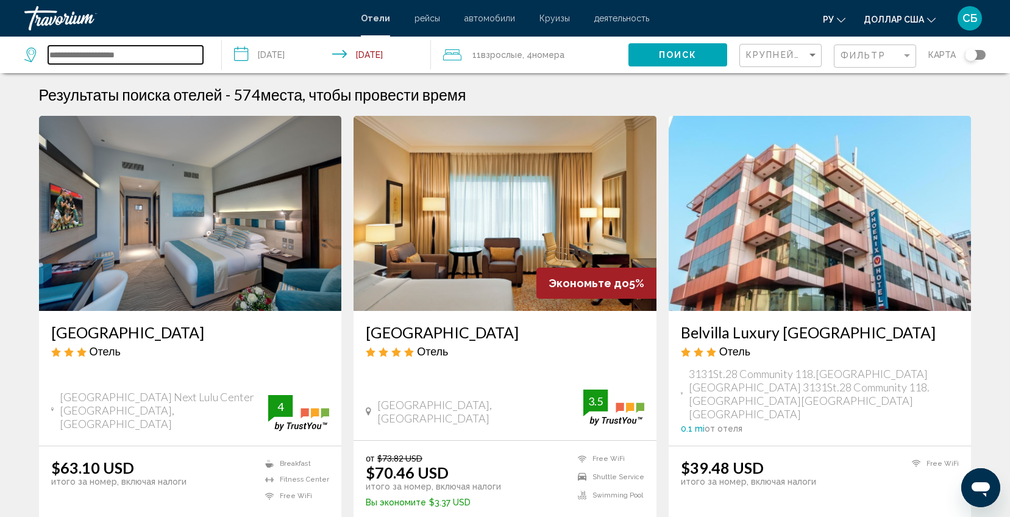
click at [166, 56] on input "Search widget" at bounding box center [125, 55] width 155 height 18
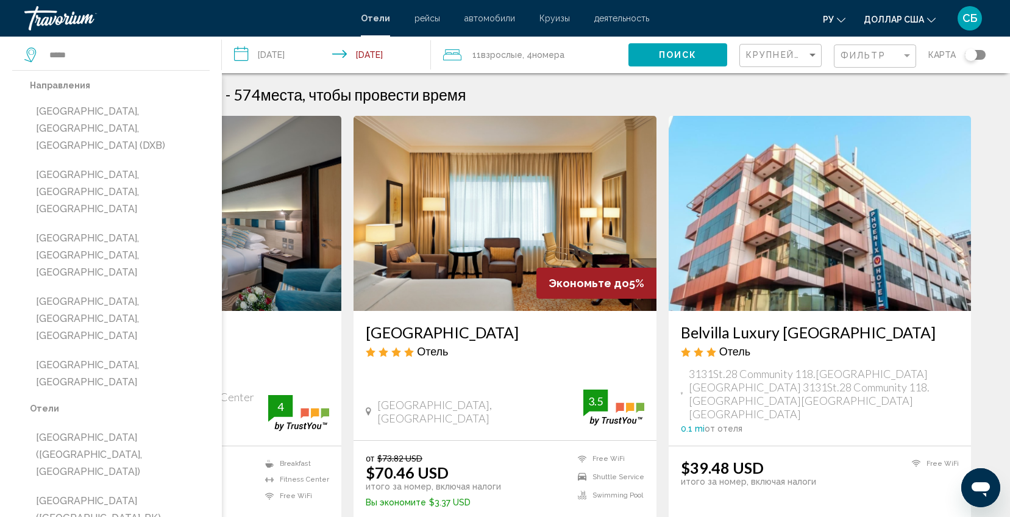
click at [123, 120] on button "[GEOGRAPHIC_DATA], [GEOGRAPHIC_DATA], [GEOGRAPHIC_DATA] (DXB)" at bounding box center [120, 128] width 180 height 57
type input "**********"
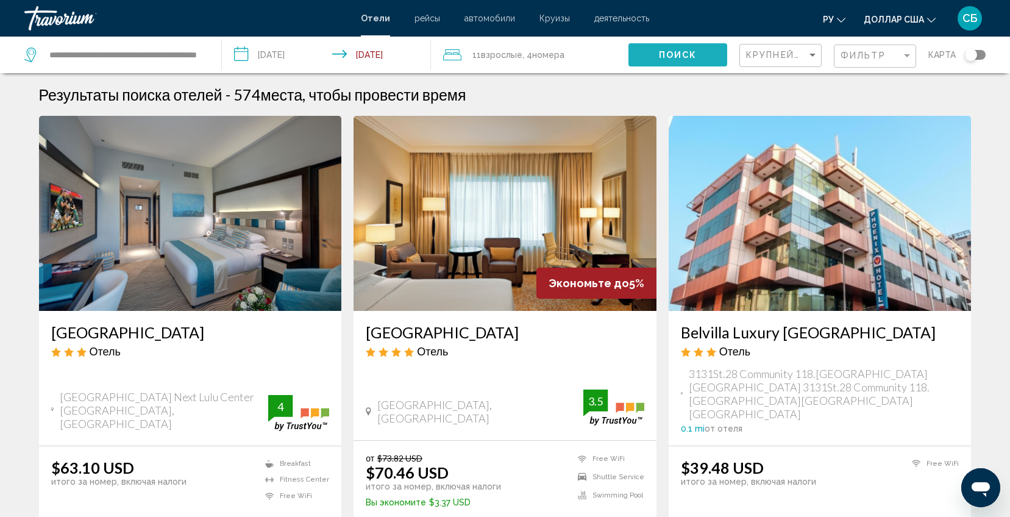
click at [681, 57] on span "Поиск" at bounding box center [678, 56] width 38 height 10
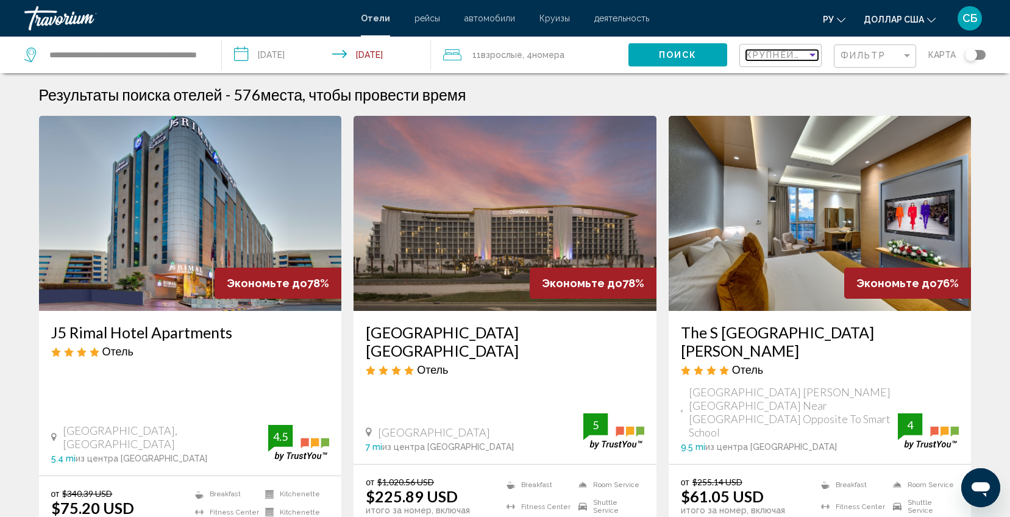
click at [788, 53] on span "Крупнейшие сбережения" at bounding box center [819, 55] width 146 height 10
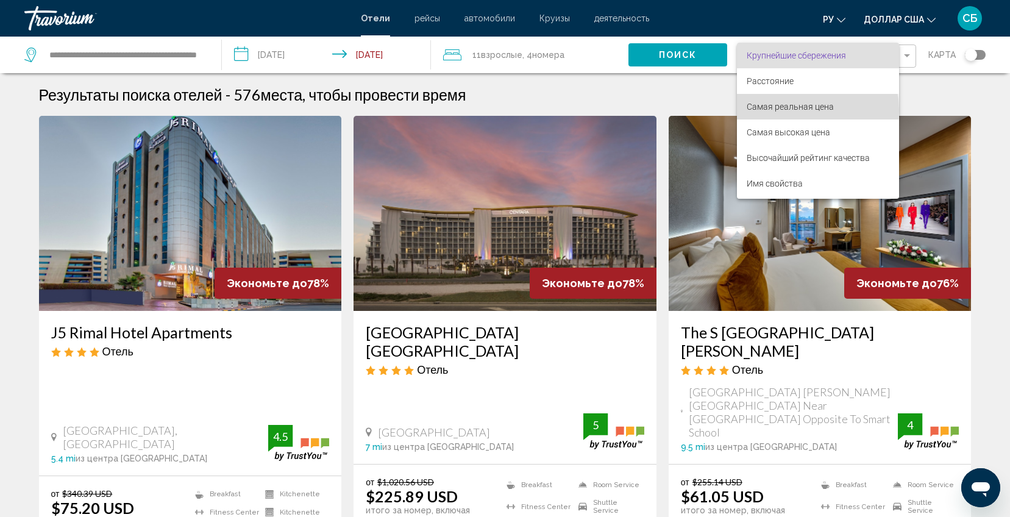
click at [788, 110] on font "Самая реальная цена" at bounding box center [790, 107] width 87 height 10
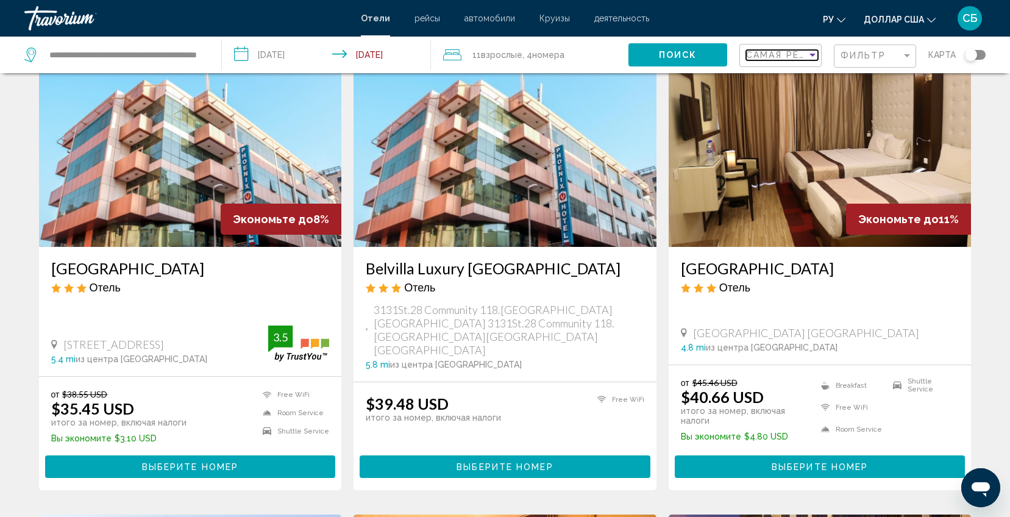
scroll to position [91, 0]
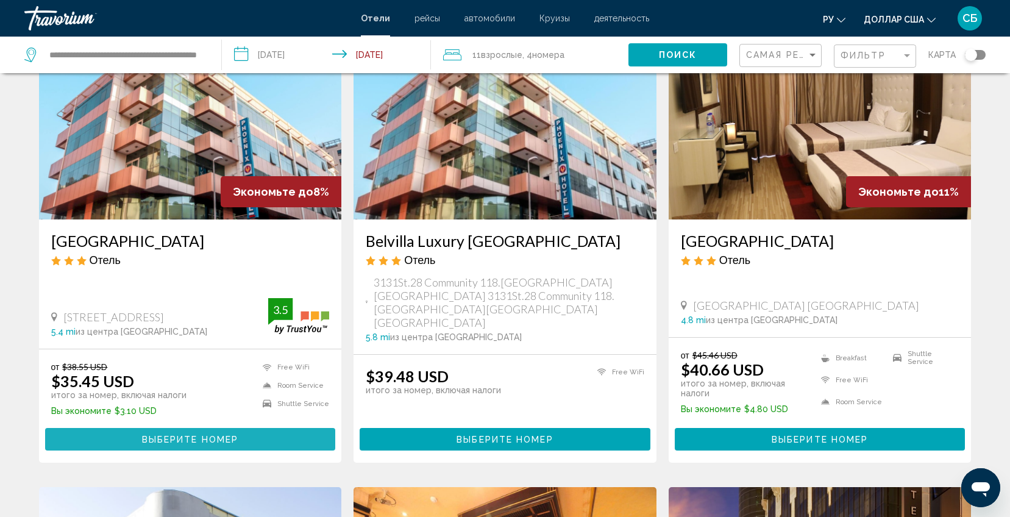
click at [219, 435] on span "Выберите номер" at bounding box center [190, 440] width 96 height 10
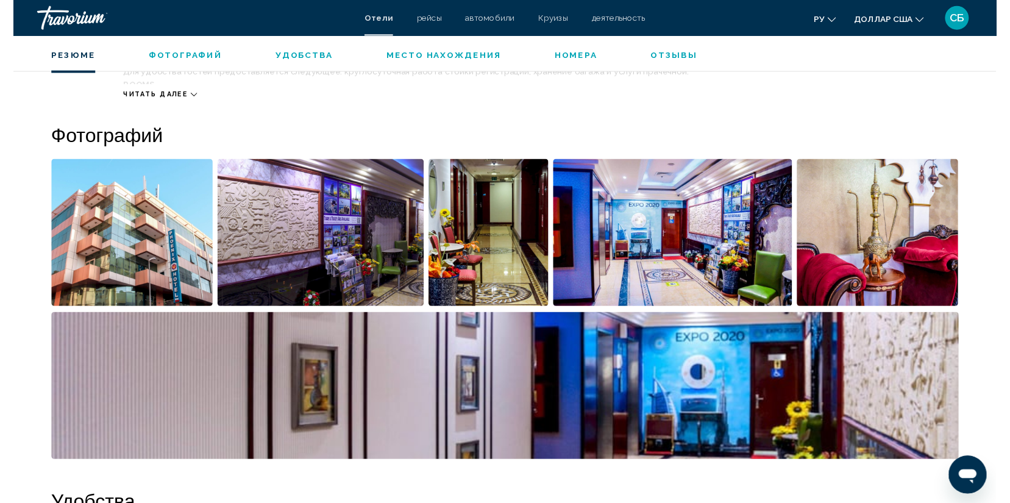
scroll to position [275, 0]
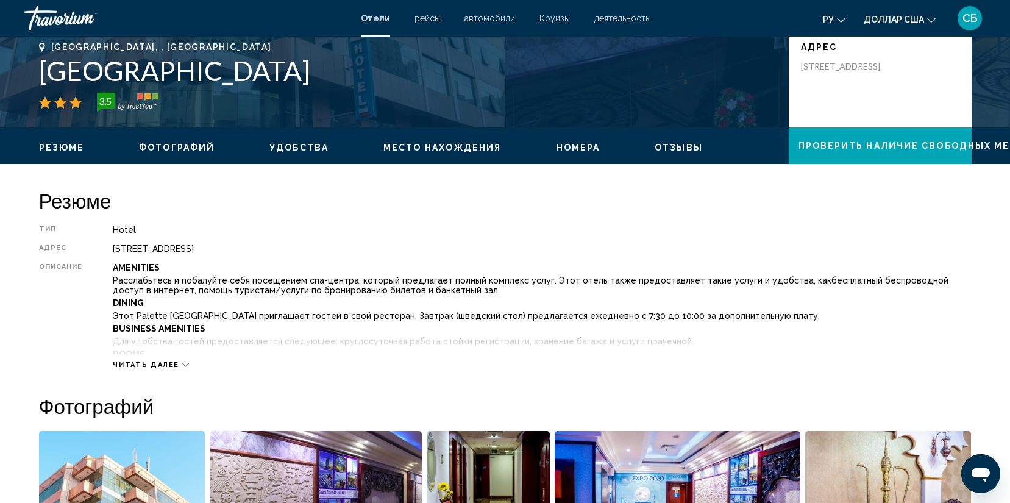
drag, startPoint x: 45, startPoint y: 70, endPoint x: 484, endPoint y: 65, distance: 439.7
click at [484, 65] on h1 "[GEOGRAPHIC_DATA]" at bounding box center [408, 71] width 738 height 32
copy h1 "[GEOGRAPHIC_DATA]"
